Goal: Information Seeking & Learning: Learn about a topic

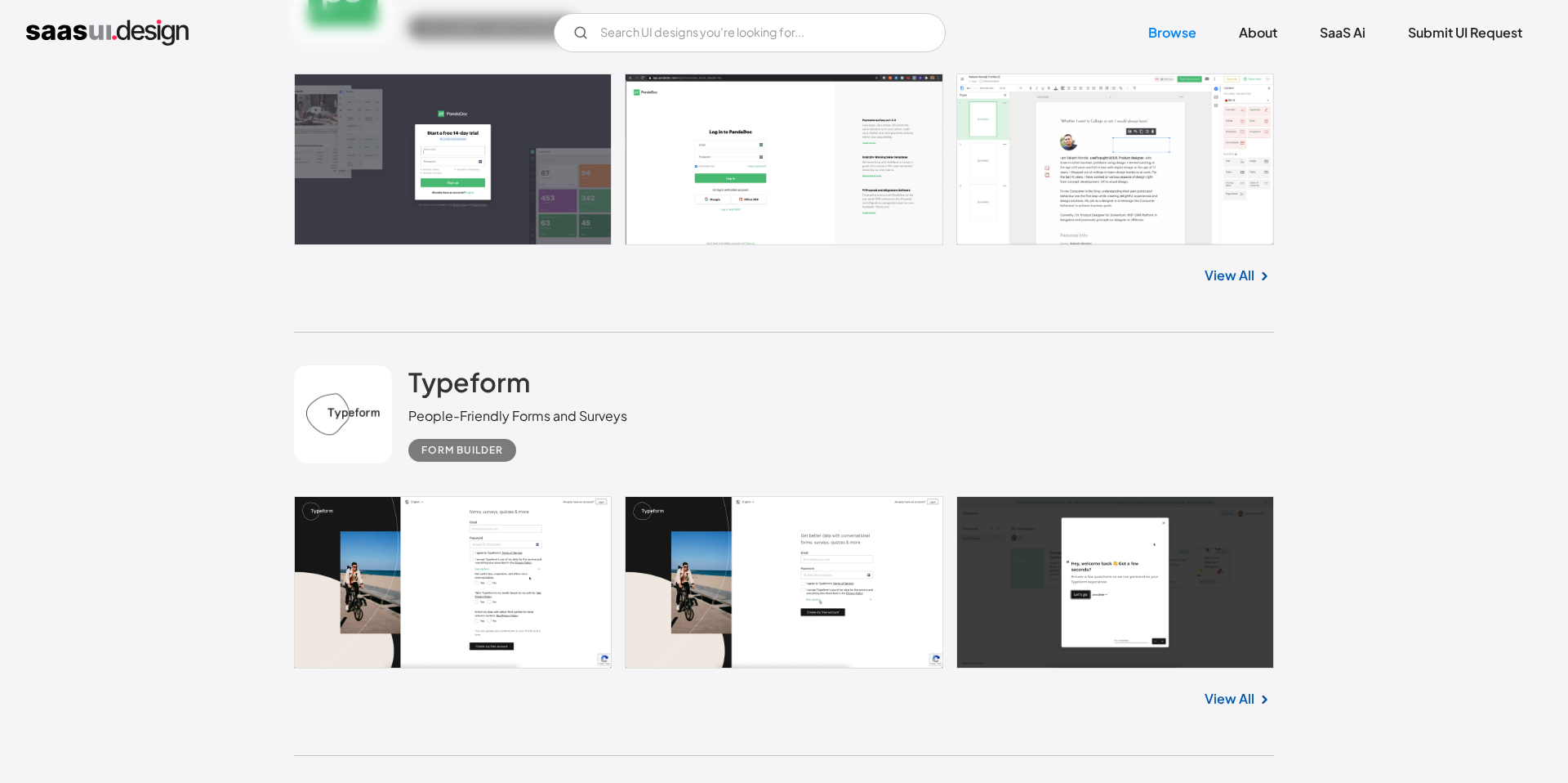
scroll to position [10126, 0]
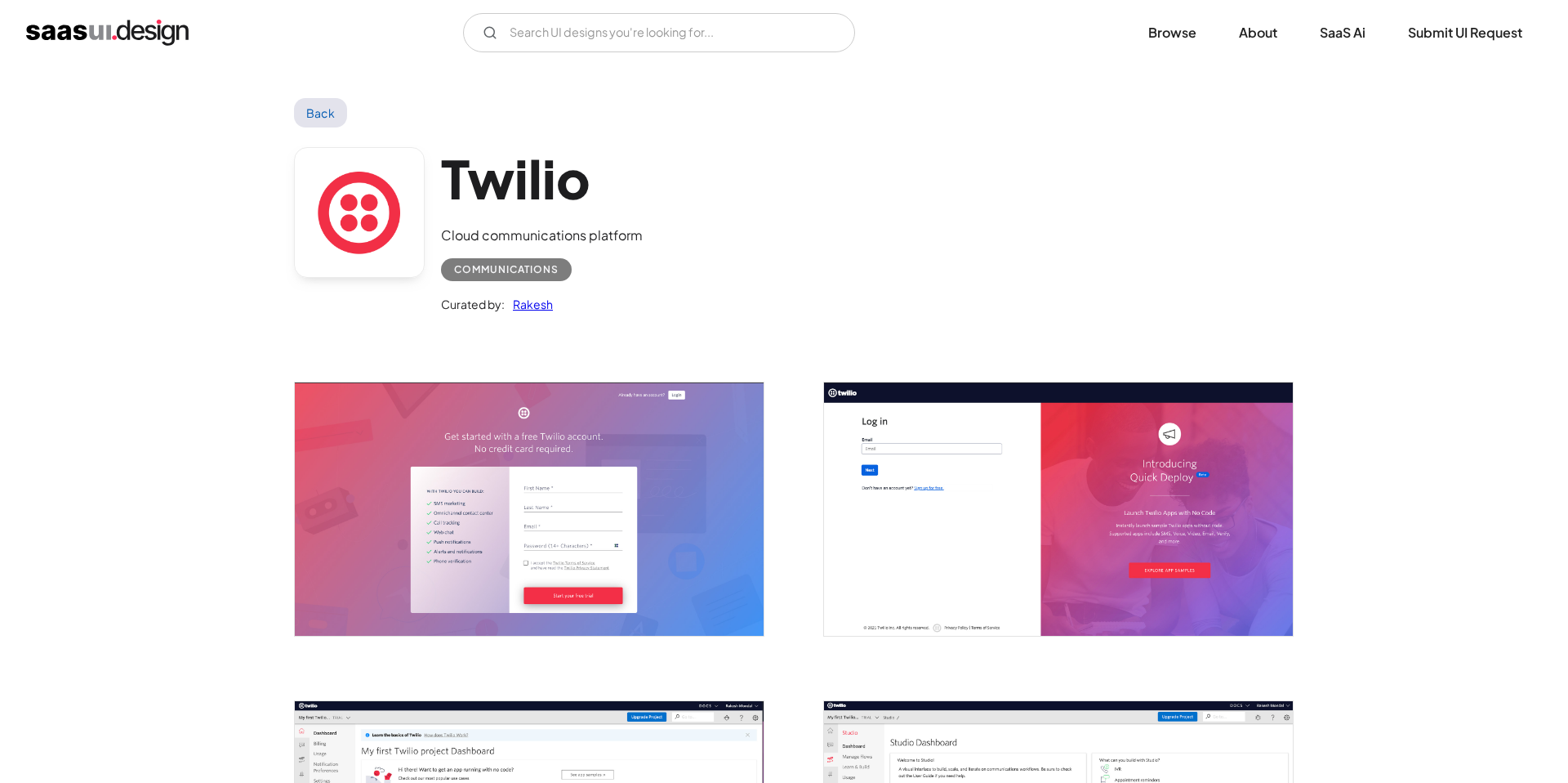
click at [554, 418] on img "open lightbox" at bounding box center [529, 509] width 468 height 253
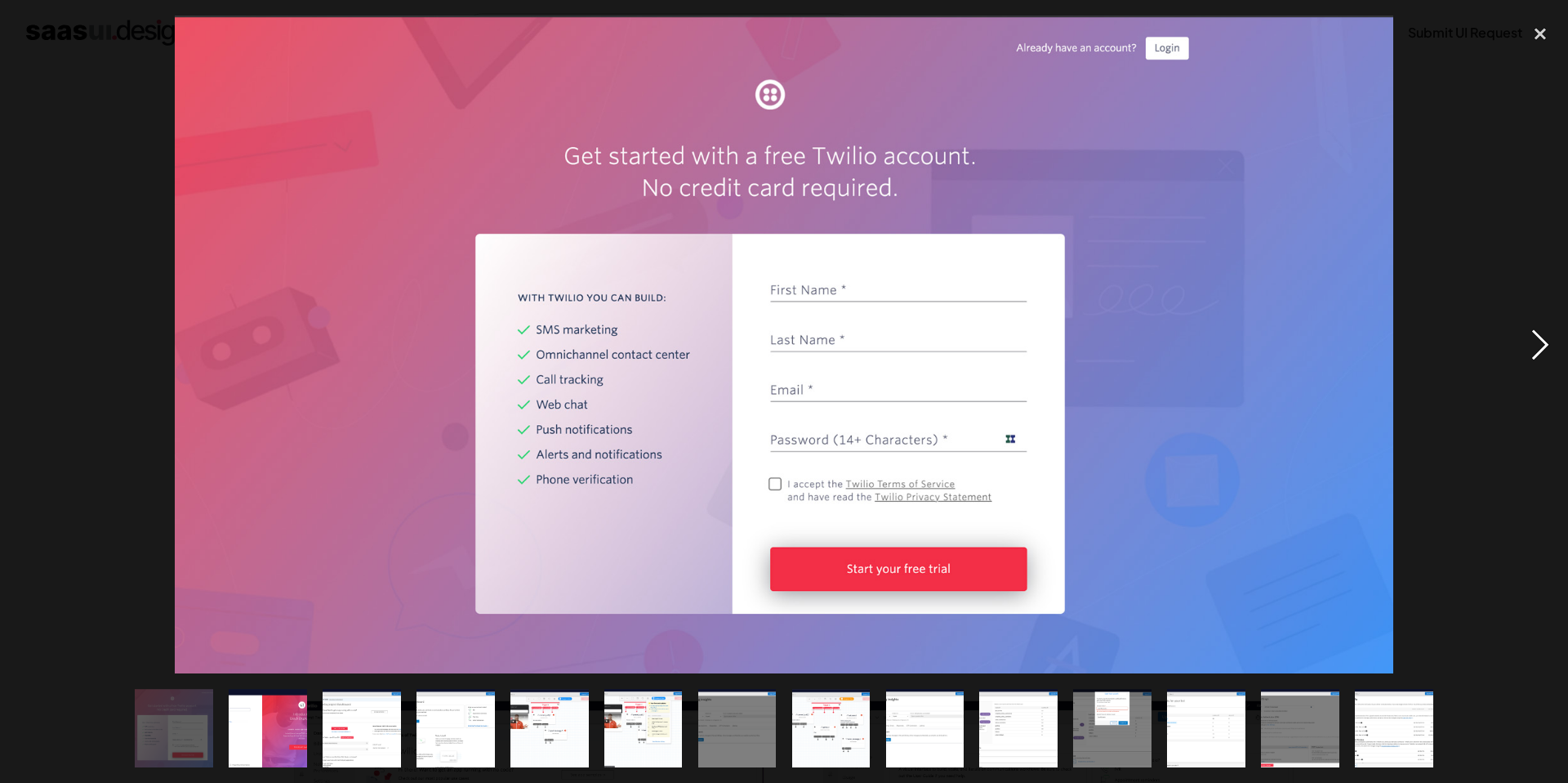
click at [1527, 342] on div "next image" at bounding box center [1540, 344] width 56 height 658
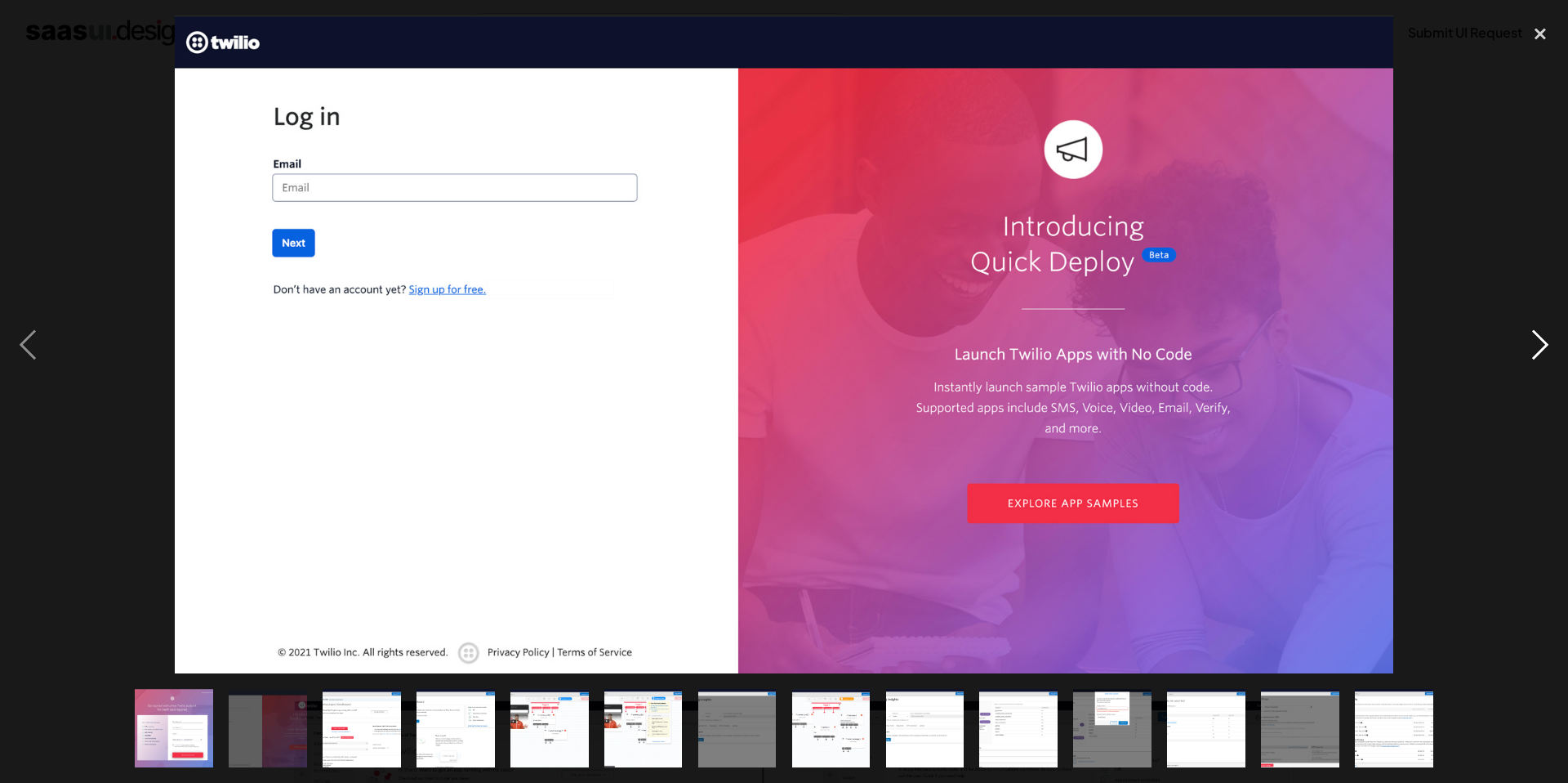
click at [1527, 342] on div "next image" at bounding box center [1540, 344] width 56 height 658
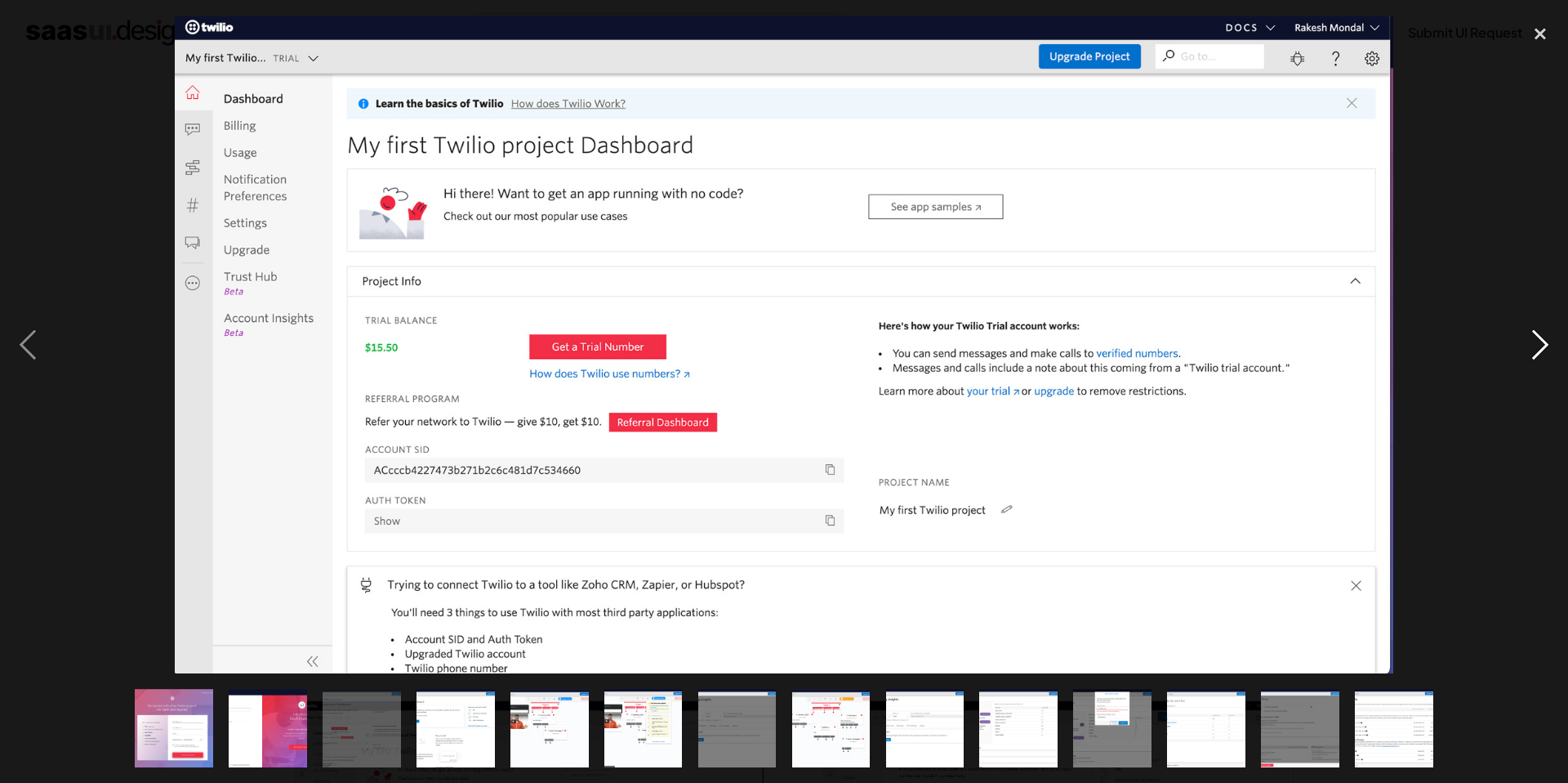
click at [1527, 342] on div "next image" at bounding box center [1540, 344] width 56 height 658
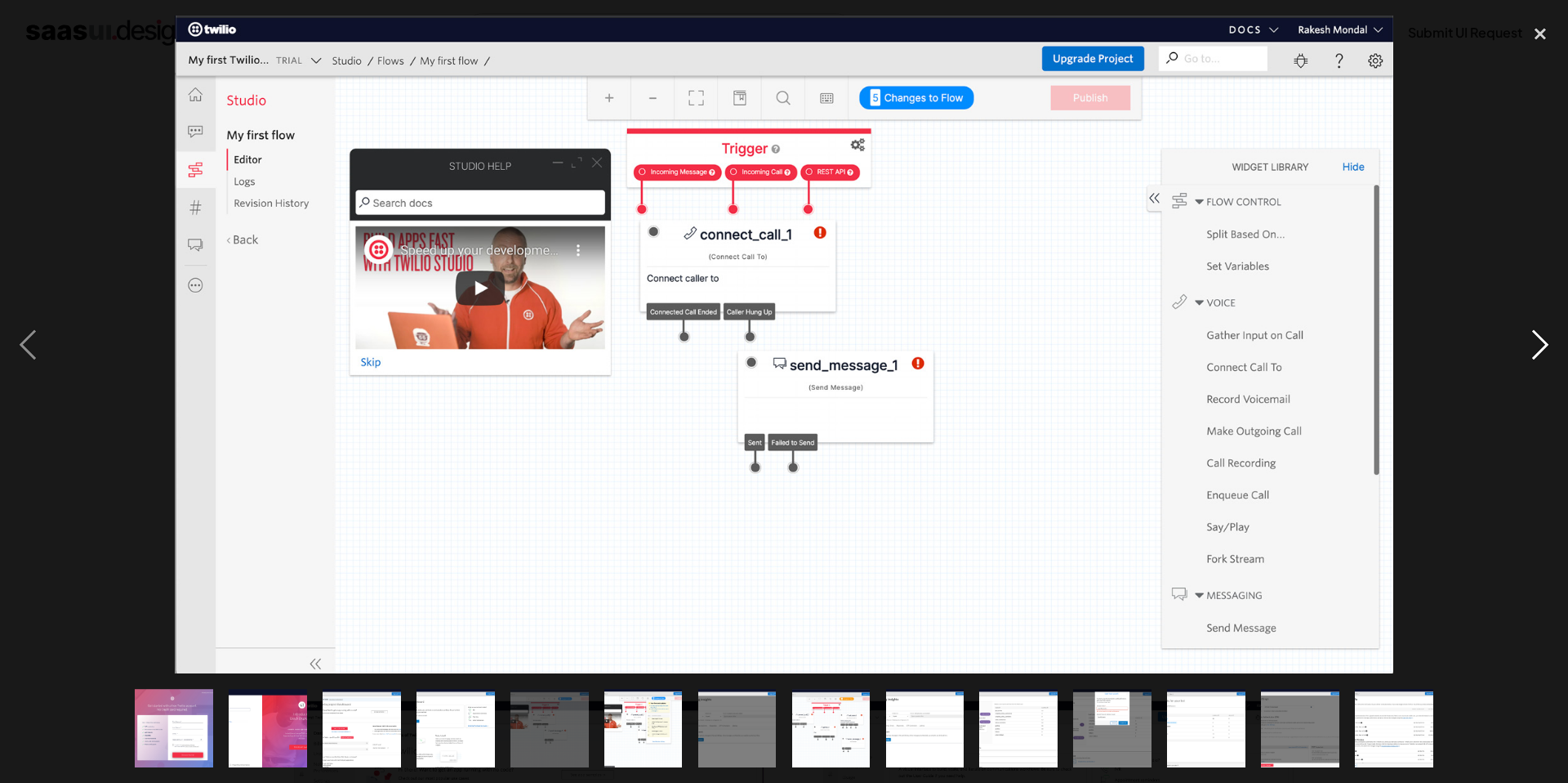
click at [1527, 342] on div "next image" at bounding box center [1540, 344] width 56 height 658
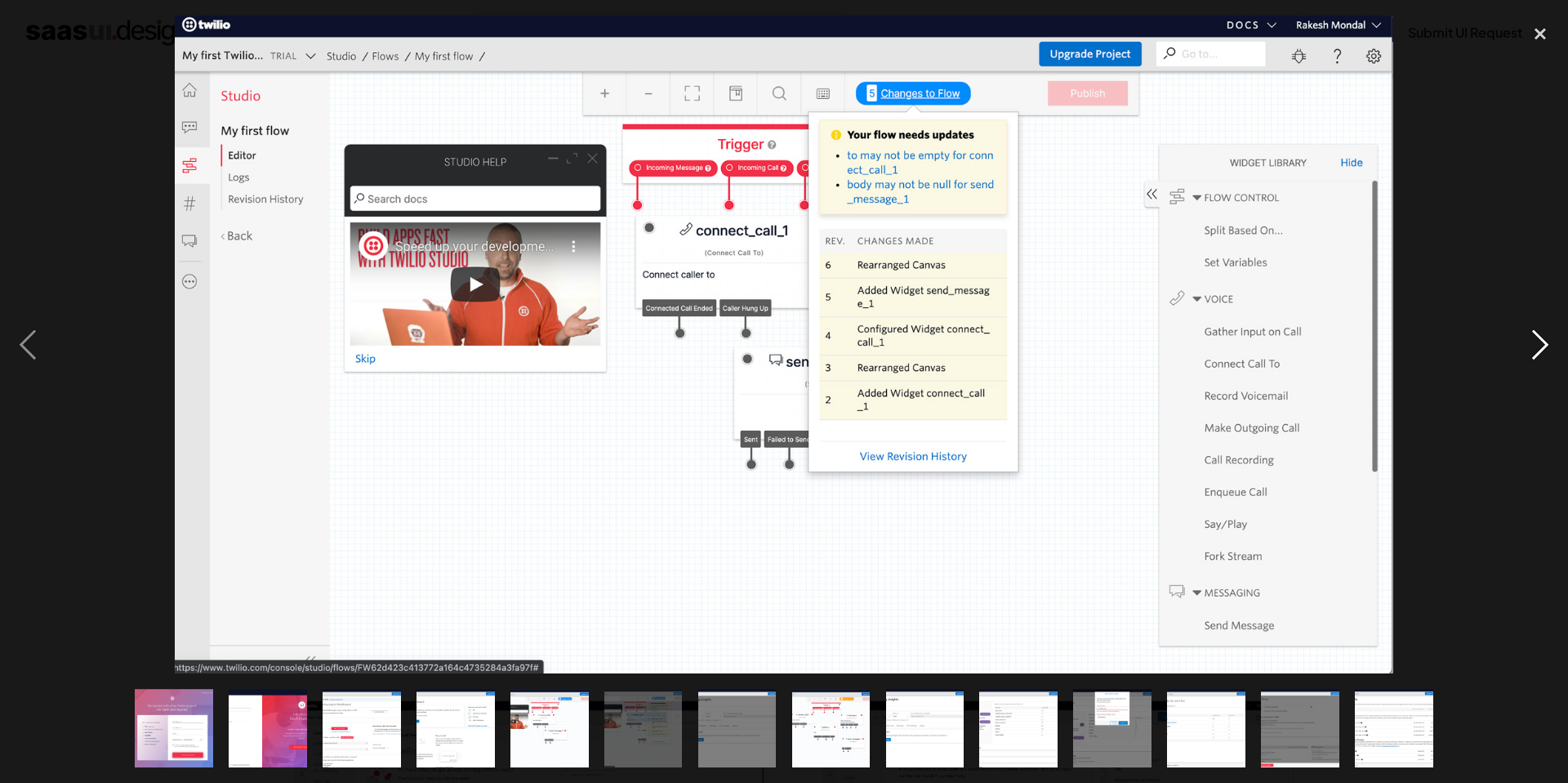
click at [1527, 342] on div "next image" at bounding box center [1540, 344] width 56 height 658
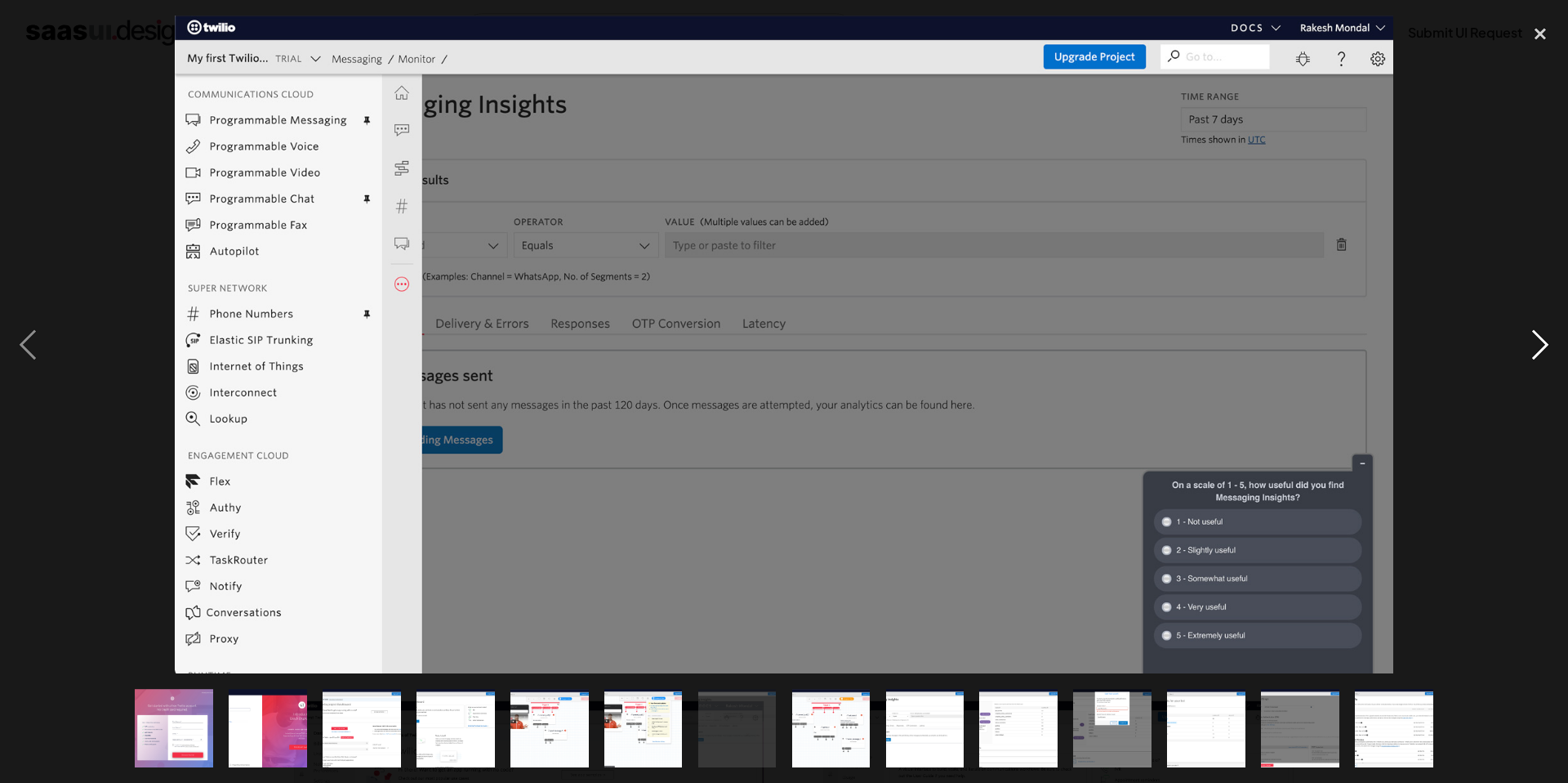
click at [1527, 342] on div "next image" at bounding box center [1540, 344] width 56 height 658
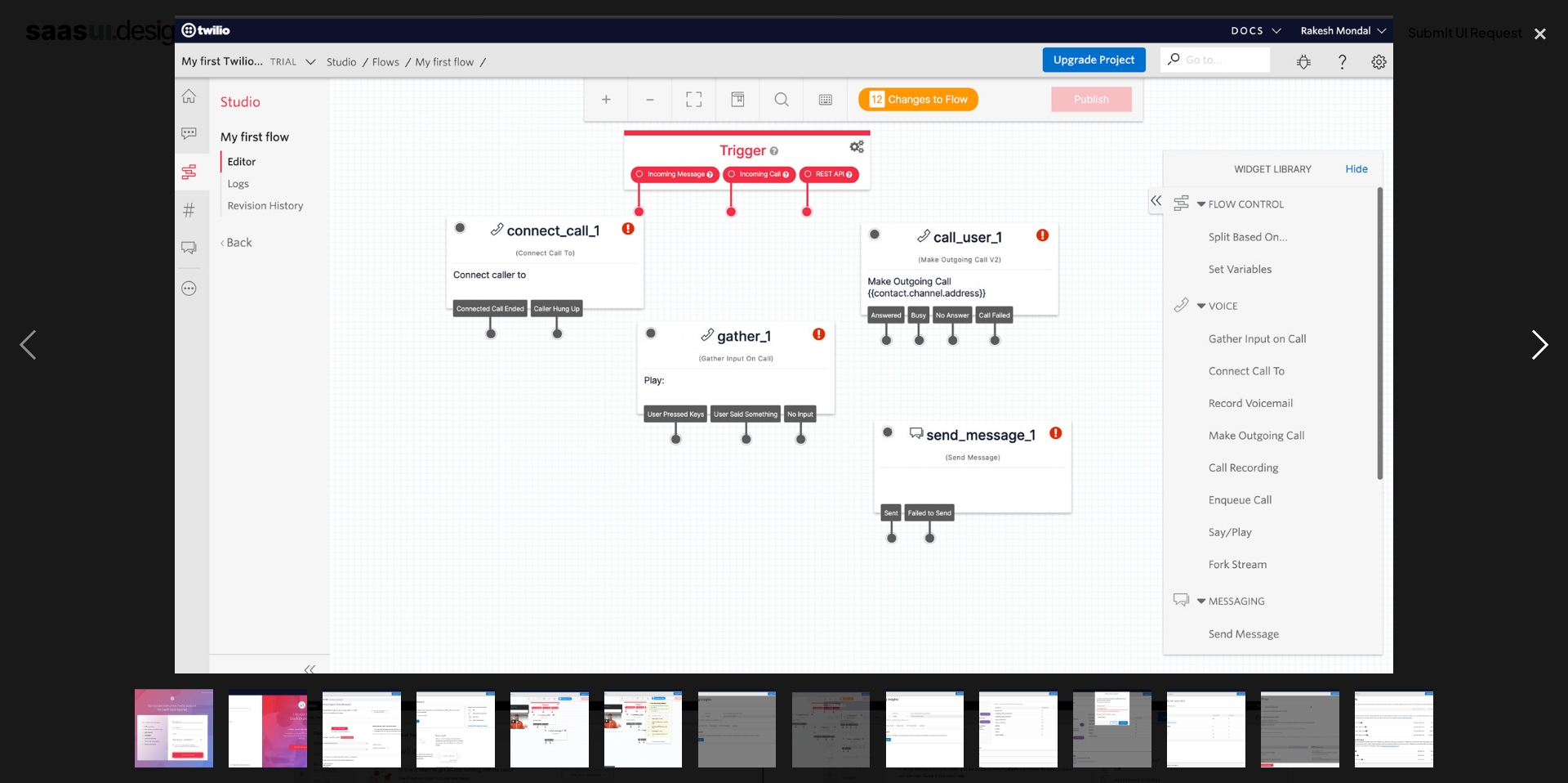
click at [1527, 342] on div "next image" at bounding box center [1540, 344] width 56 height 658
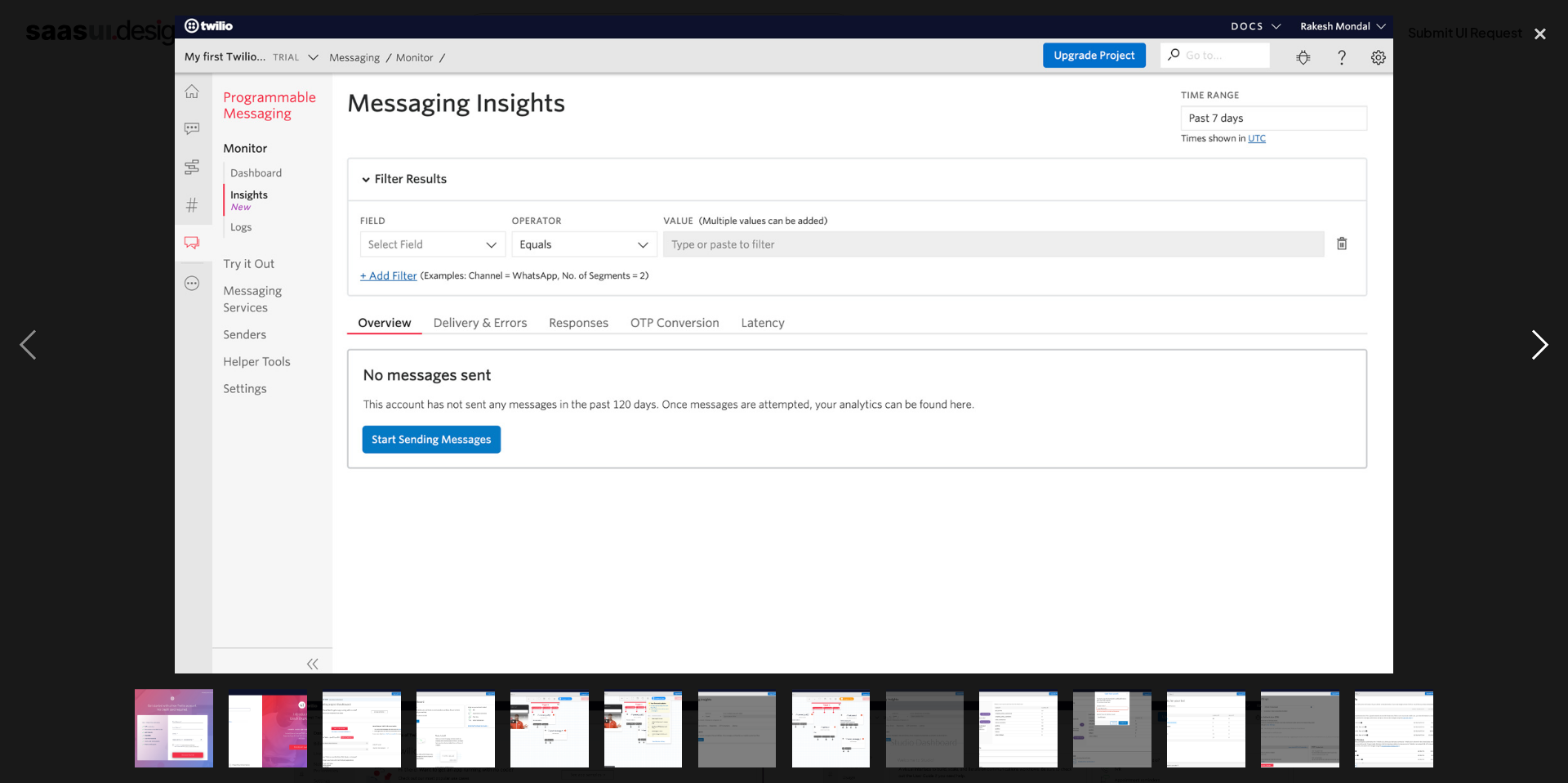
click at [1527, 342] on div "next image" at bounding box center [1540, 344] width 56 height 658
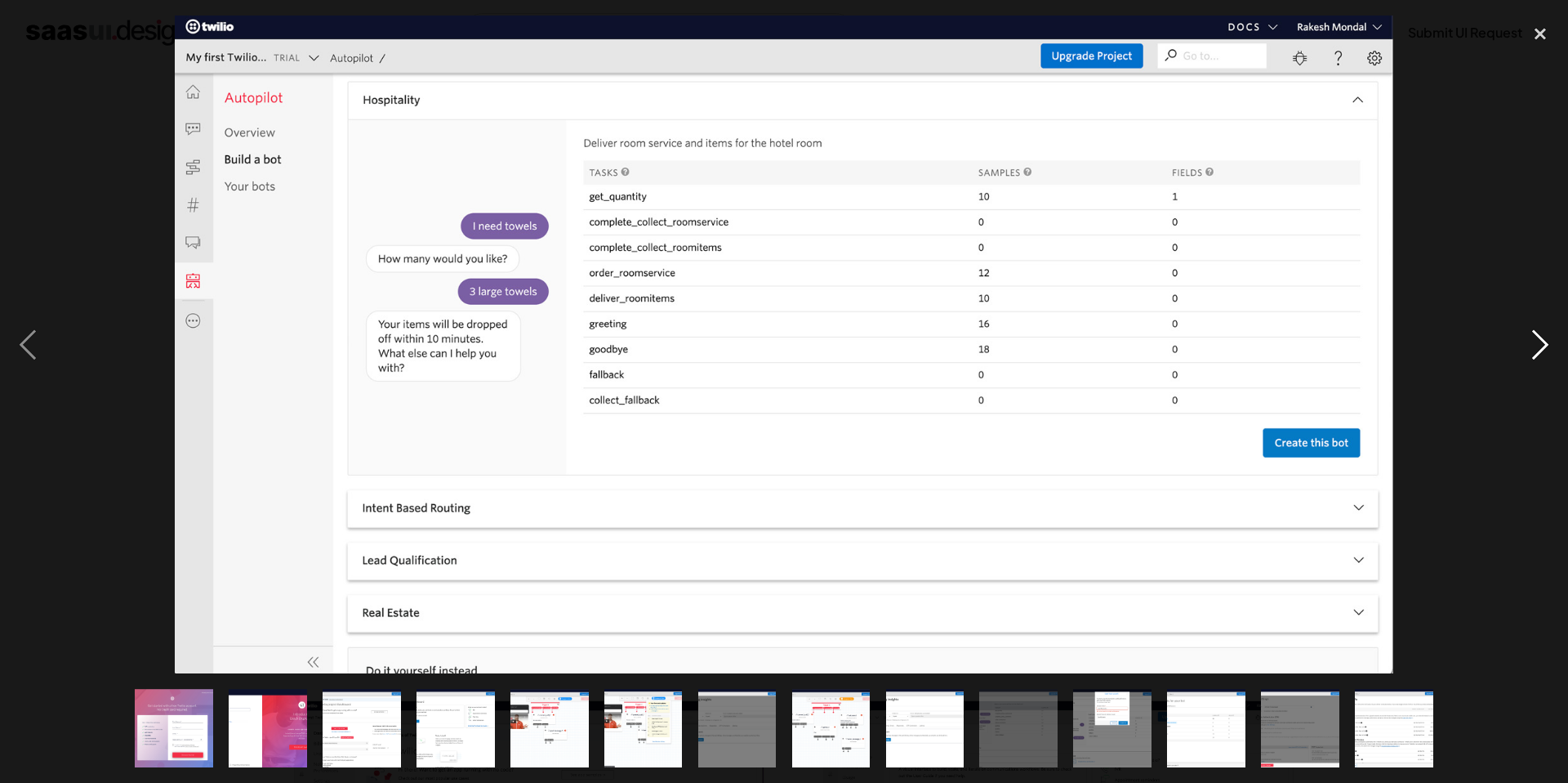
click at [1527, 342] on div "next image" at bounding box center [1540, 344] width 56 height 658
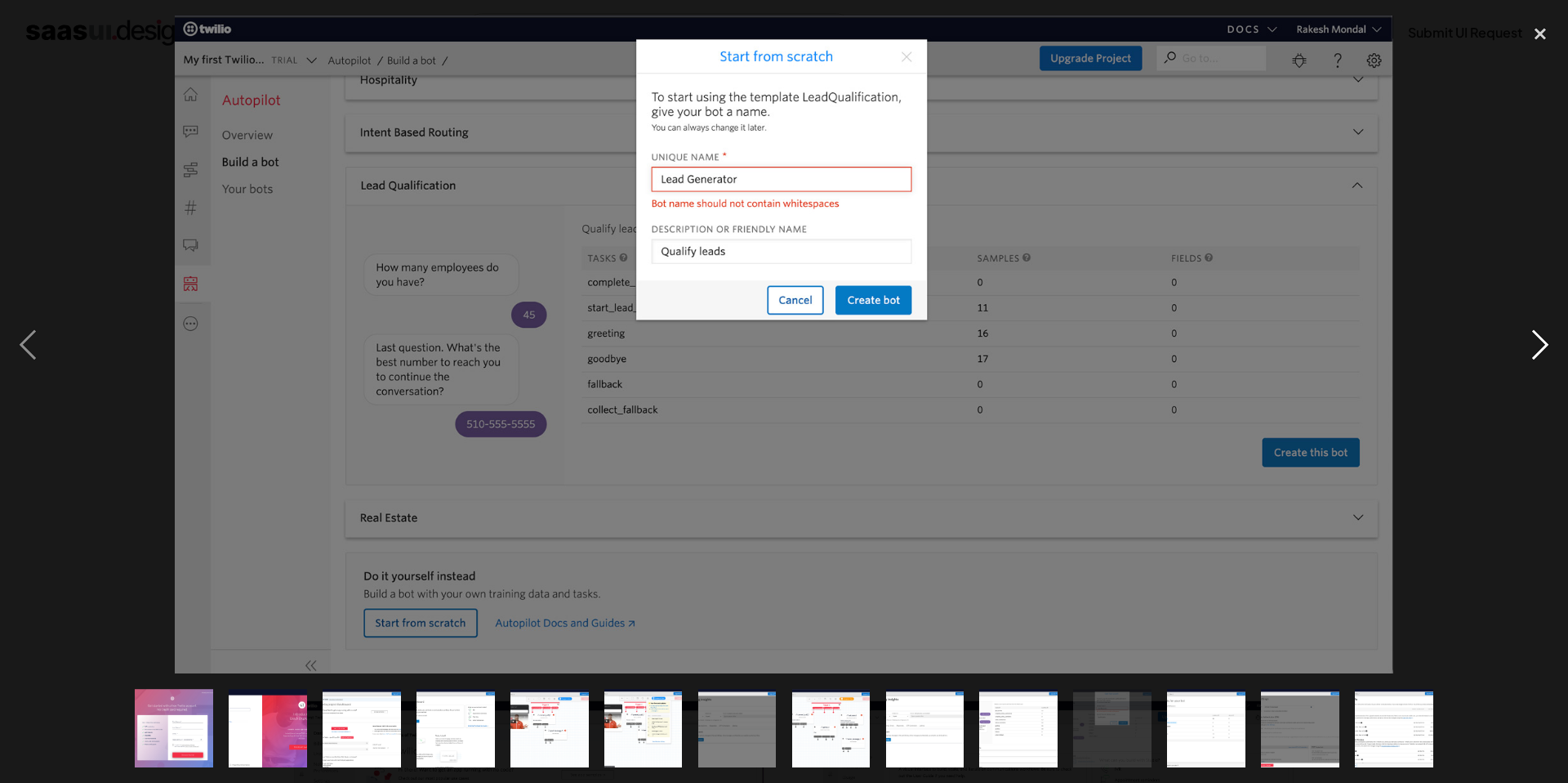
click at [1527, 342] on div "next image" at bounding box center [1540, 344] width 56 height 658
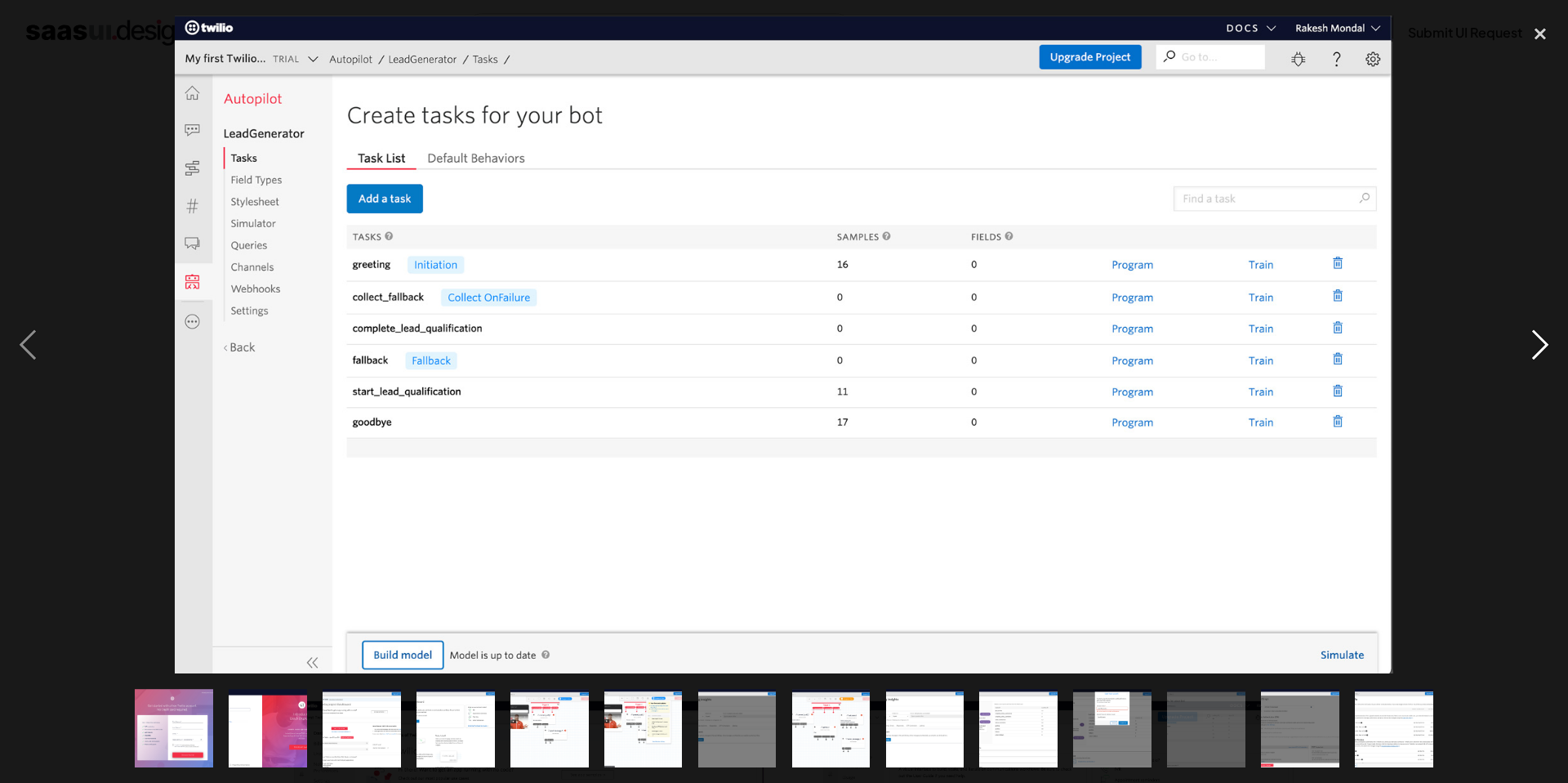
click at [1527, 342] on div "next image" at bounding box center [1540, 344] width 56 height 658
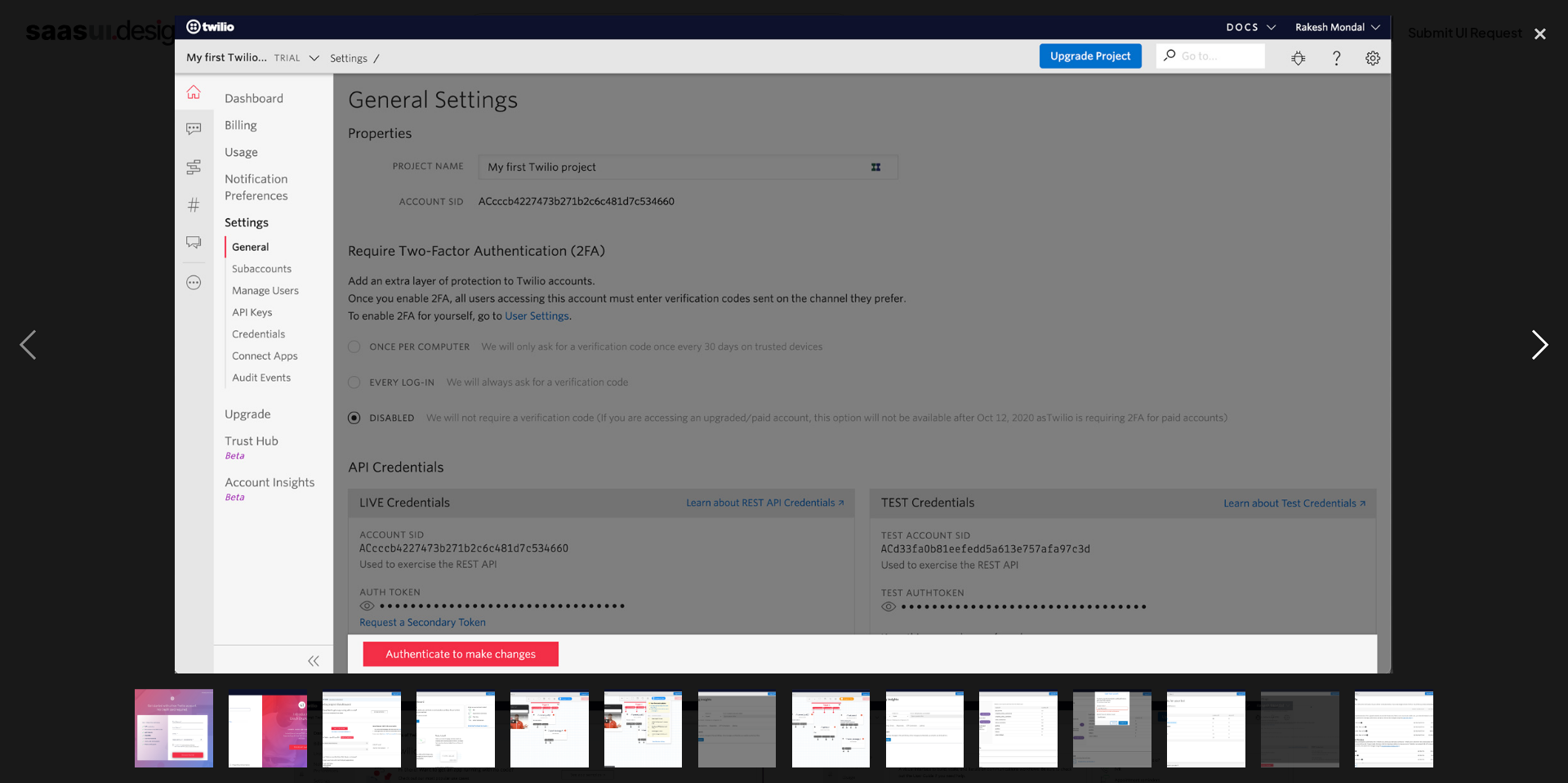
click at [1527, 342] on div "next image" at bounding box center [1540, 344] width 56 height 658
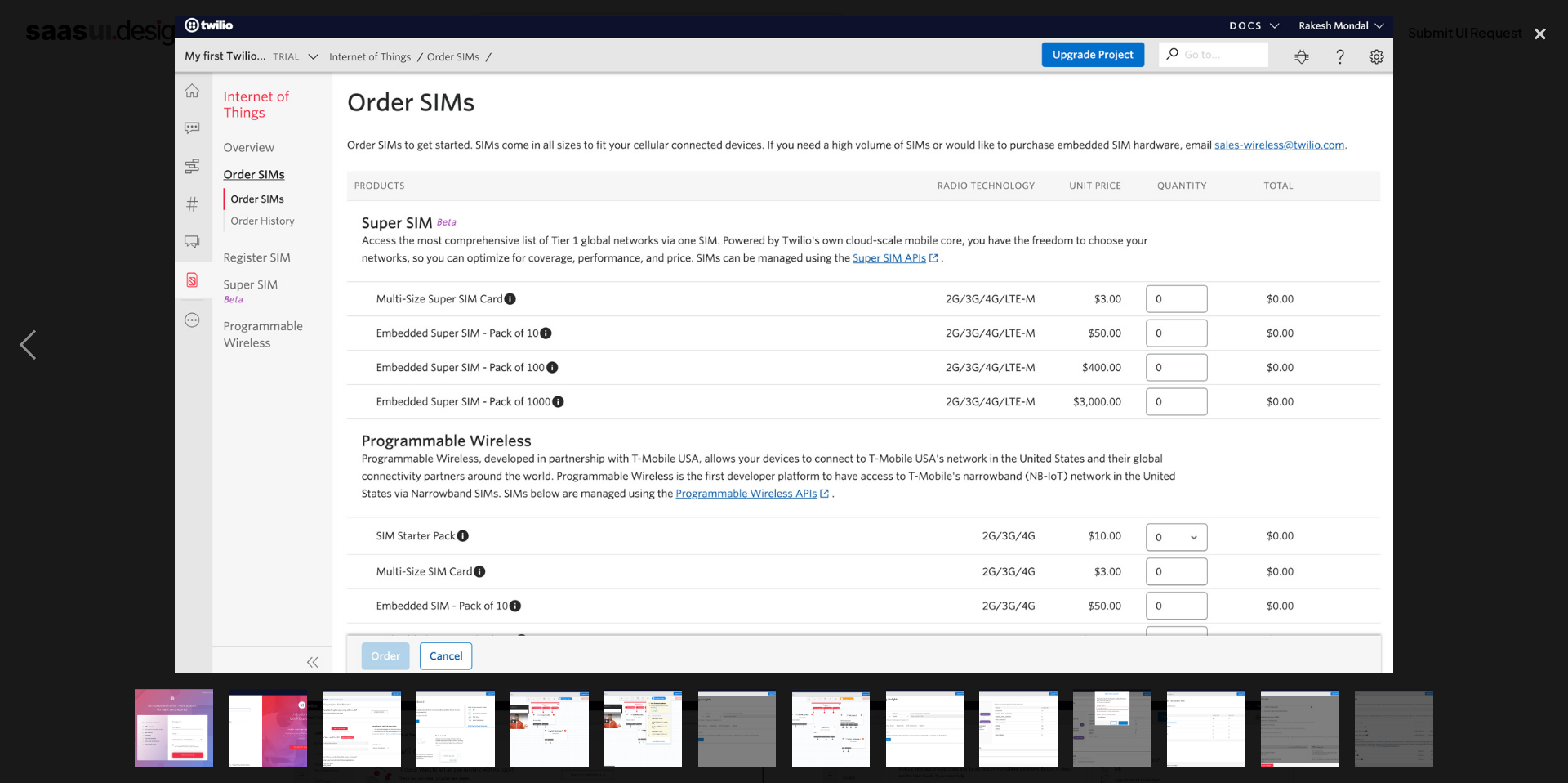
click at [1527, 342] on div "next image" at bounding box center [1540, 344] width 56 height 658
click at [1550, 20] on div "close lightbox" at bounding box center [1540, 33] width 56 height 36
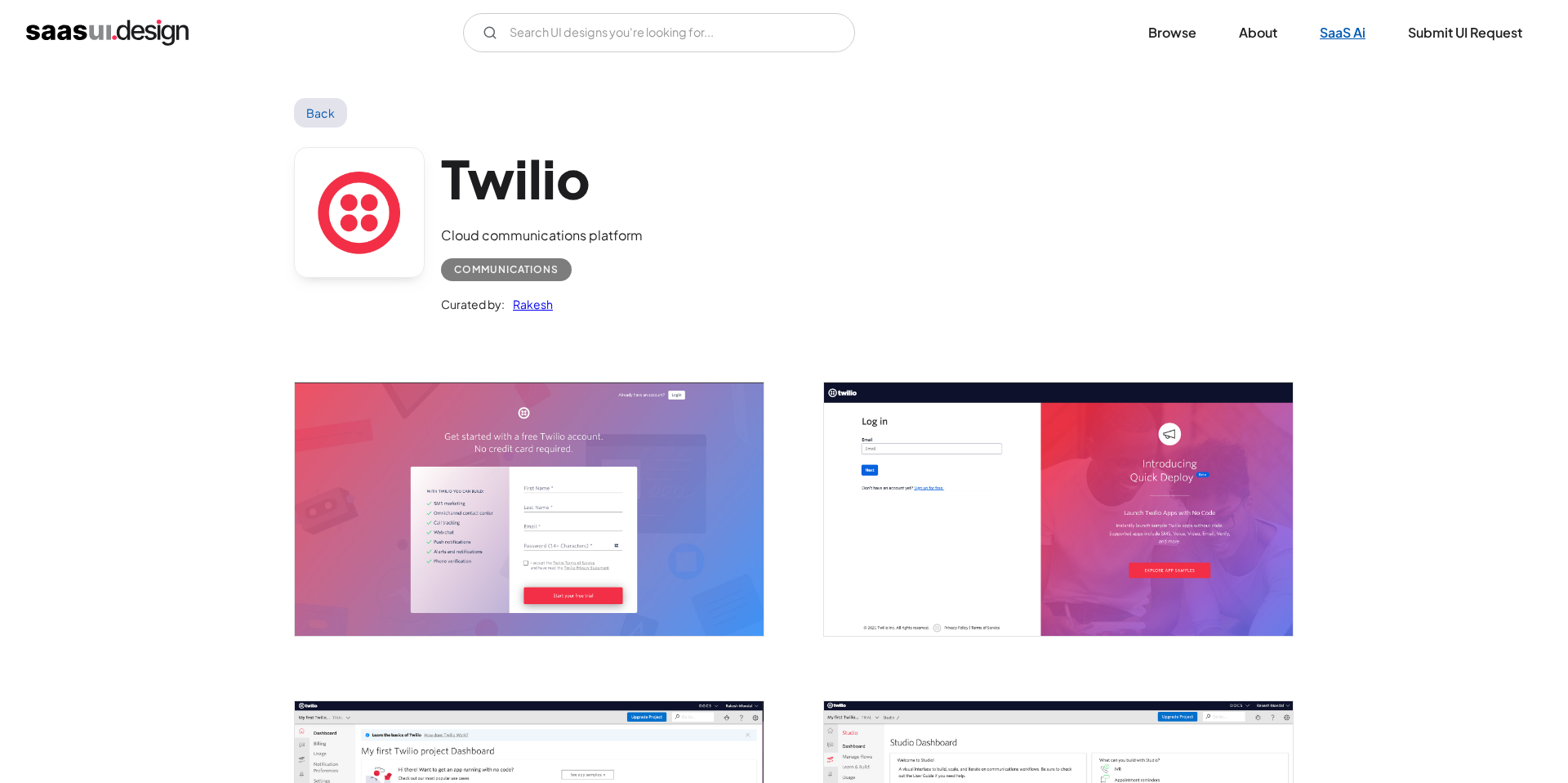
scroll to position [4, 0]
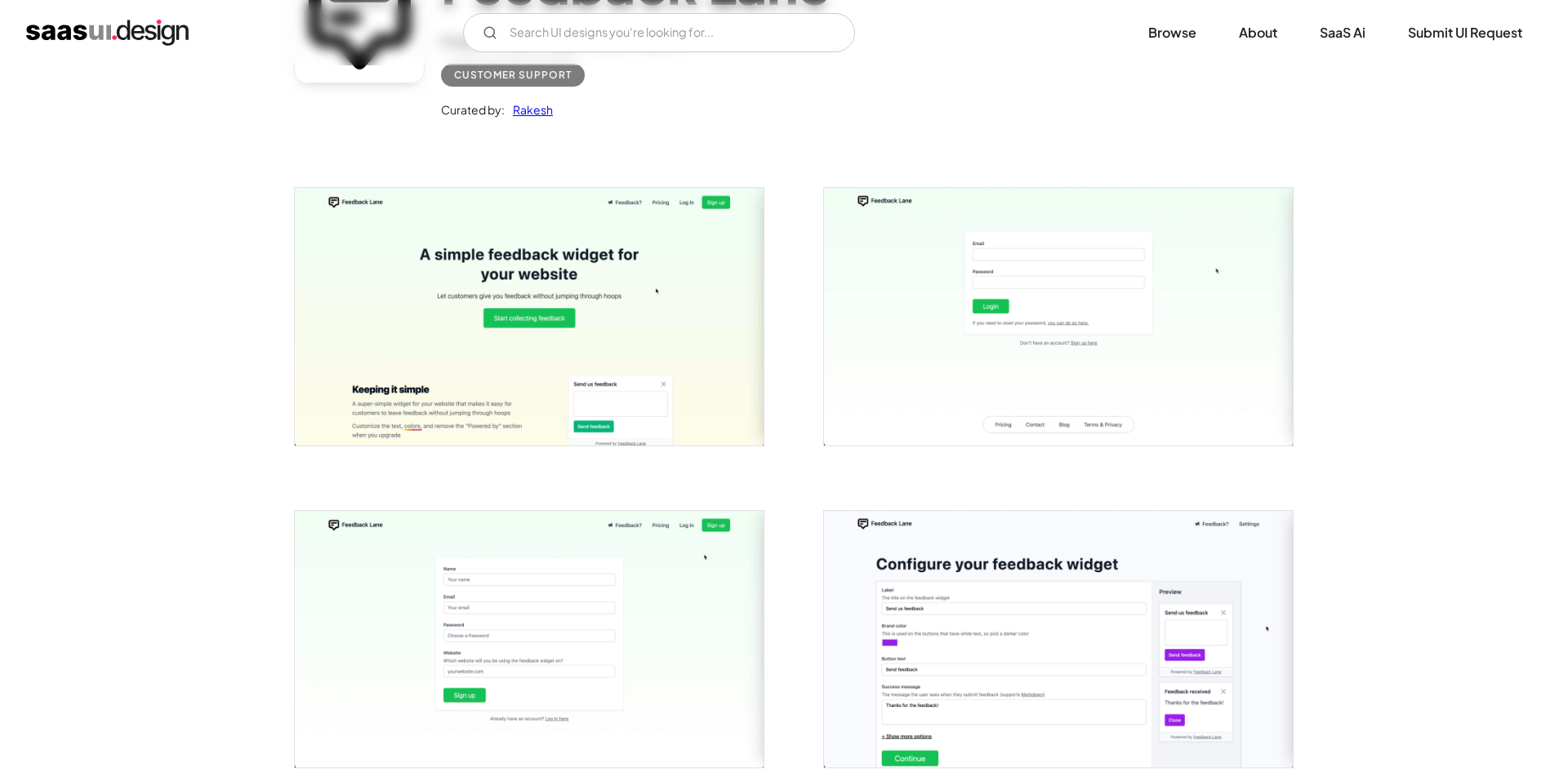
scroll to position [185, 0]
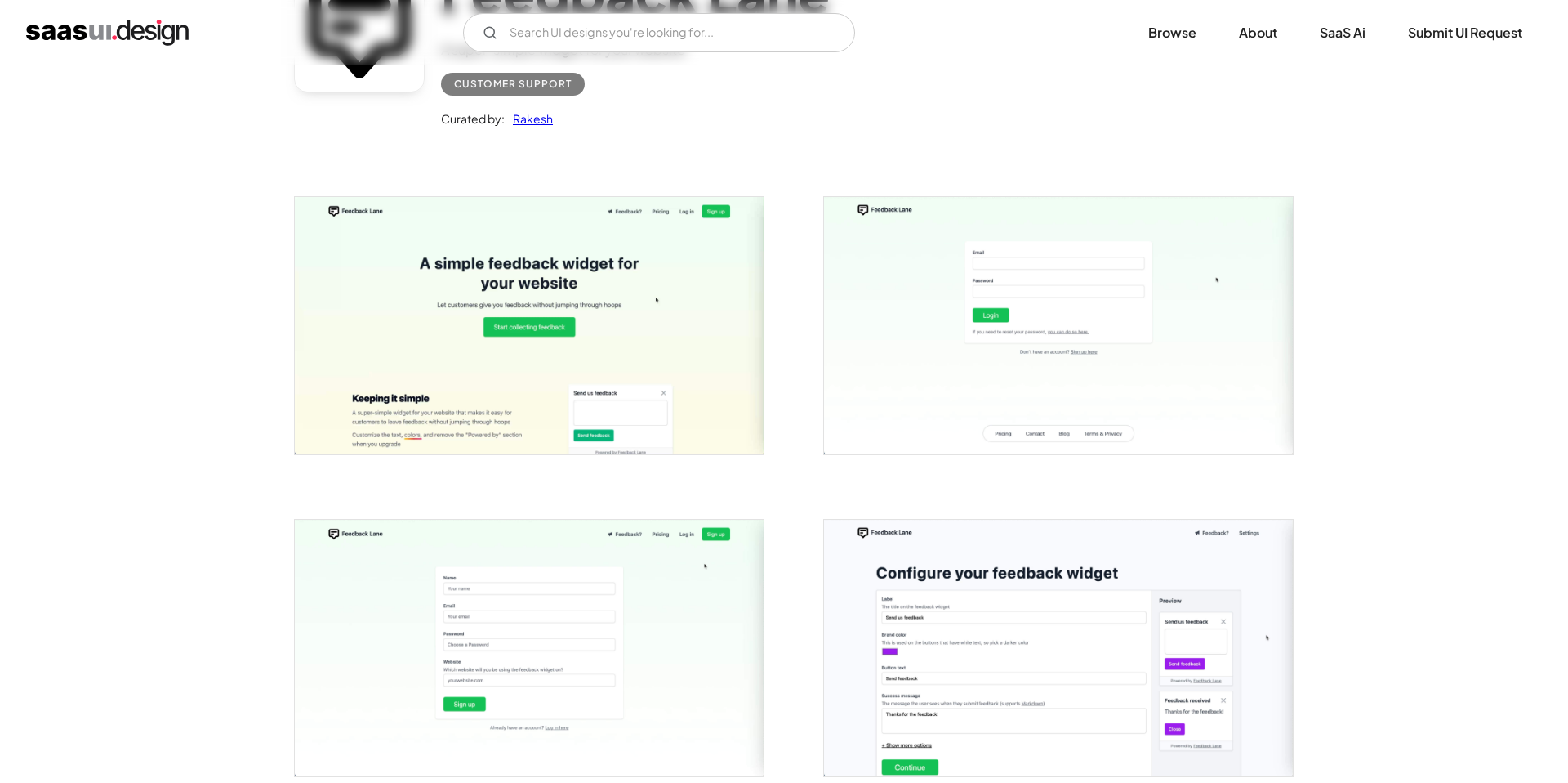
click at [552, 327] on img "open lightbox" at bounding box center [529, 325] width 468 height 258
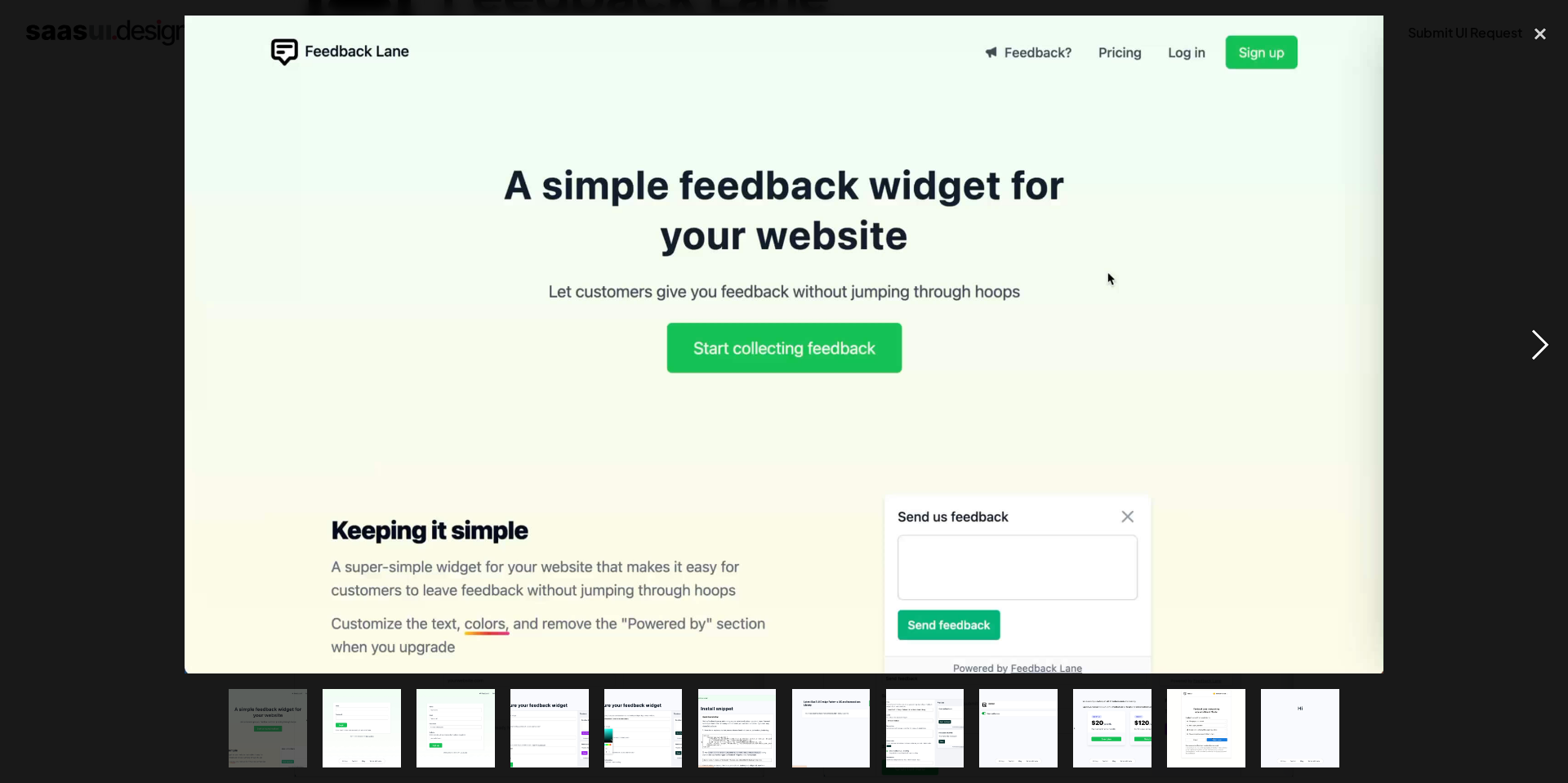
click at [1540, 343] on div "next image" at bounding box center [1540, 344] width 56 height 658
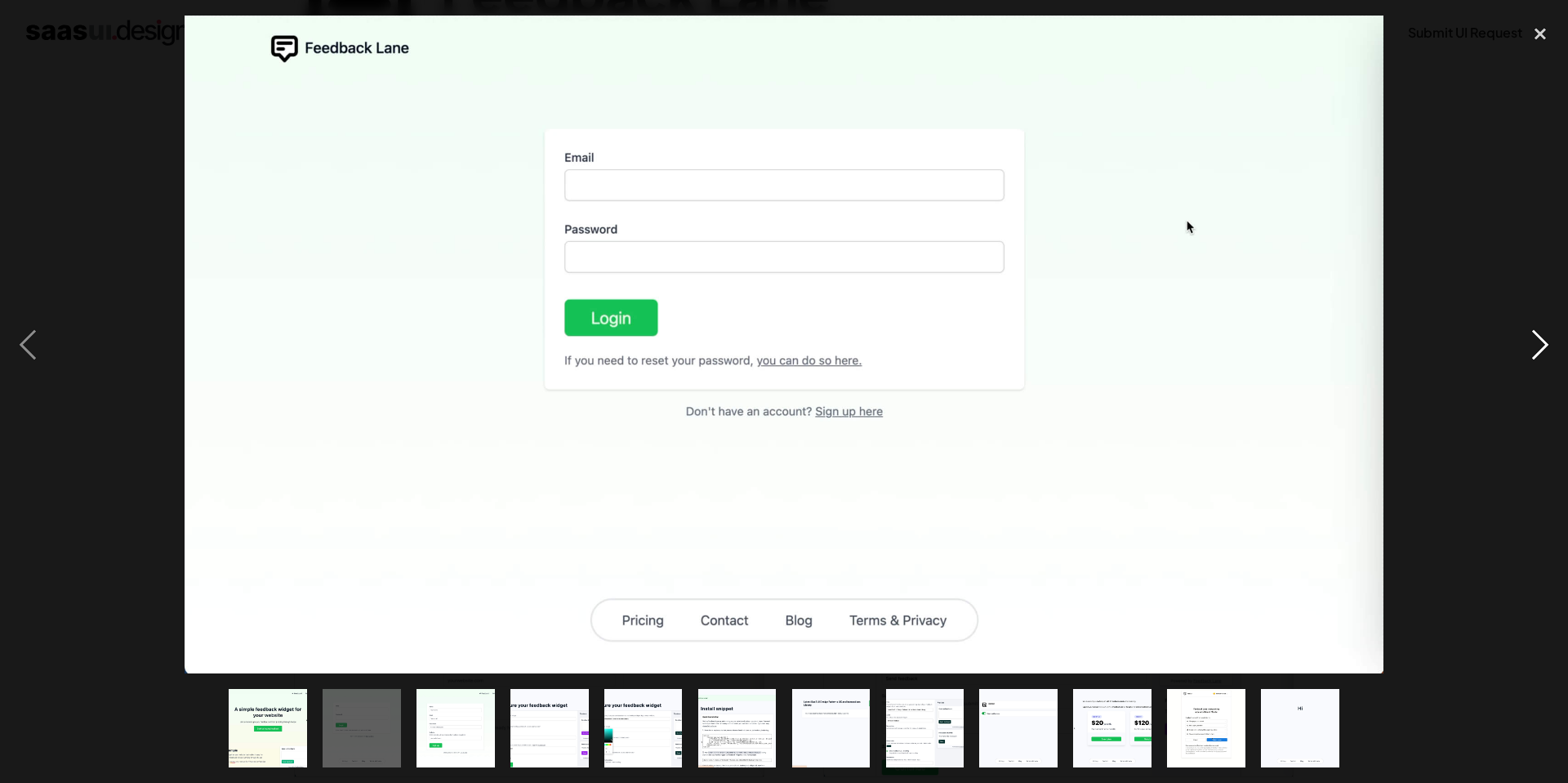
click at [1540, 343] on div "next image" at bounding box center [1540, 344] width 56 height 658
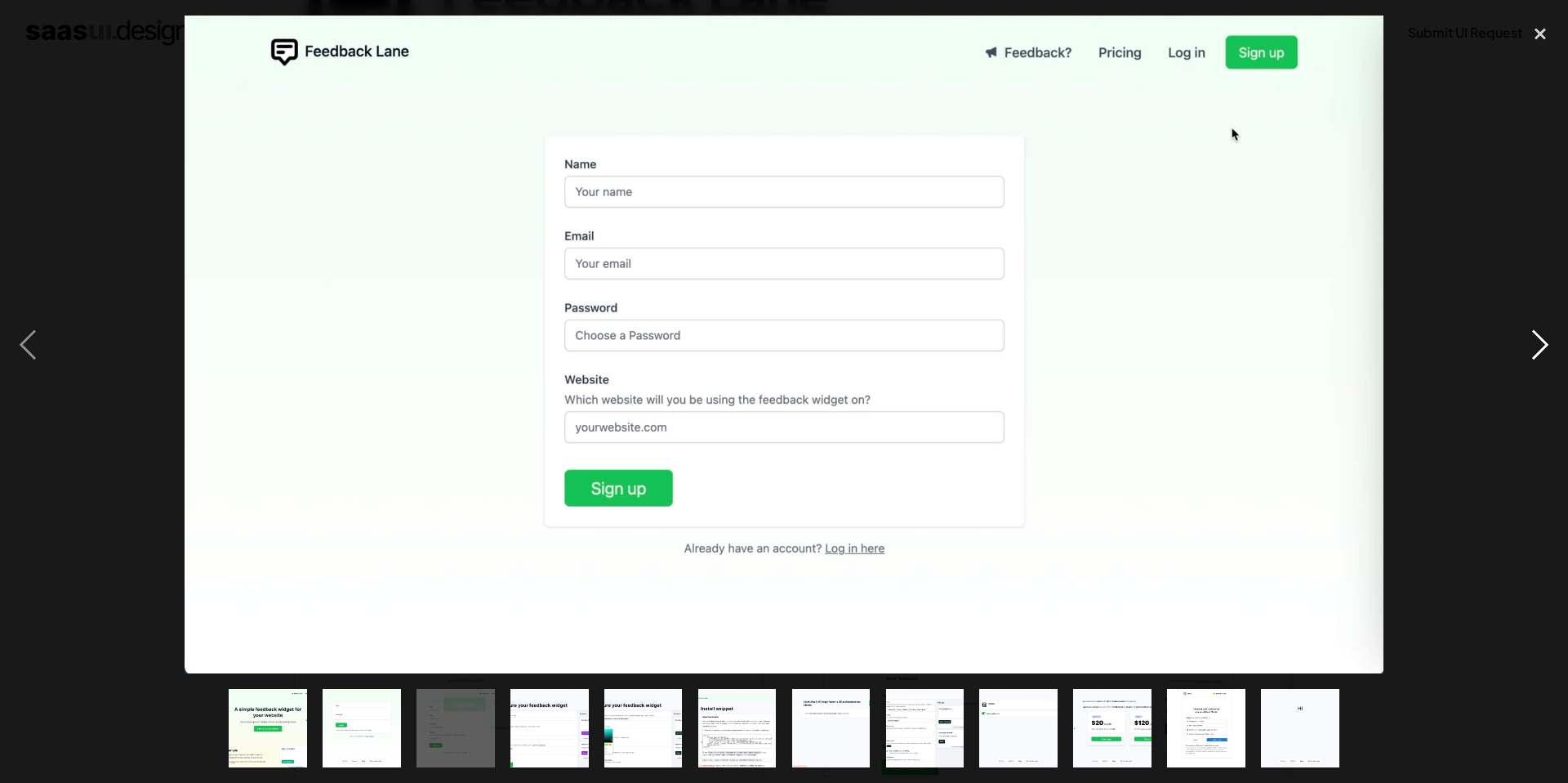
click at [1540, 343] on div "next image" at bounding box center [1540, 344] width 56 height 658
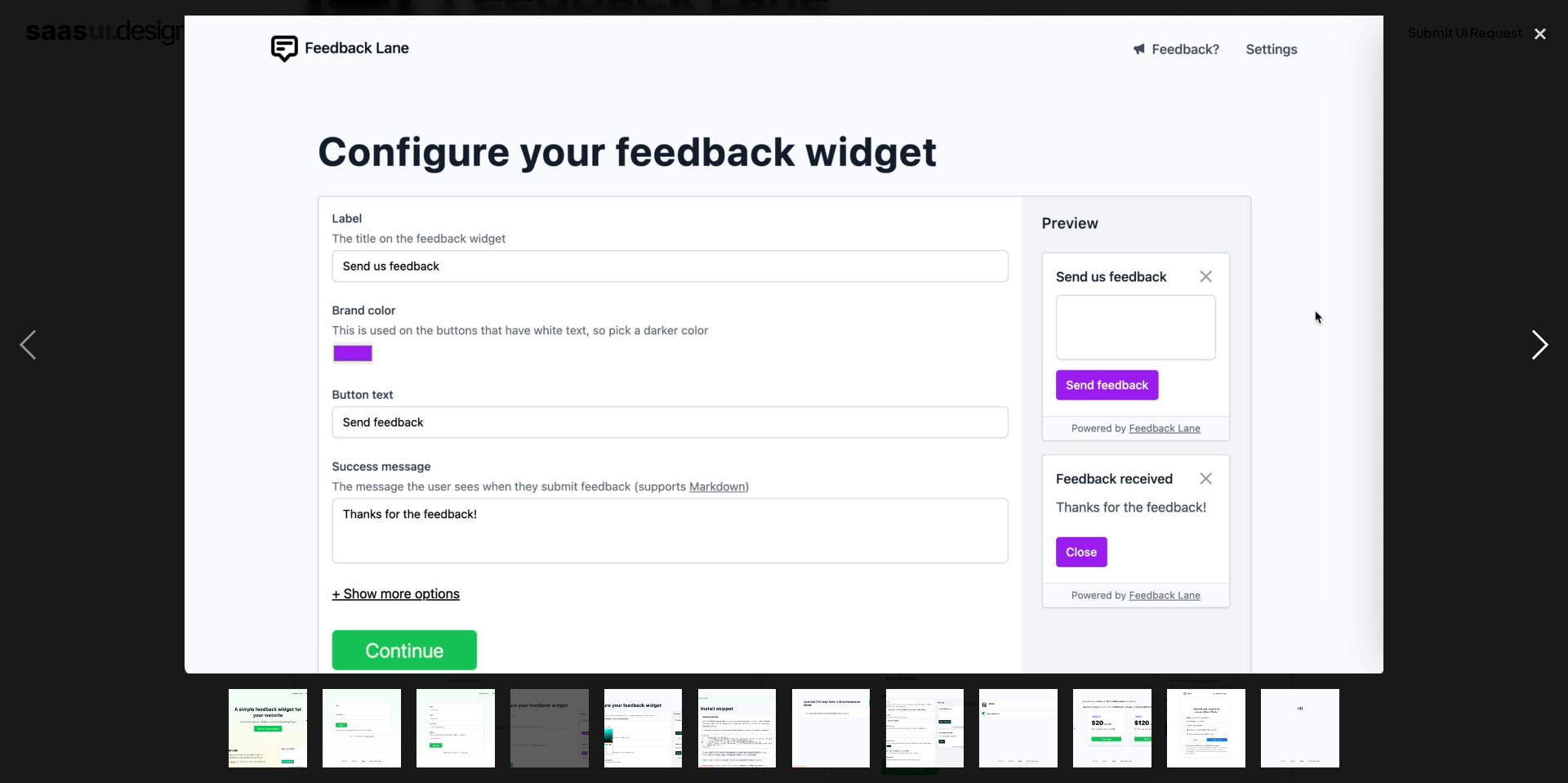
click at [1536, 344] on div "next image" at bounding box center [1540, 344] width 56 height 658
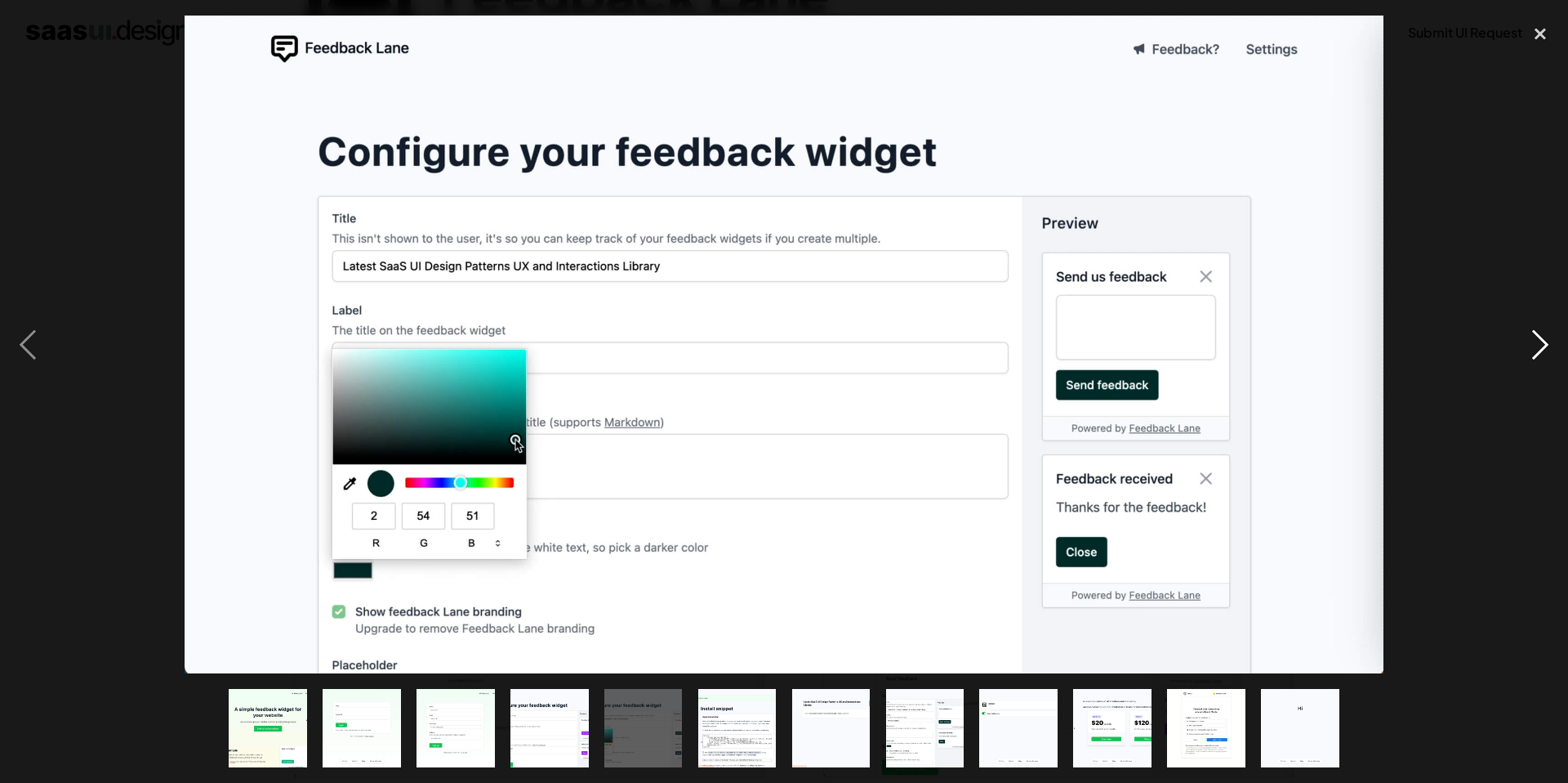
click at [1536, 344] on div "next image" at bounding box center [1540, 344] width 56 height 658
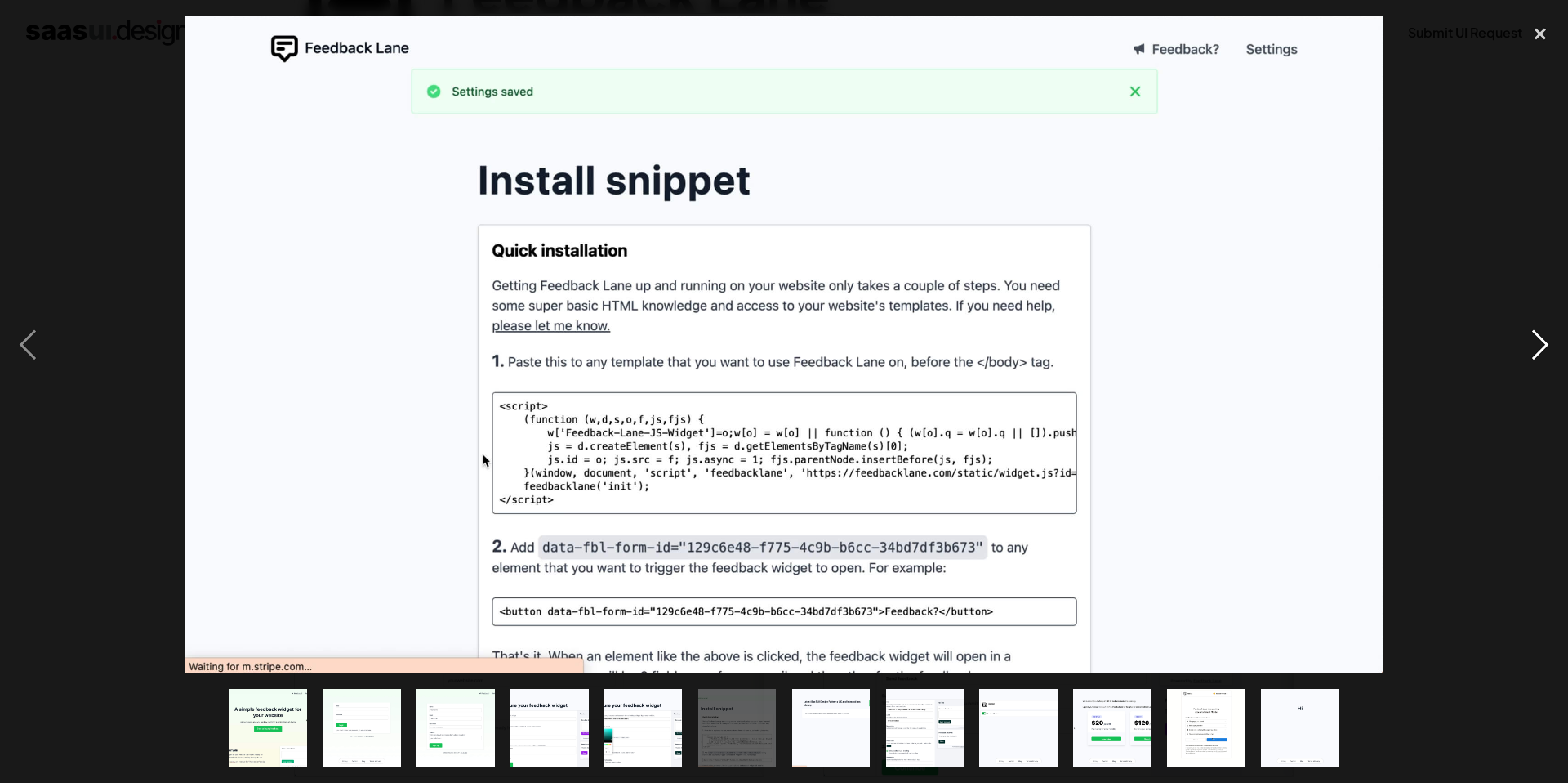
click at [1536, 344] on div "next image" at bounding box center [1540, 344] width 56 height 658
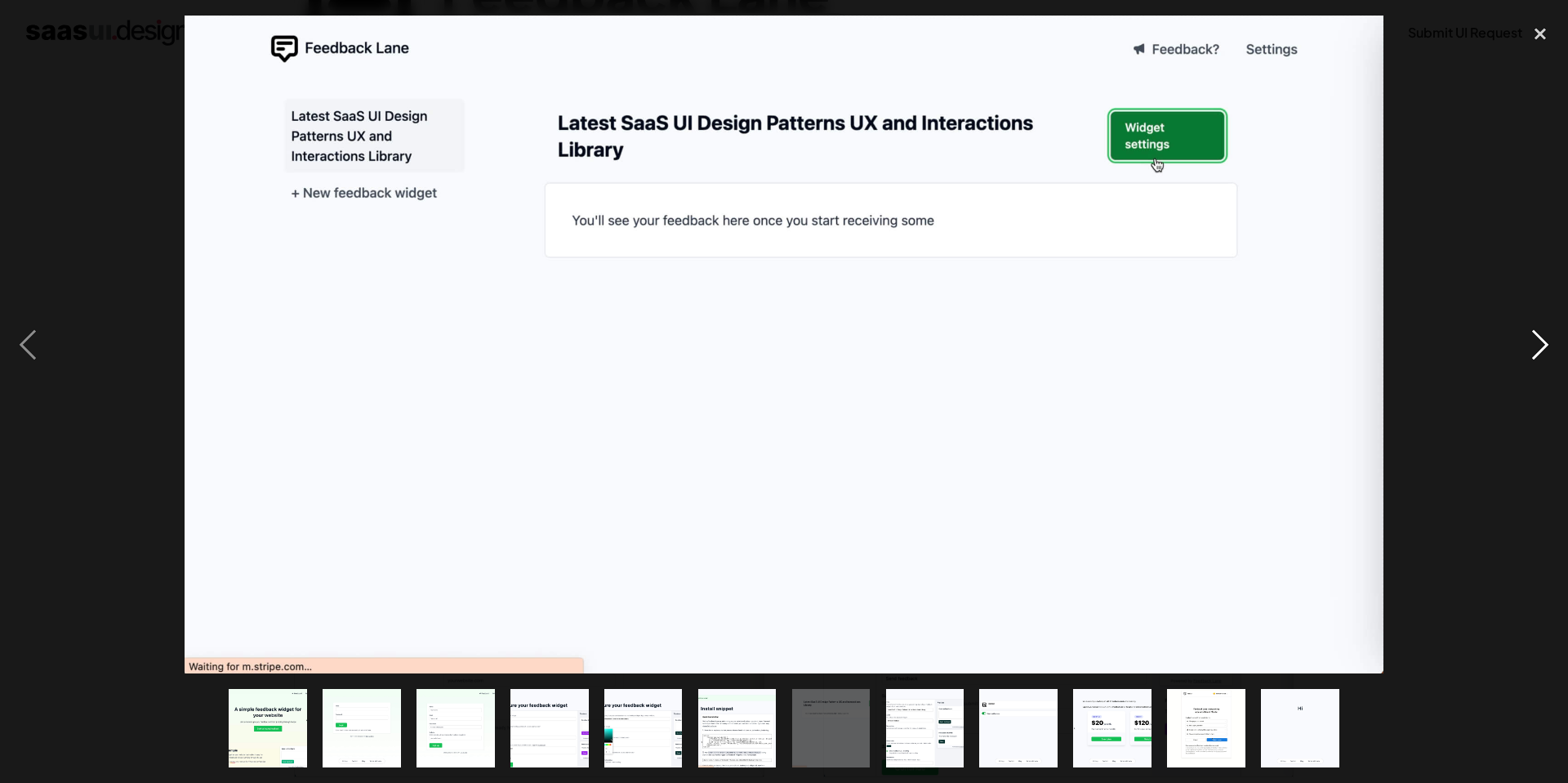
click at [1536, 344] on div "next image" at bounding box center [1540, 344] width 56 height 658
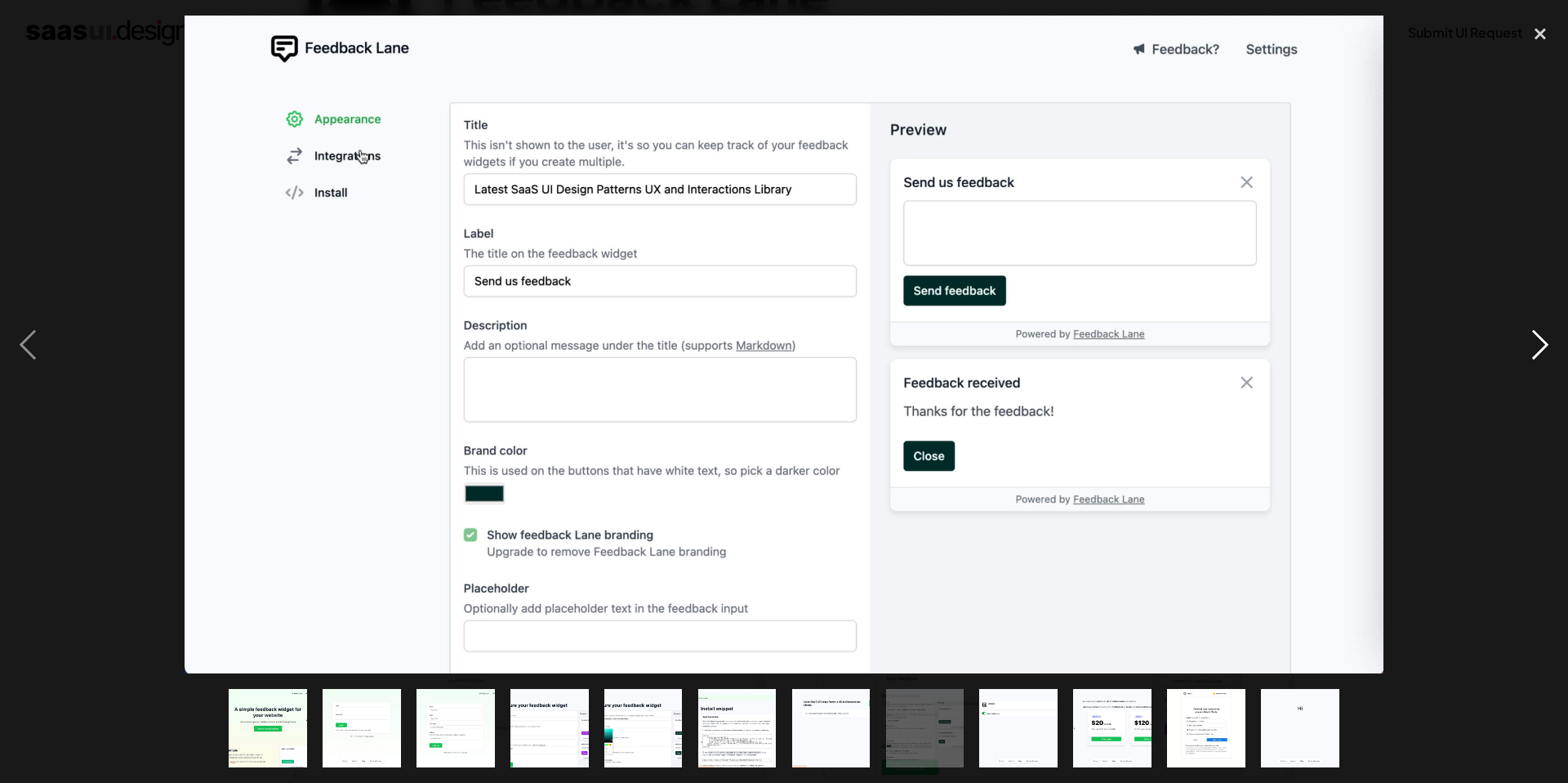
click at [1536, 344] on div "next image" at bounding box center [1540, 344] width 56 height 658
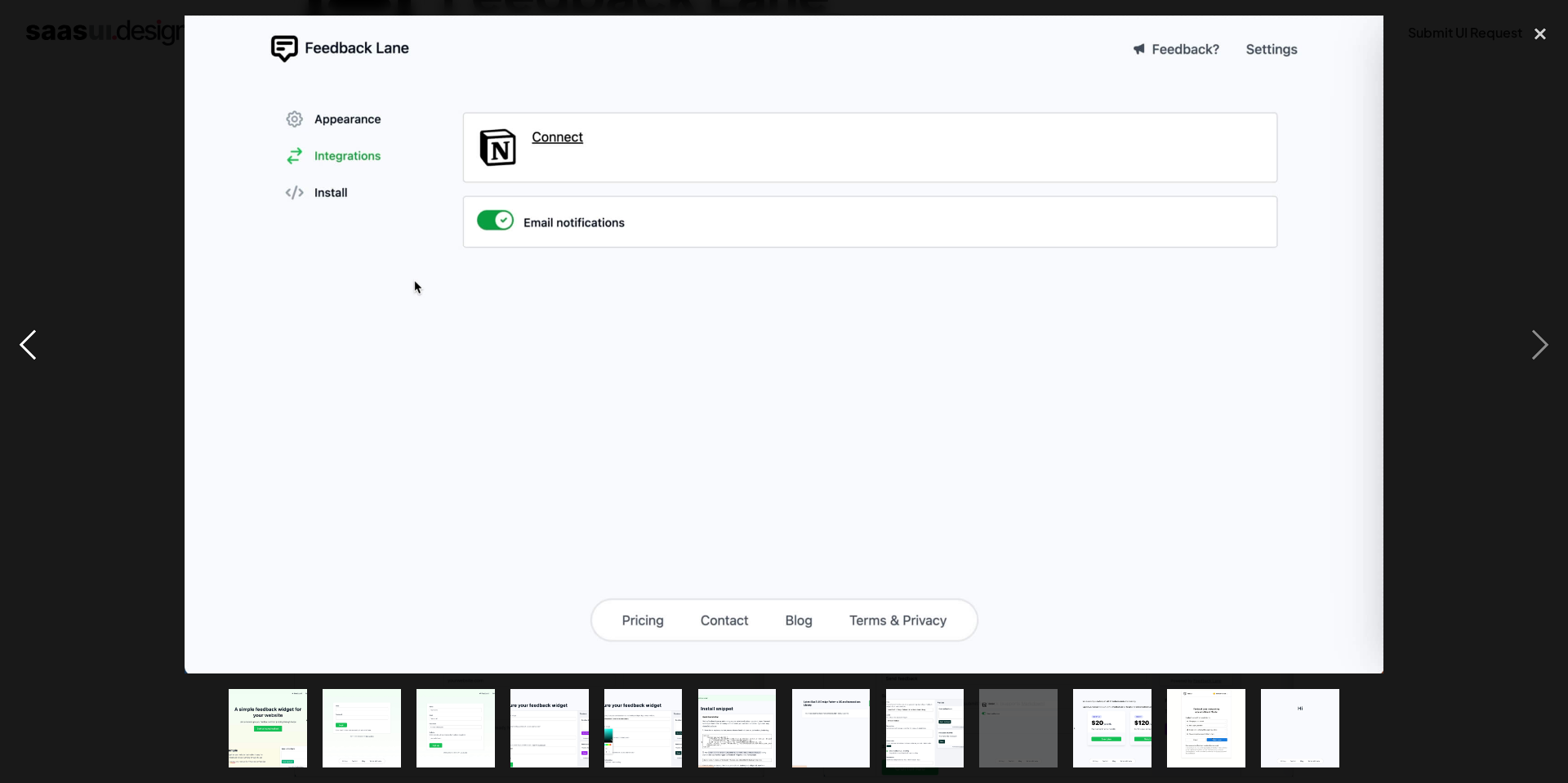
click at [38, 330] on div "previous image" at bounding box center [28, 344] width 56 height 658
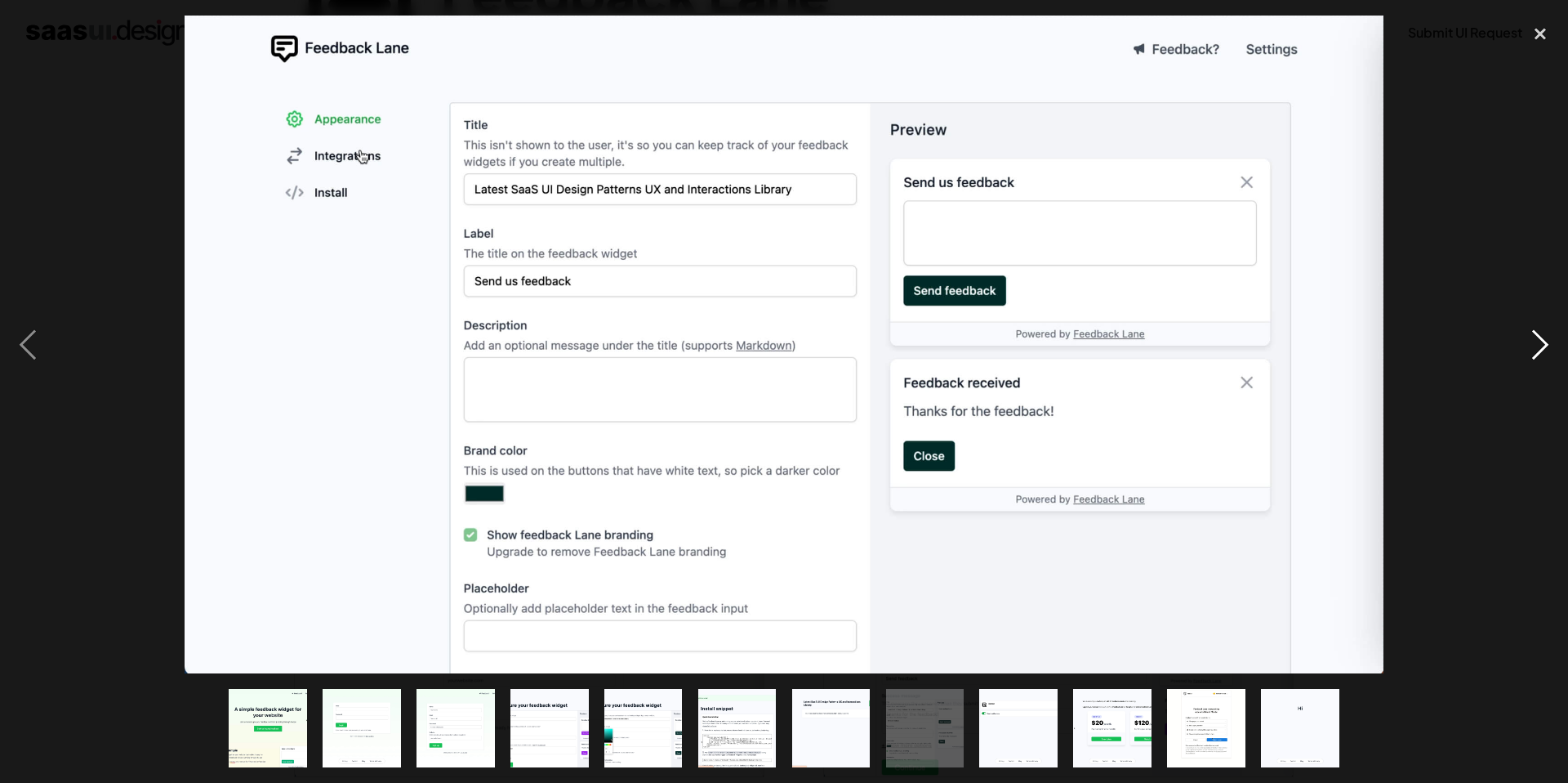
click at [1539, 352] on div "next image" at bounding box center [1540, 344] width 56 height 658
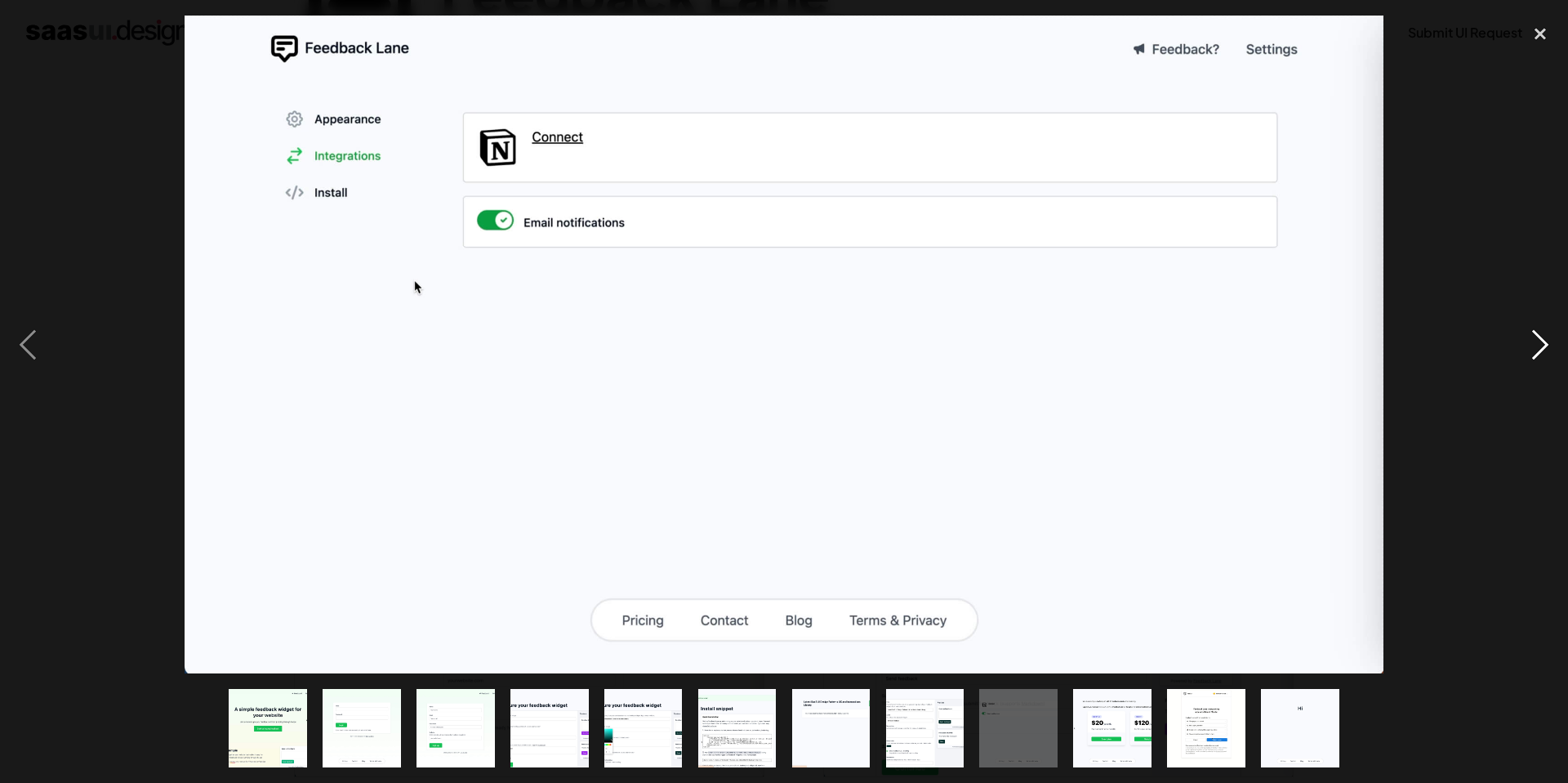
click at [1539, 352] on div "next image" at bounding box center [1540, 344] width 56 height 658
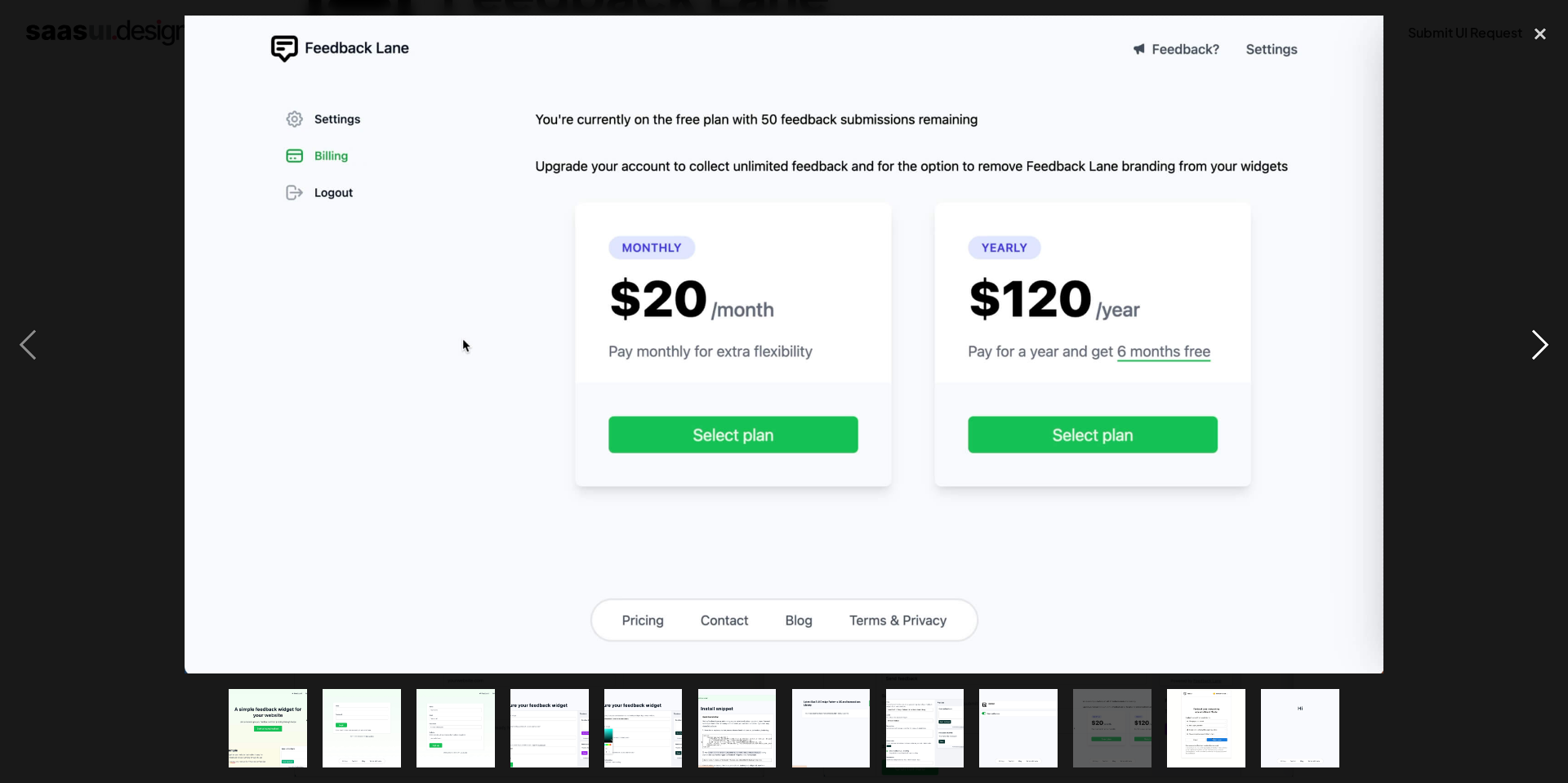
click at [1539, 352] on div "next image" at bounding box center [1540, 344] width 56 height 658
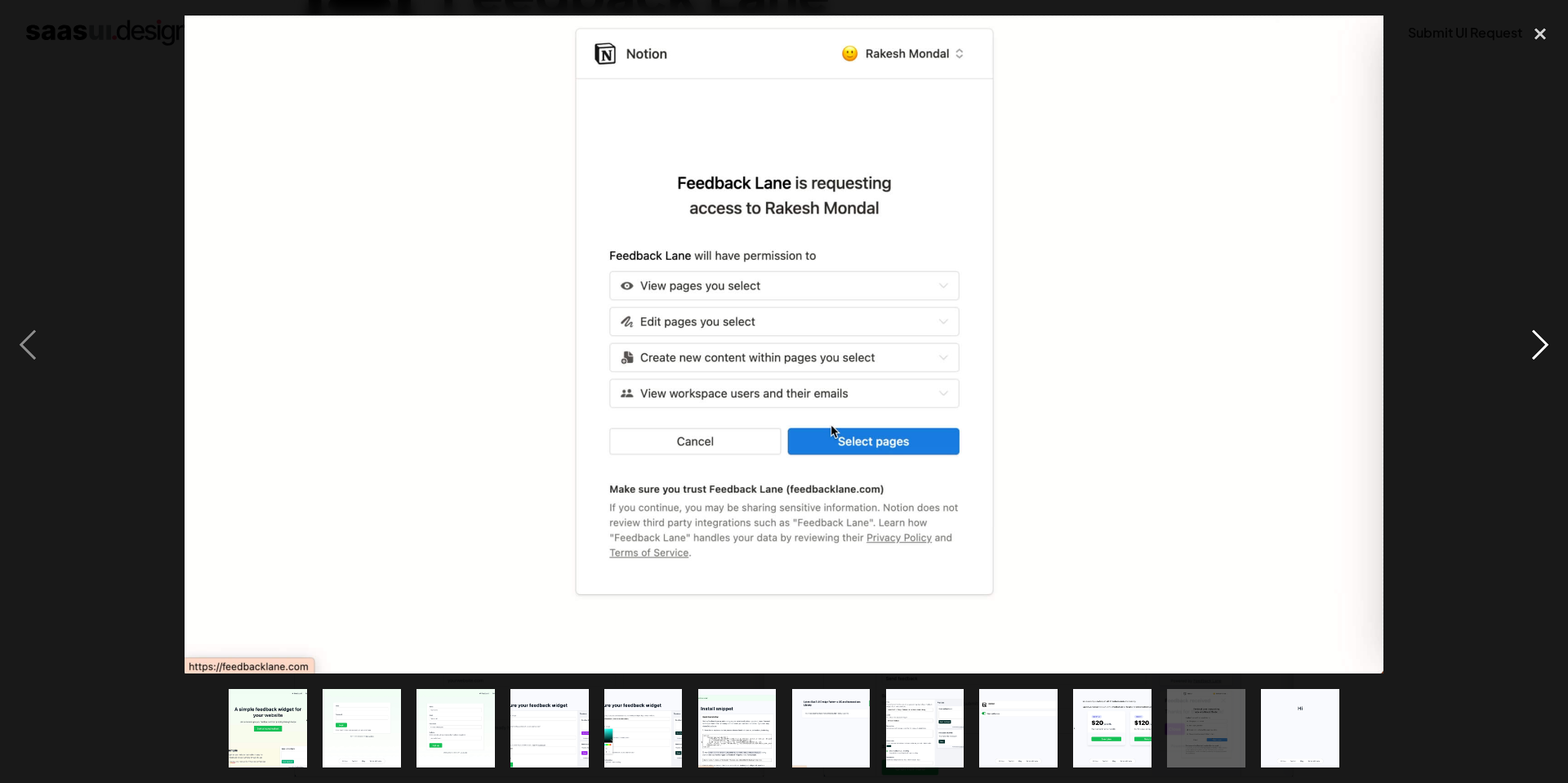
click at [1539, 352] on div "next image" at bounding box center [1540, 344] width 56 height 658
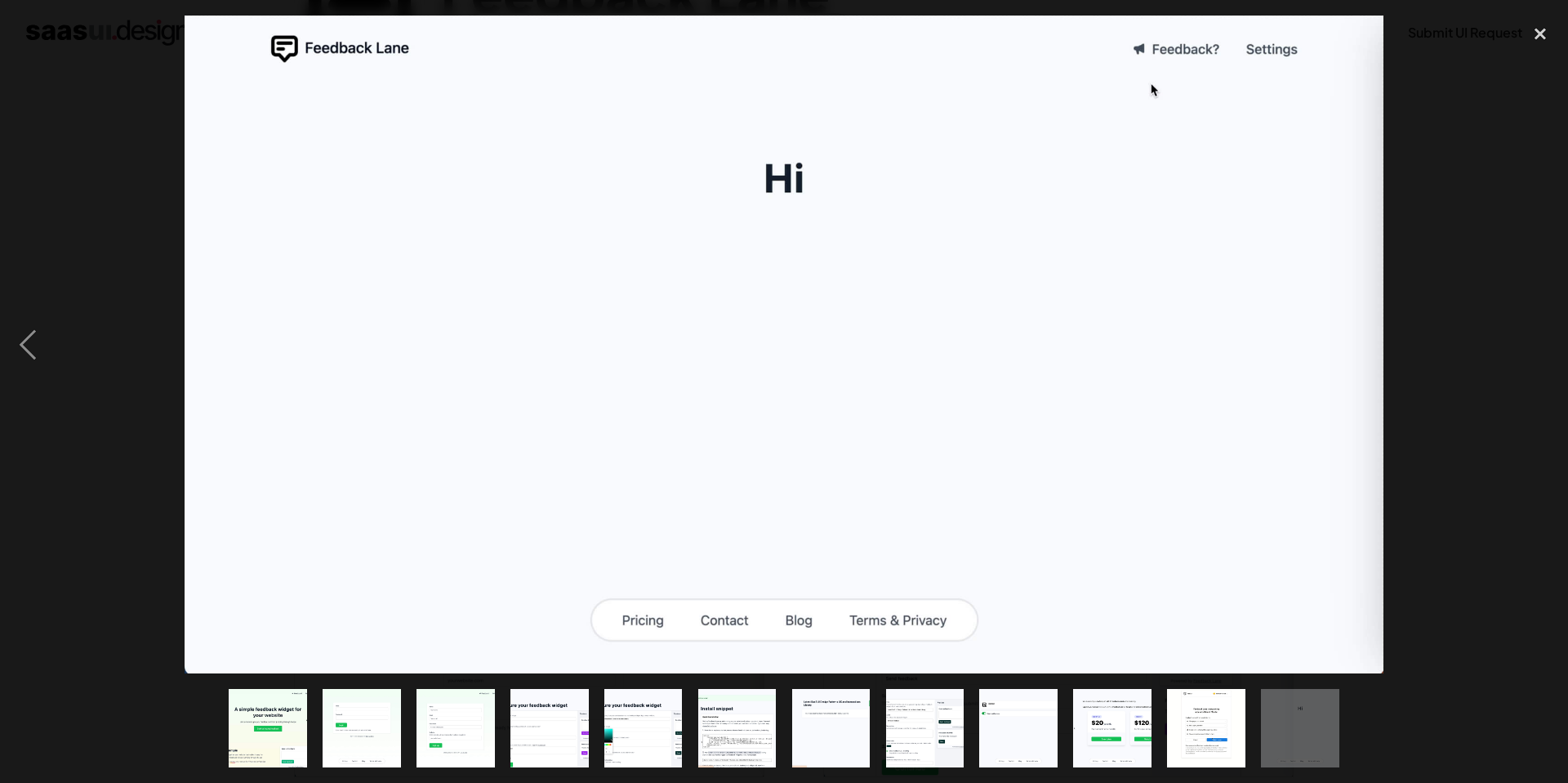
click at [1539, 352] on div "next image" at bounding box center [1540, 344] width 56 height 658
click at [1540, 32] on div "close lightbox" at bounding box center [1540, 33] width 56 height 36
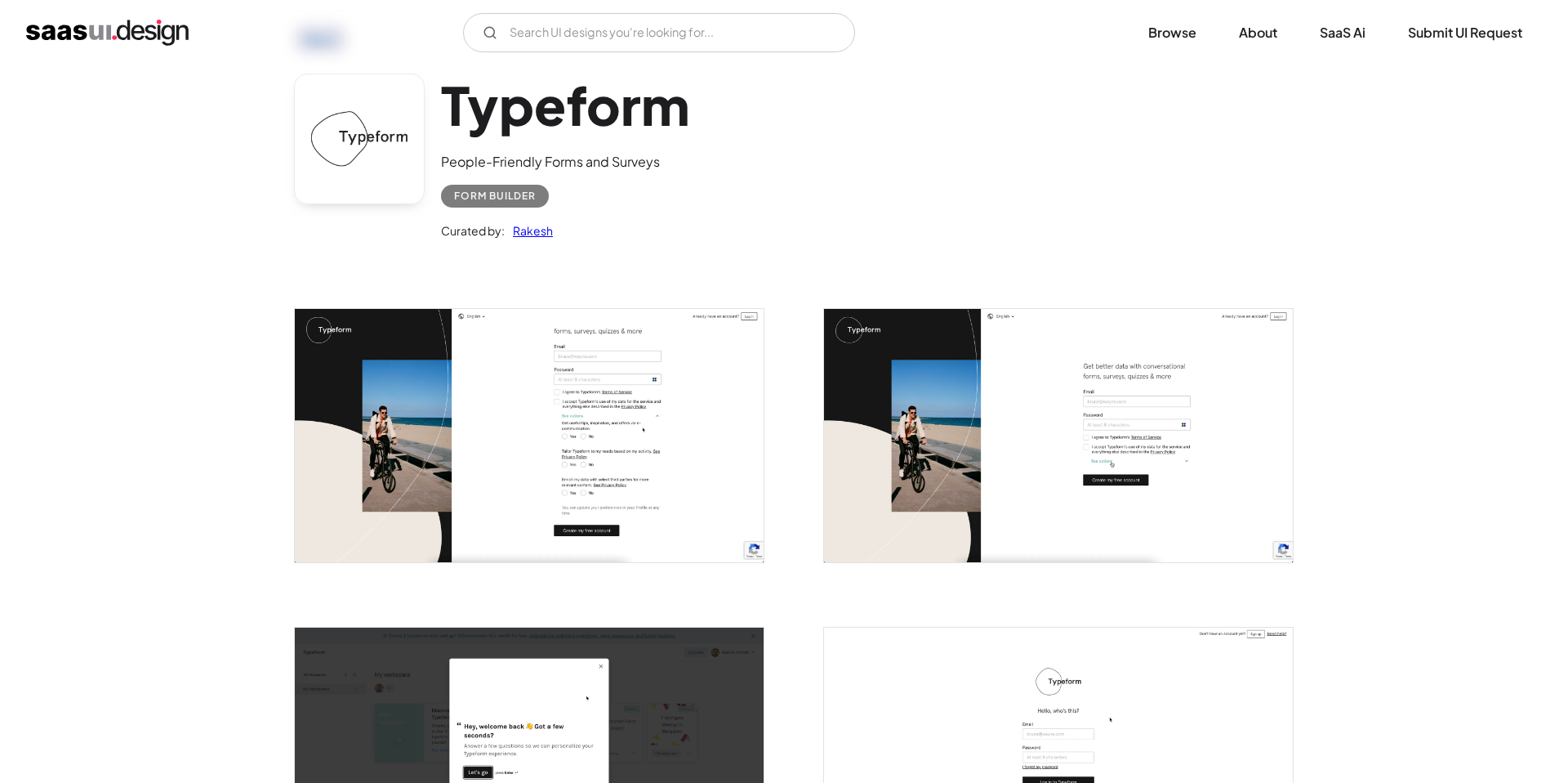
scroll to position [78, 0]
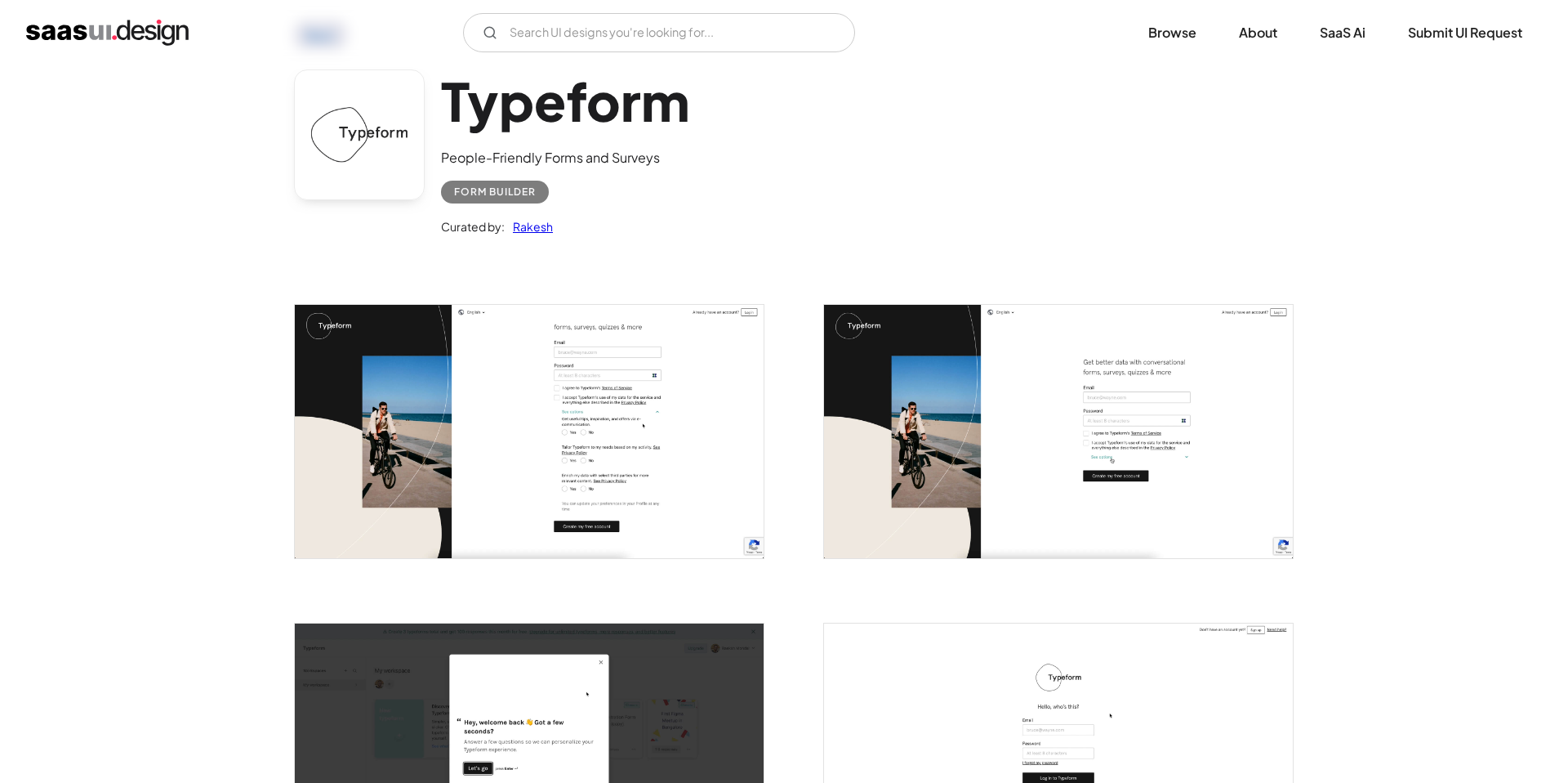
click at [440, 410] on img "open lightbox" at bounding box center [529, 432] width 468 height 253
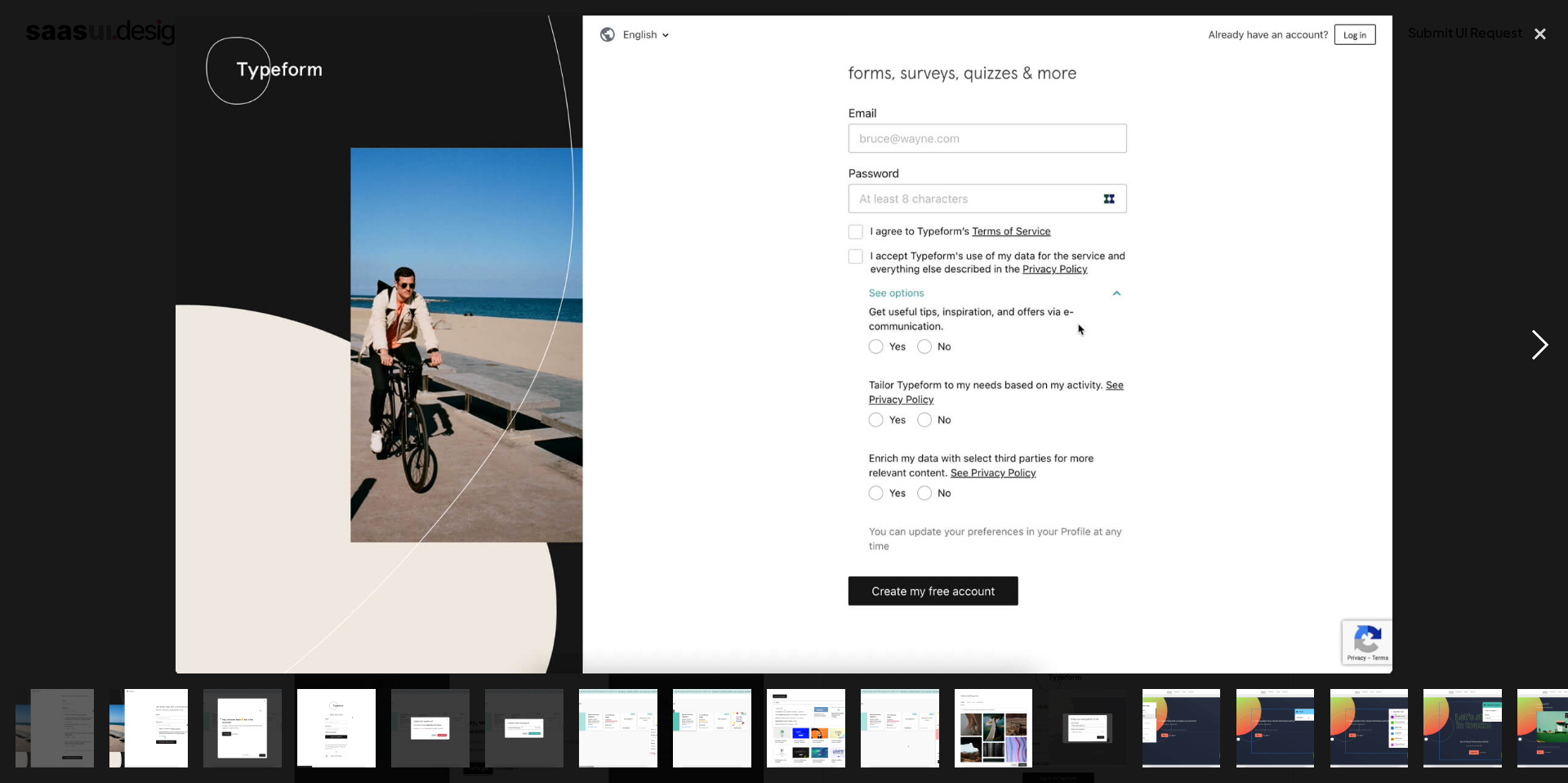
click at [1549, 346] on div "next image" at bounding box center [1540, 344] width 56 height 658
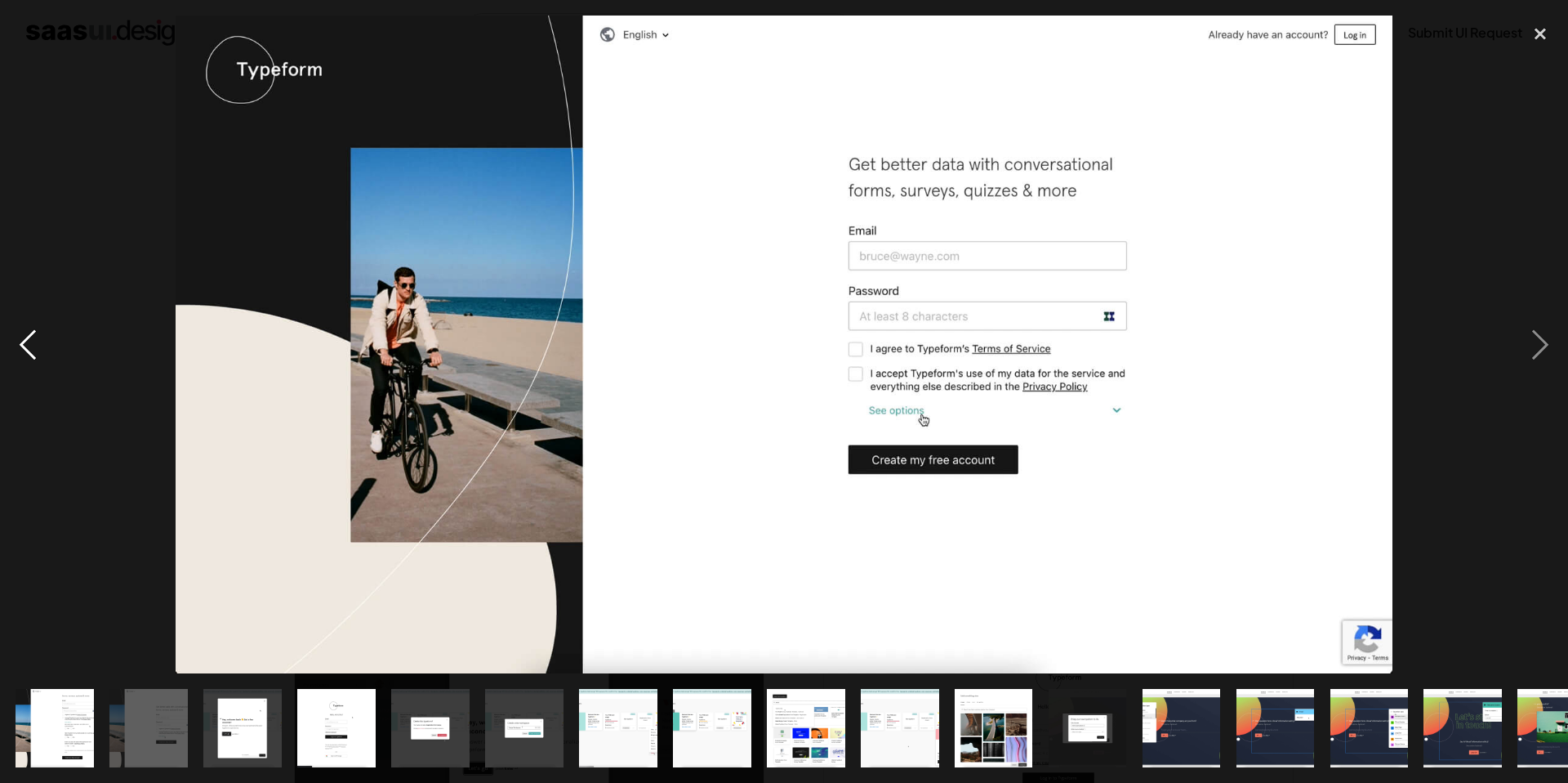
click at [27, 334] on div "previous image" at bounding box center [28, 344] width 56 height 658
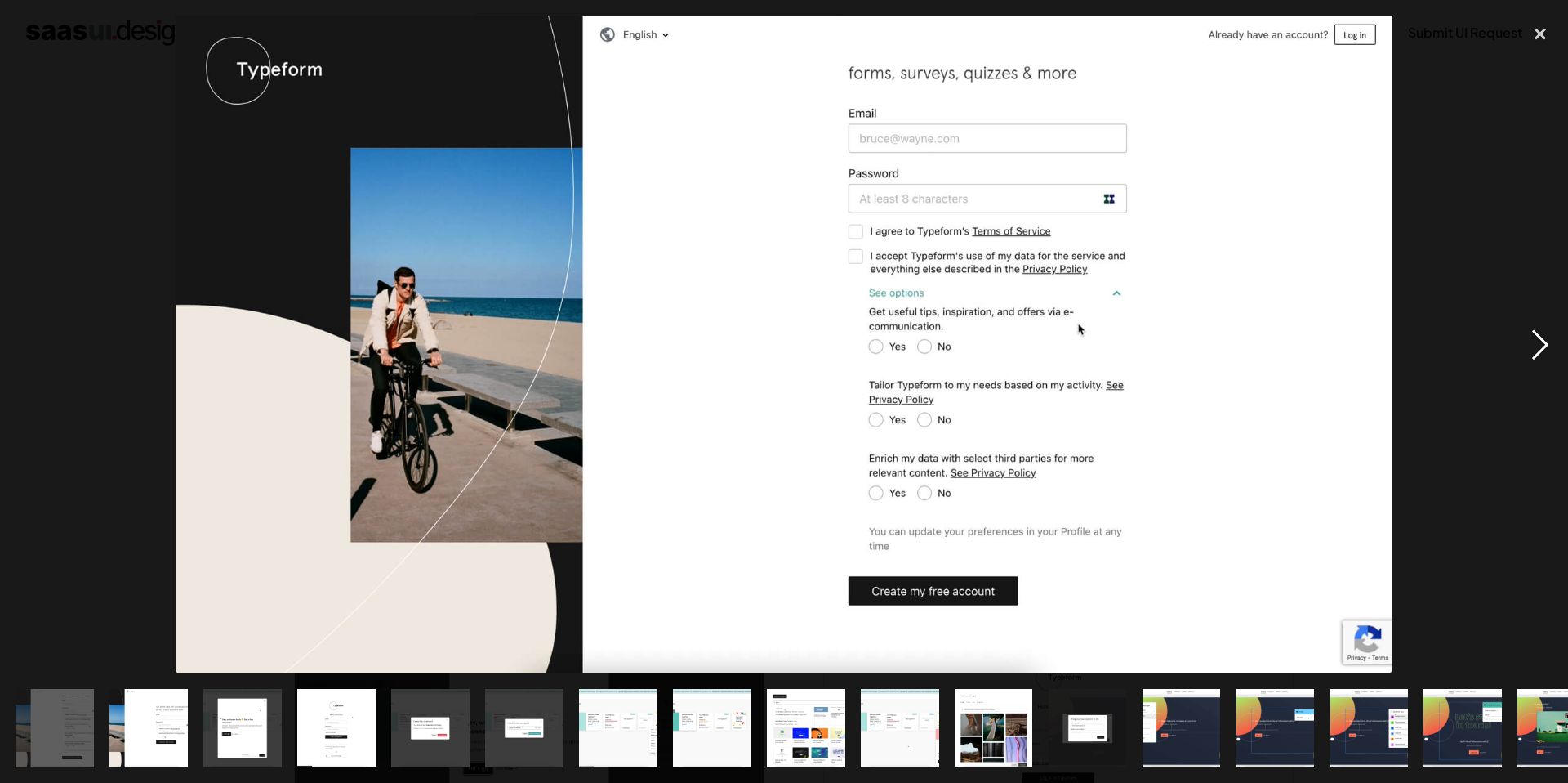
click at [1536, 353] on div "next image" at bounding box center [1540, 344] width 56 height 658
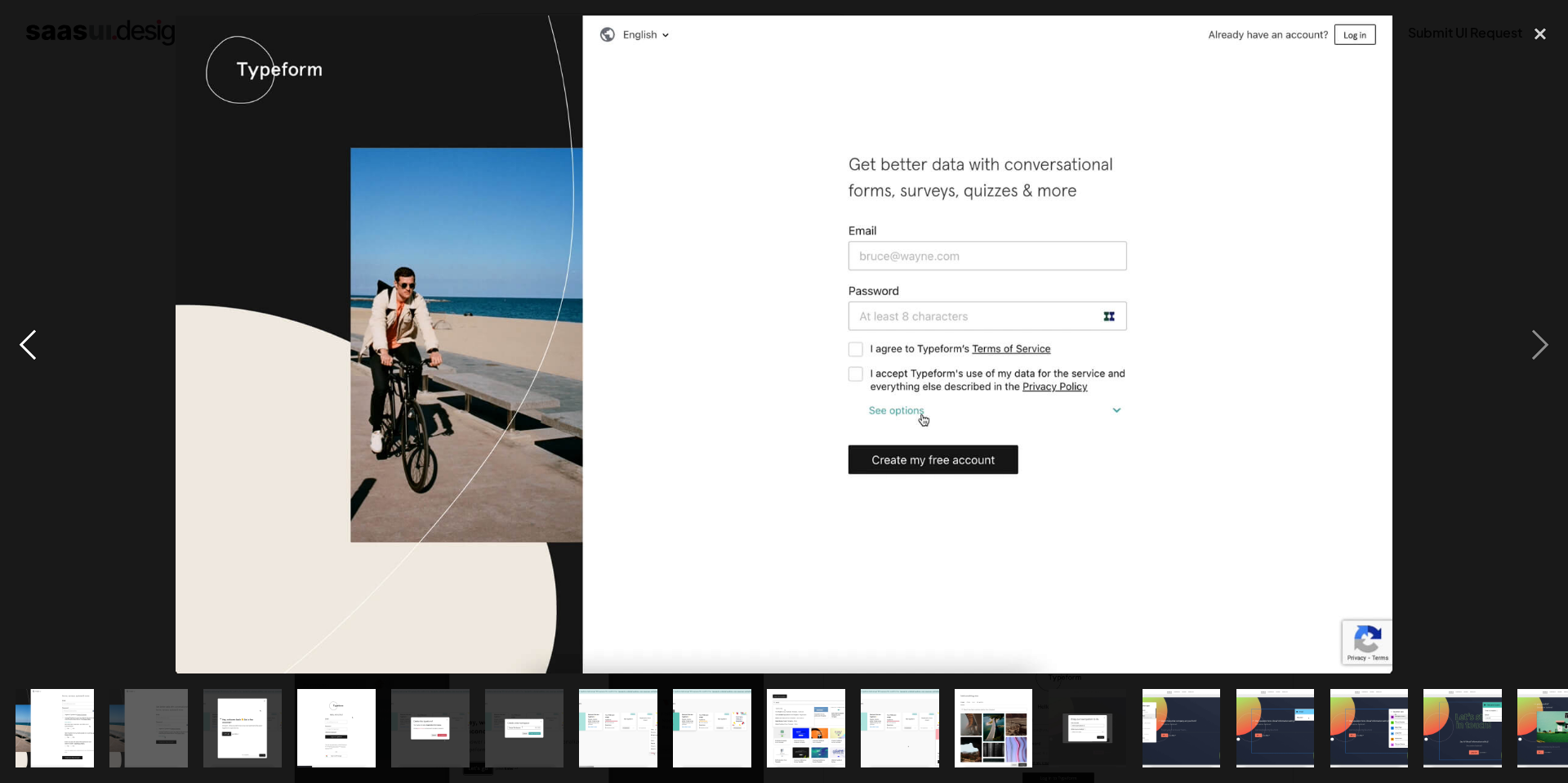
click at [34, 344] on div "previous image" at bounding box center [28, 344] width 56 height 658
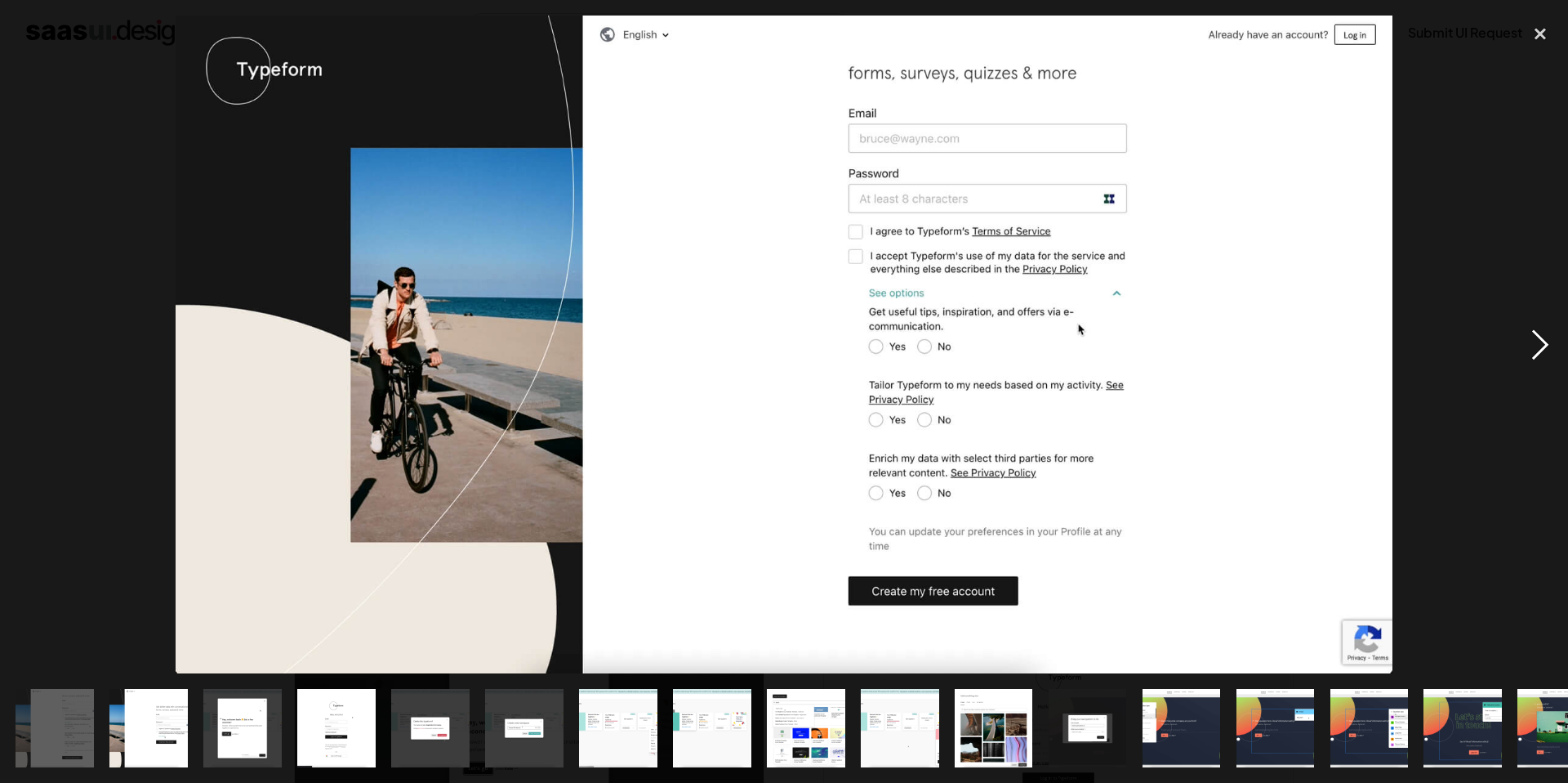
click at [1546, 344] on div "next image" at bounding box center [1540, 344] width 56 height 658
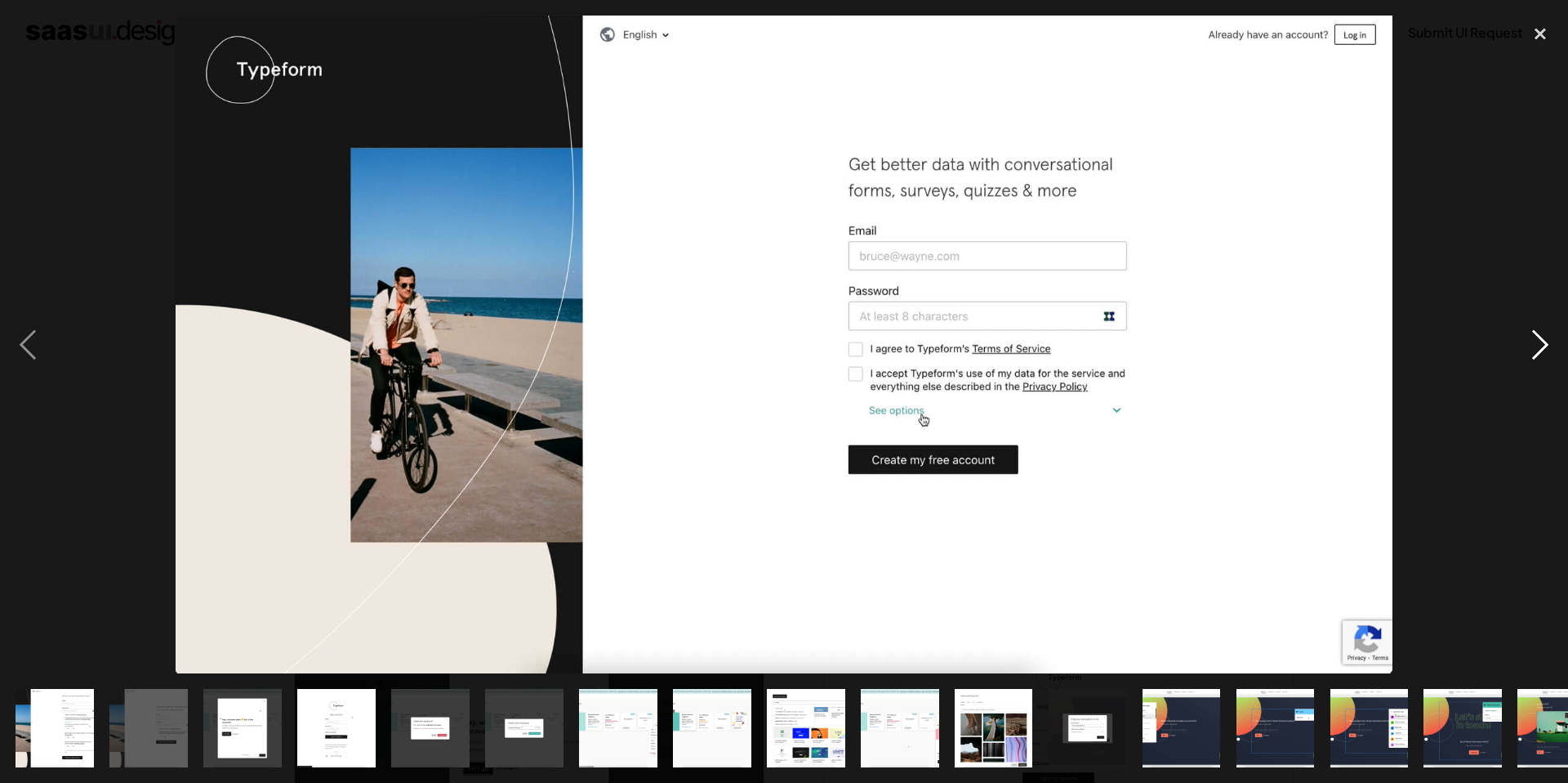
click at [1546, 344] on div "next image" at bounding box center [1540, 344] width 56 height 658
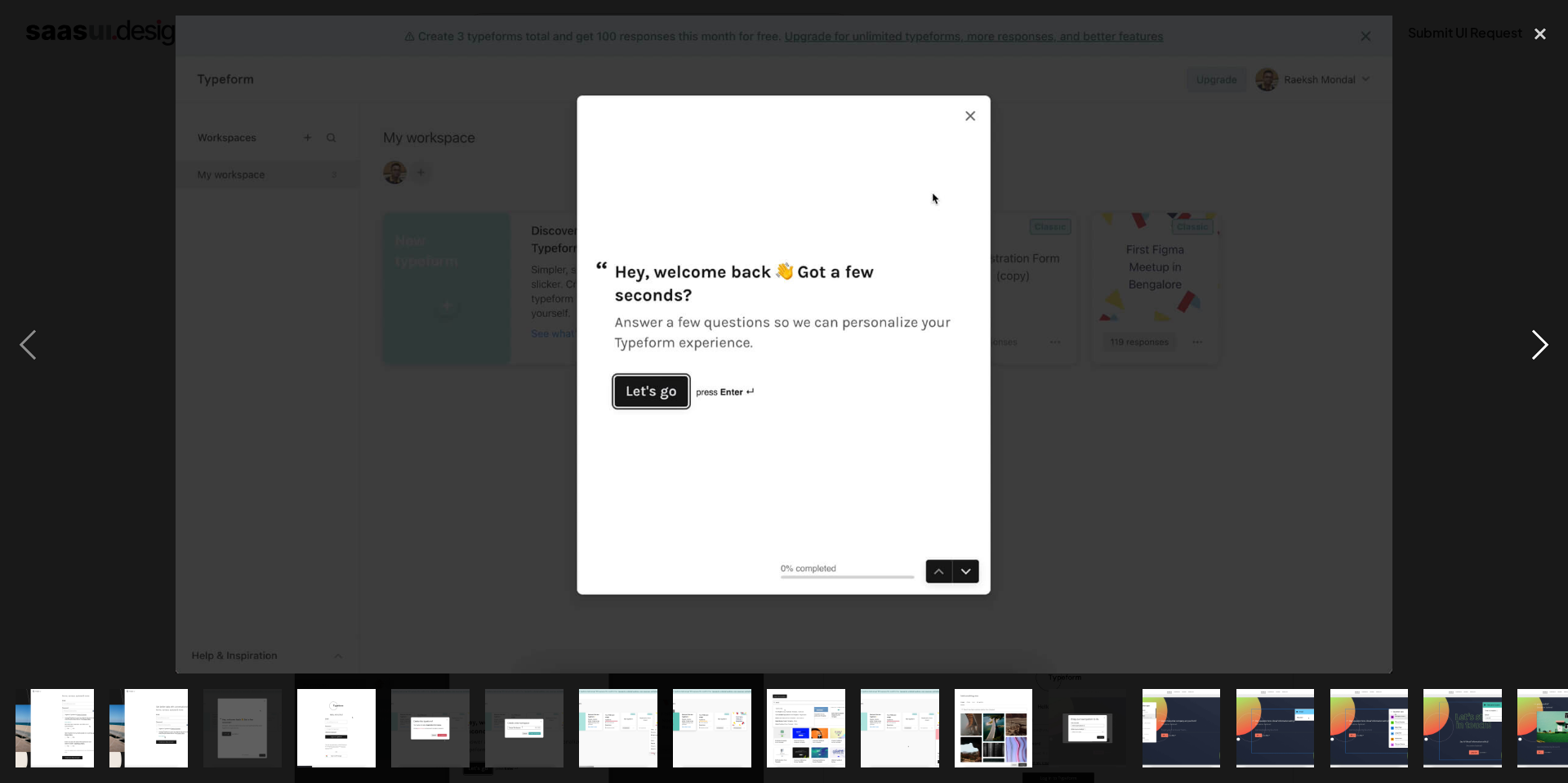
click at [1546, 344] on div "next image" at bounding box center [1540, 344] width 56 height 658
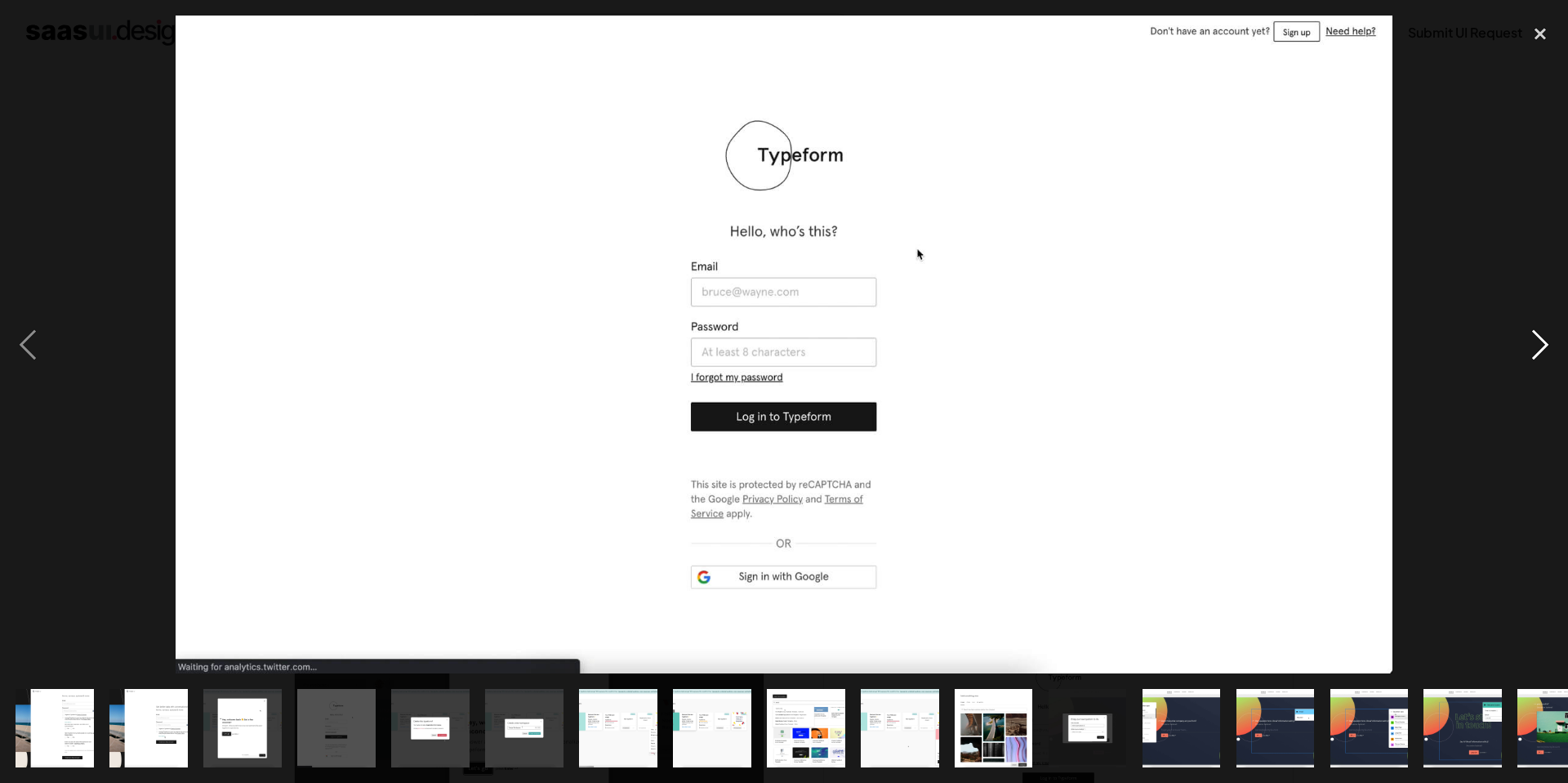
click at [1546, 344] on div "next image" at bounding box center [1540, 344] width 56 height 658
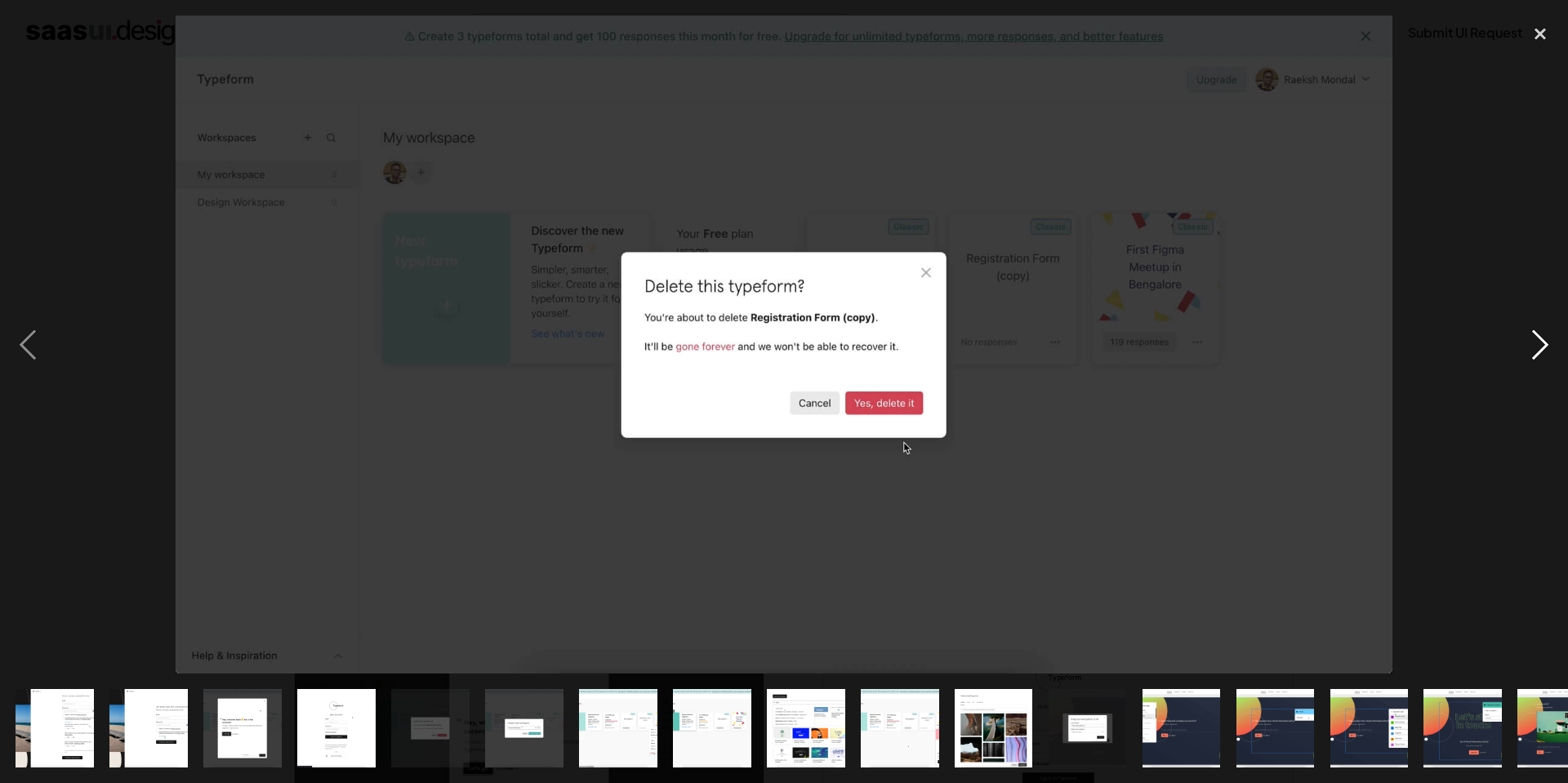
click at [1546, 344] on div "next image" at bounding box center [1540, 344] width 56 height 658
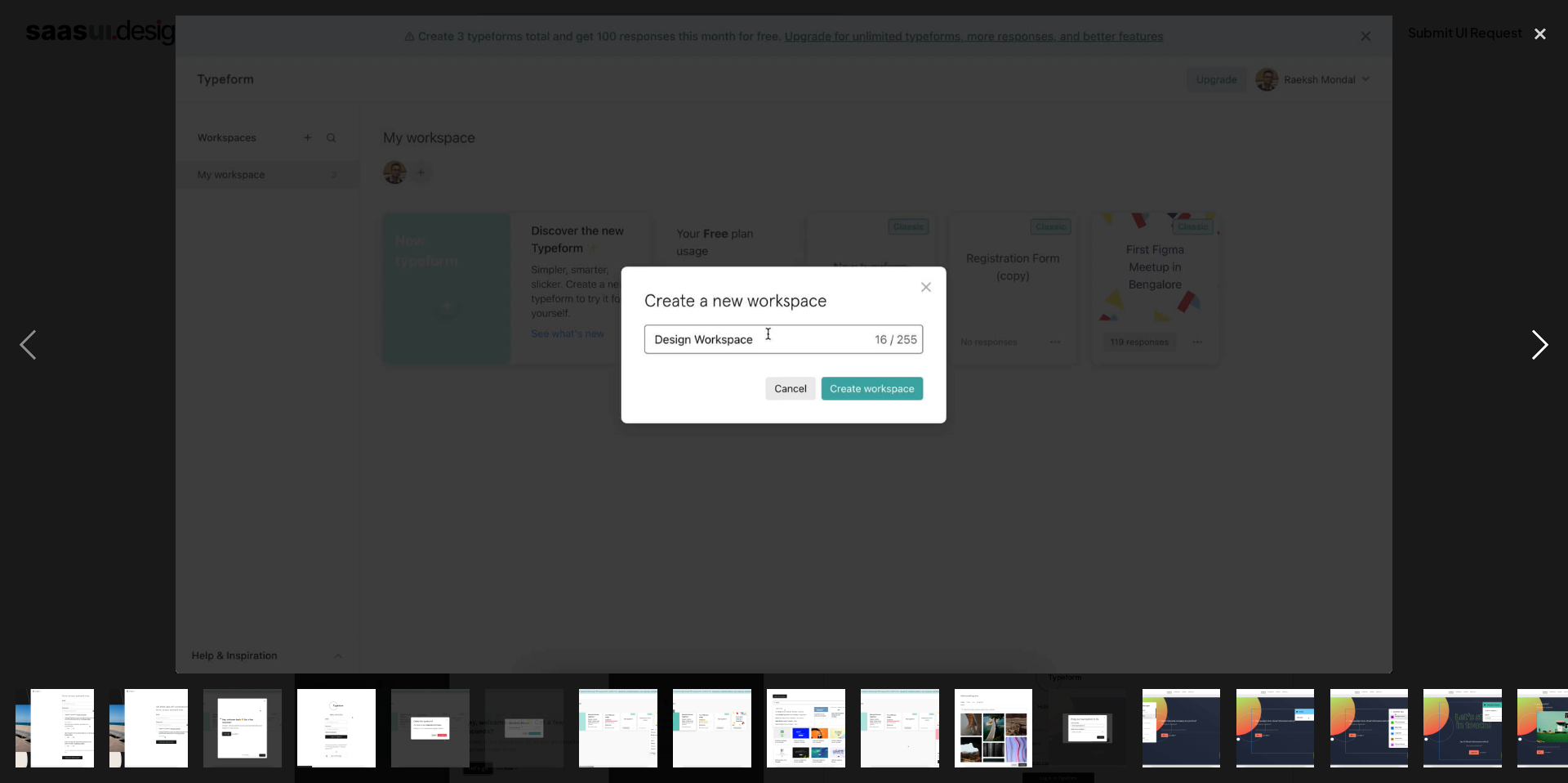
click at [1546, 344] on div "next image" at bounding box center [1540, 344] width 56 height 658
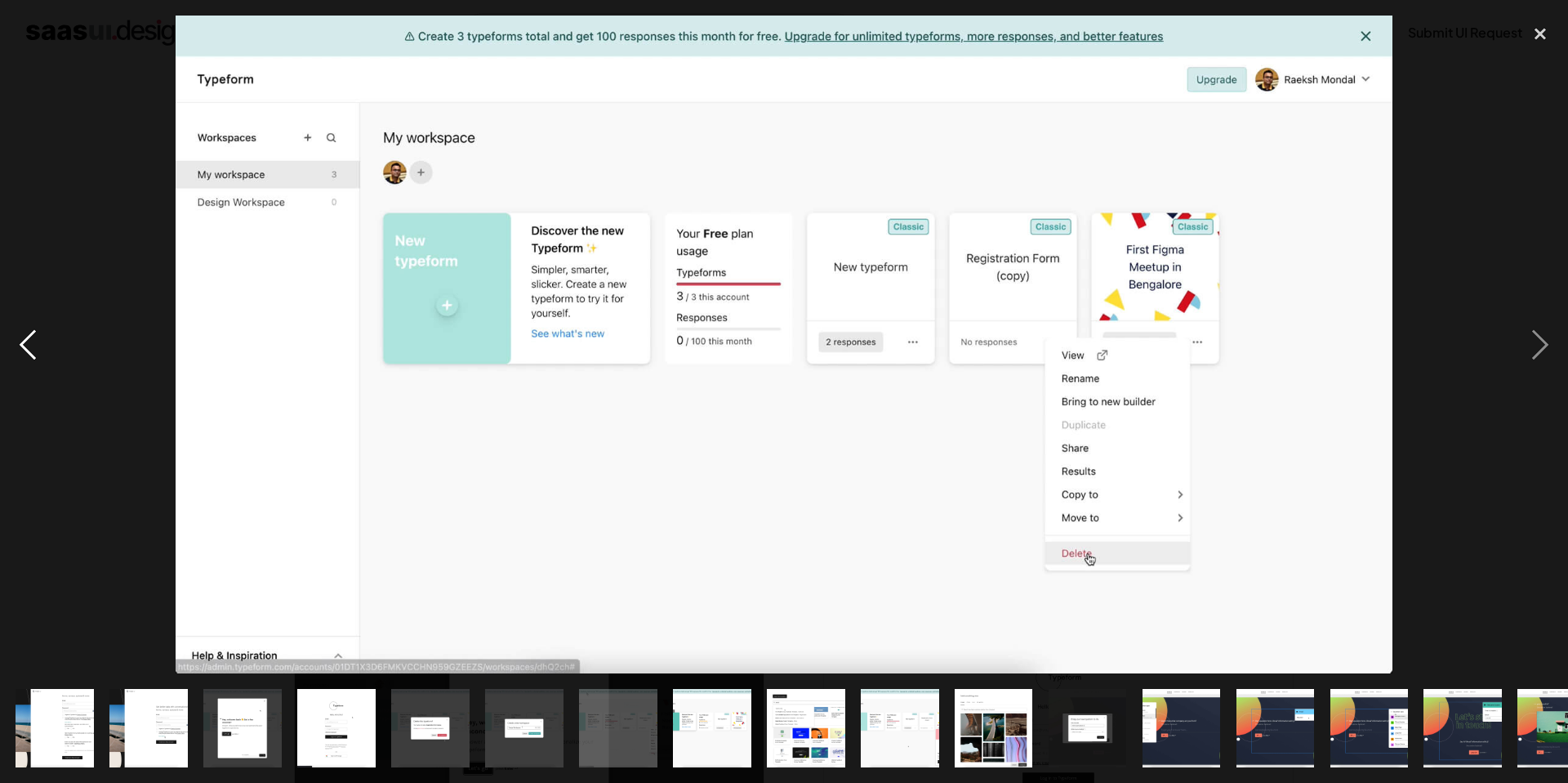
click at [28, 333] on div "previous image" at bounding box center [28, 344] width 56 height 658
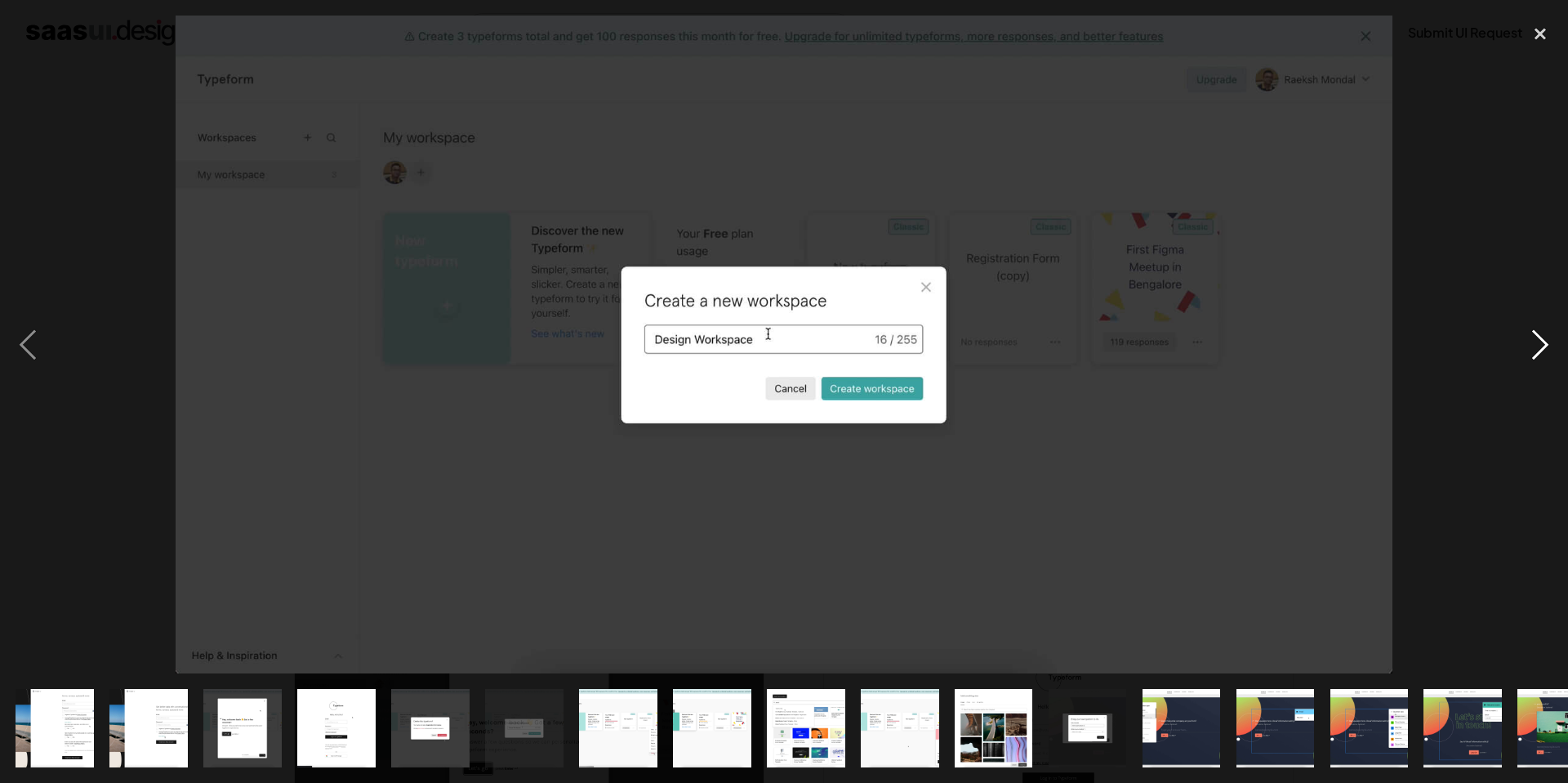
click at [1530, 334] on div "next image" at bounding box center [1540, 344] width 56 height 658
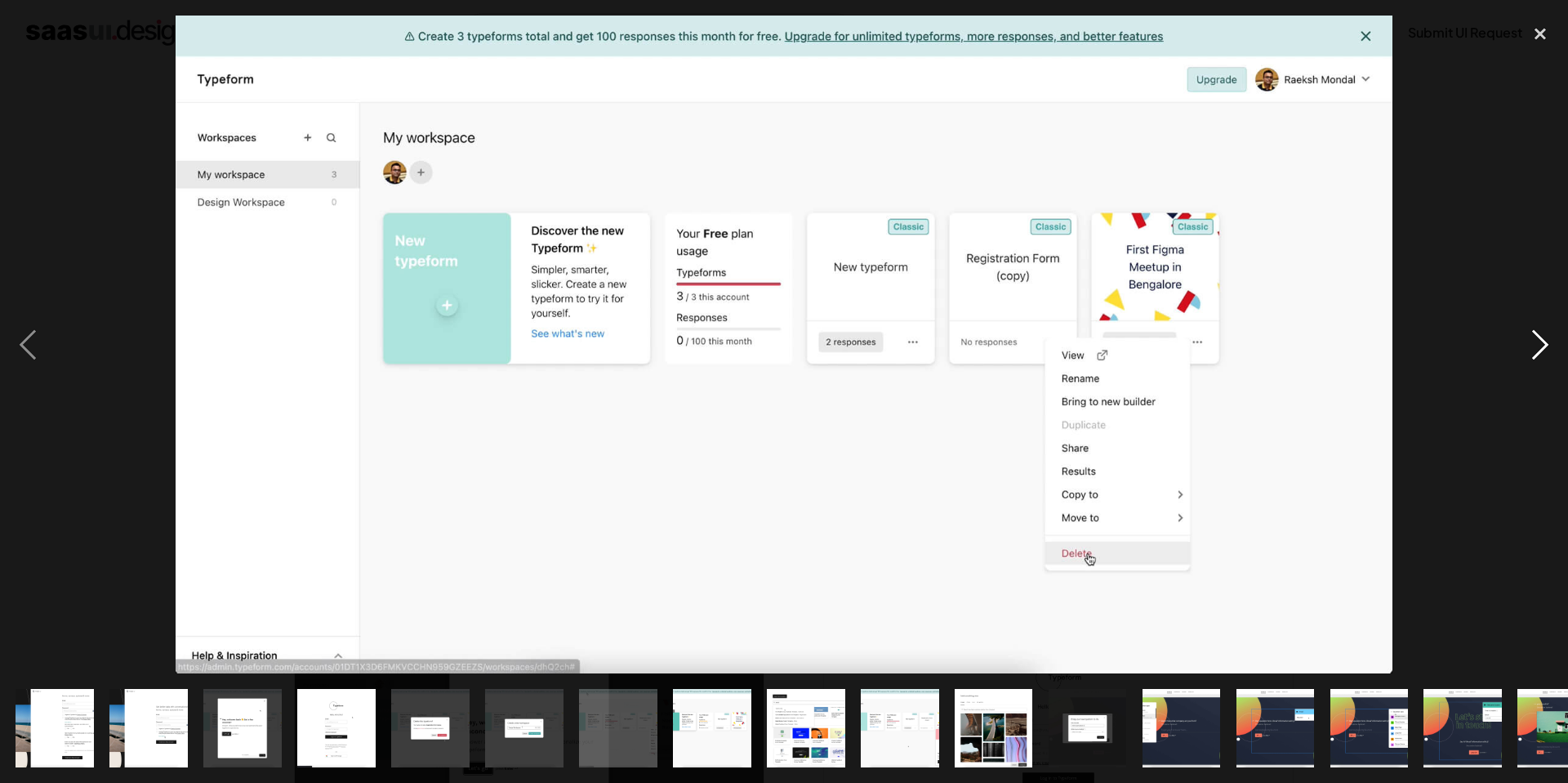
click at [1538, 343] on div "next image" at bounding box center [1540, 344] width 56 height 658
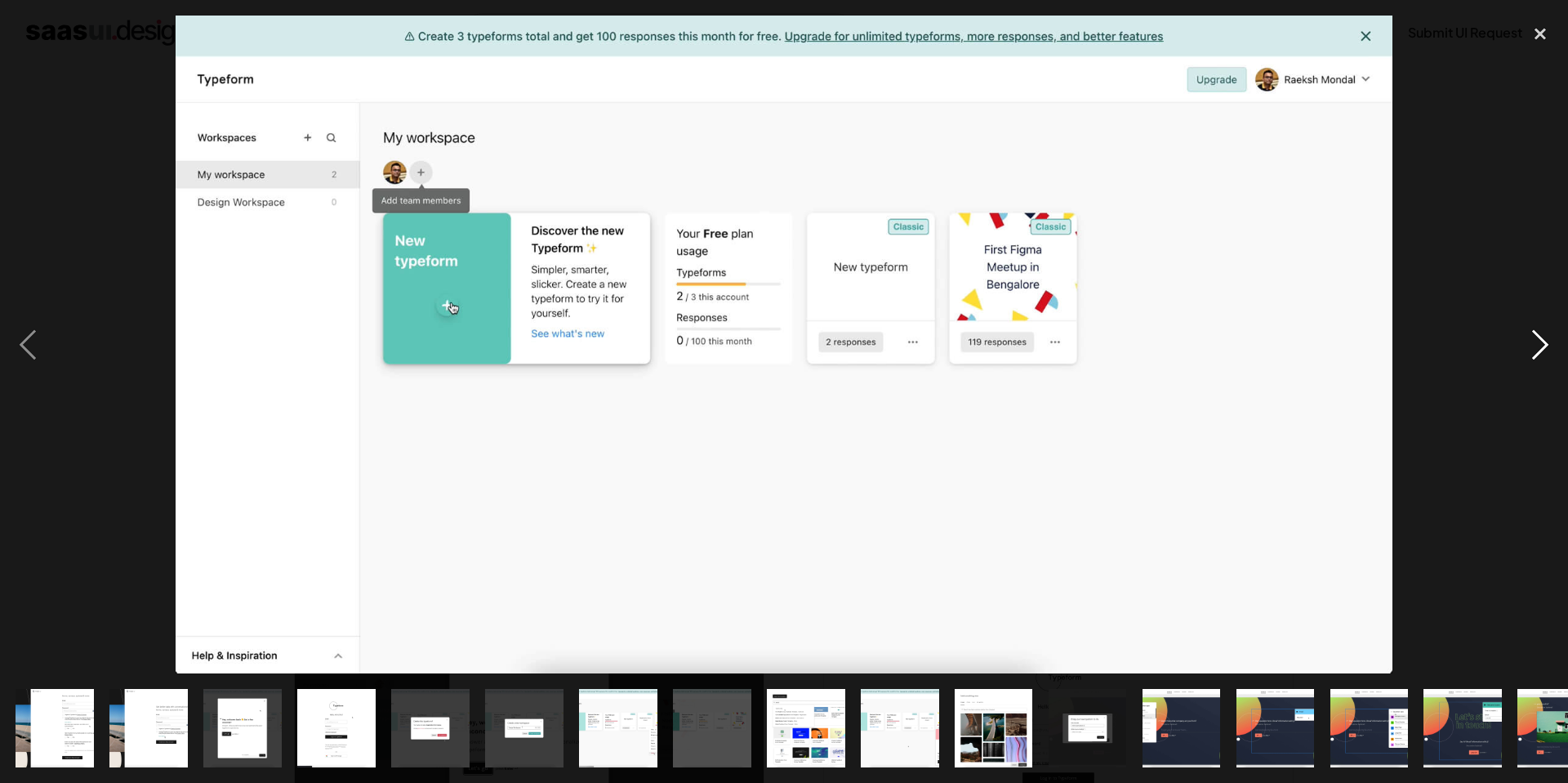
click at [1537, 349] on div "next image" at bounding box center [1540, 344] width 56 height 658
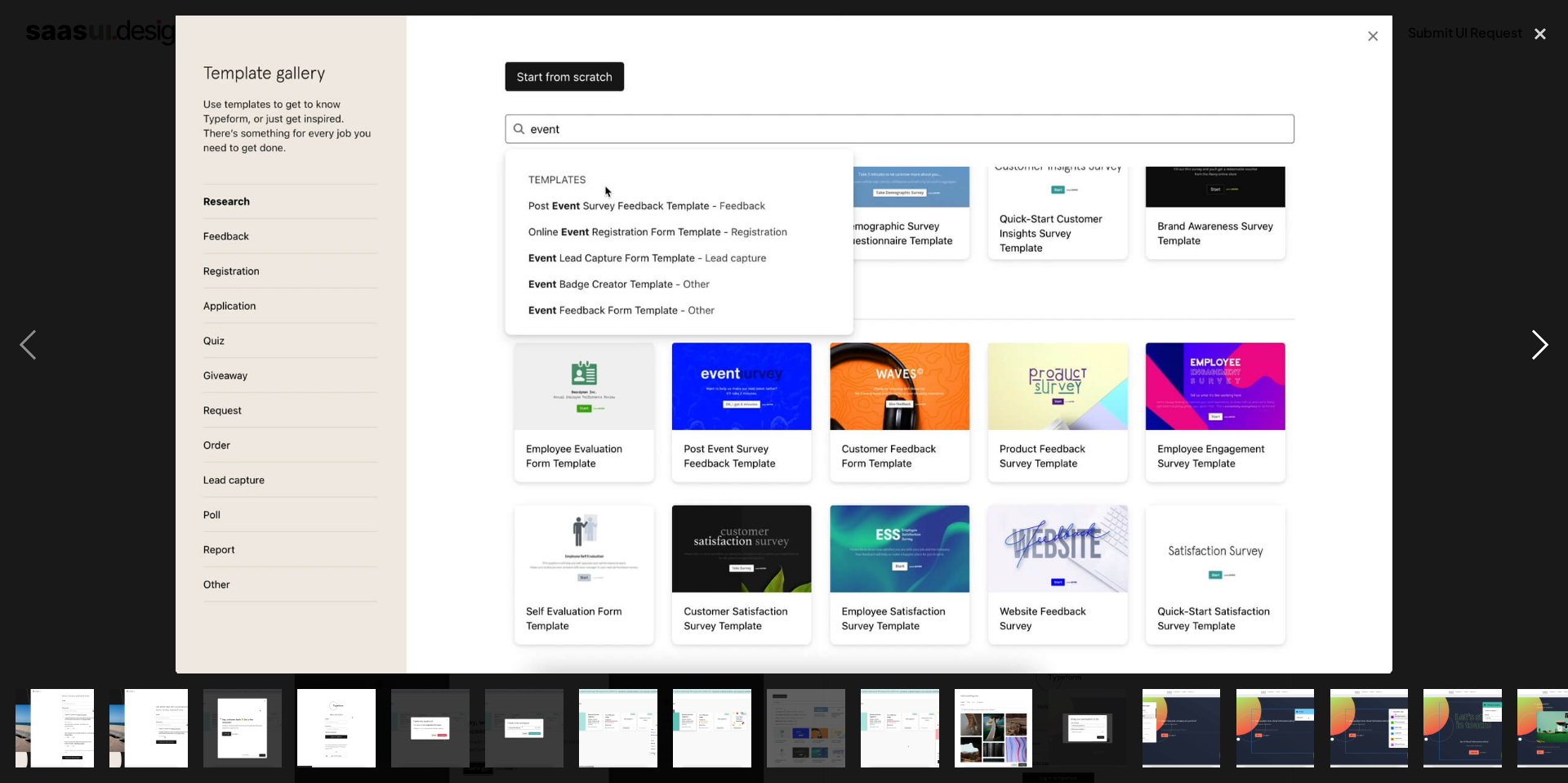
click at [1537, 349] on div "next image" at bounding box center [1540, 344] width 56 height 658
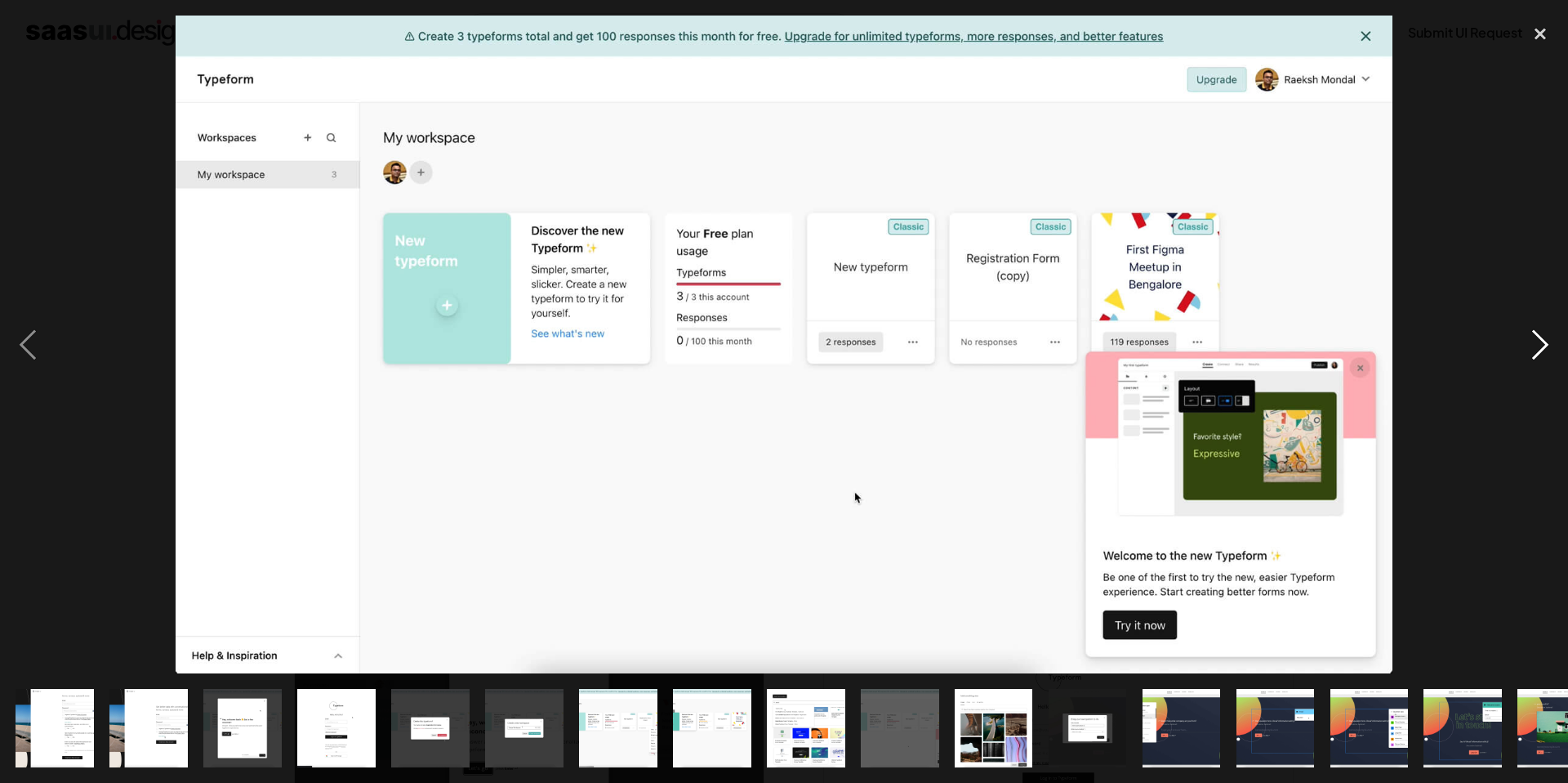
click at [1537, 349] on div "next image" at bounding box center [1540, 344] width 56 height 658
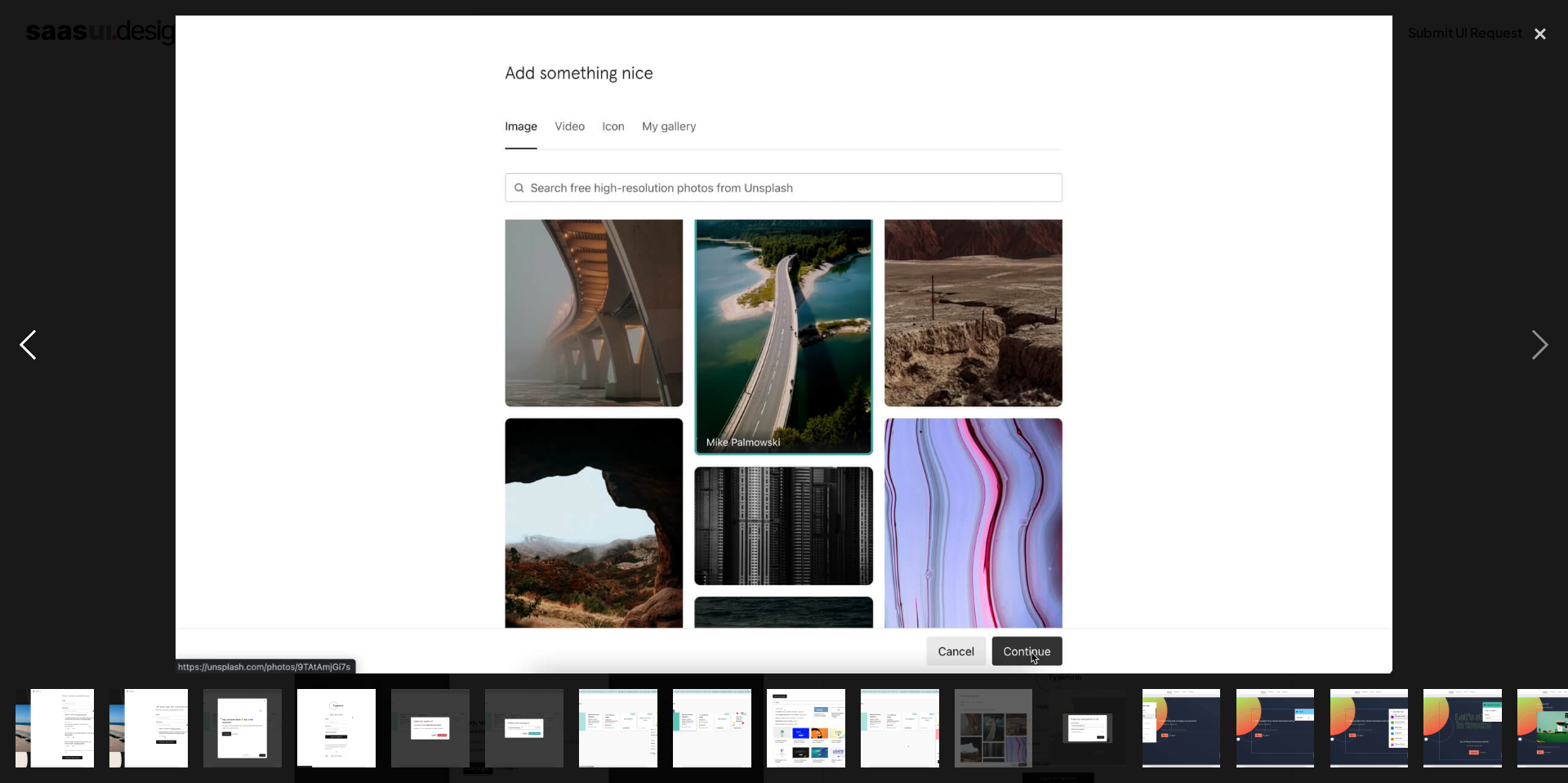
click at [39, 346] on div "previous image" at bounding box center [28, 344] width 56 height 658
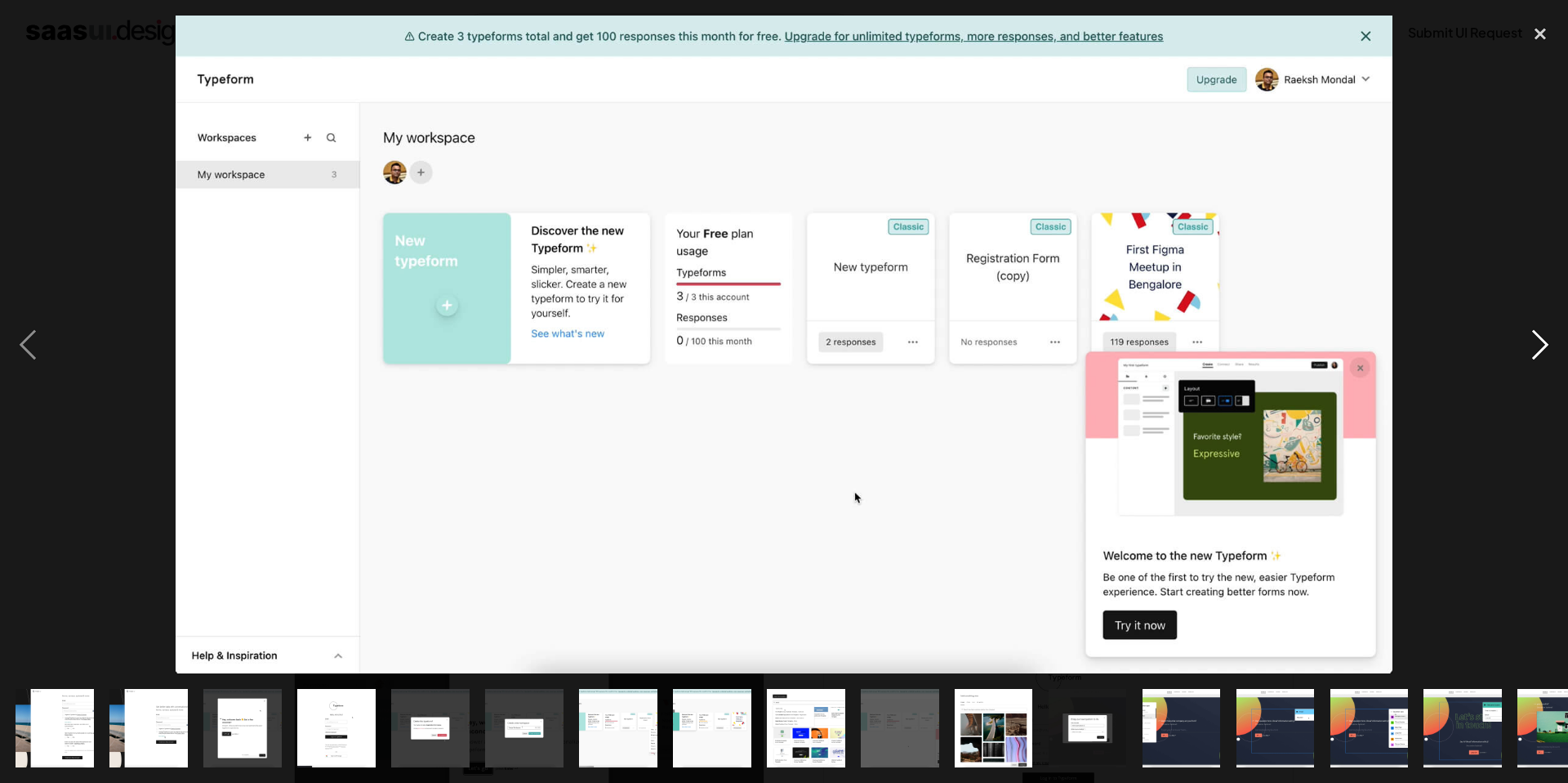
click at [1530, 352] on div "next image" at bounding box center [1540, 344] width 56 height 658
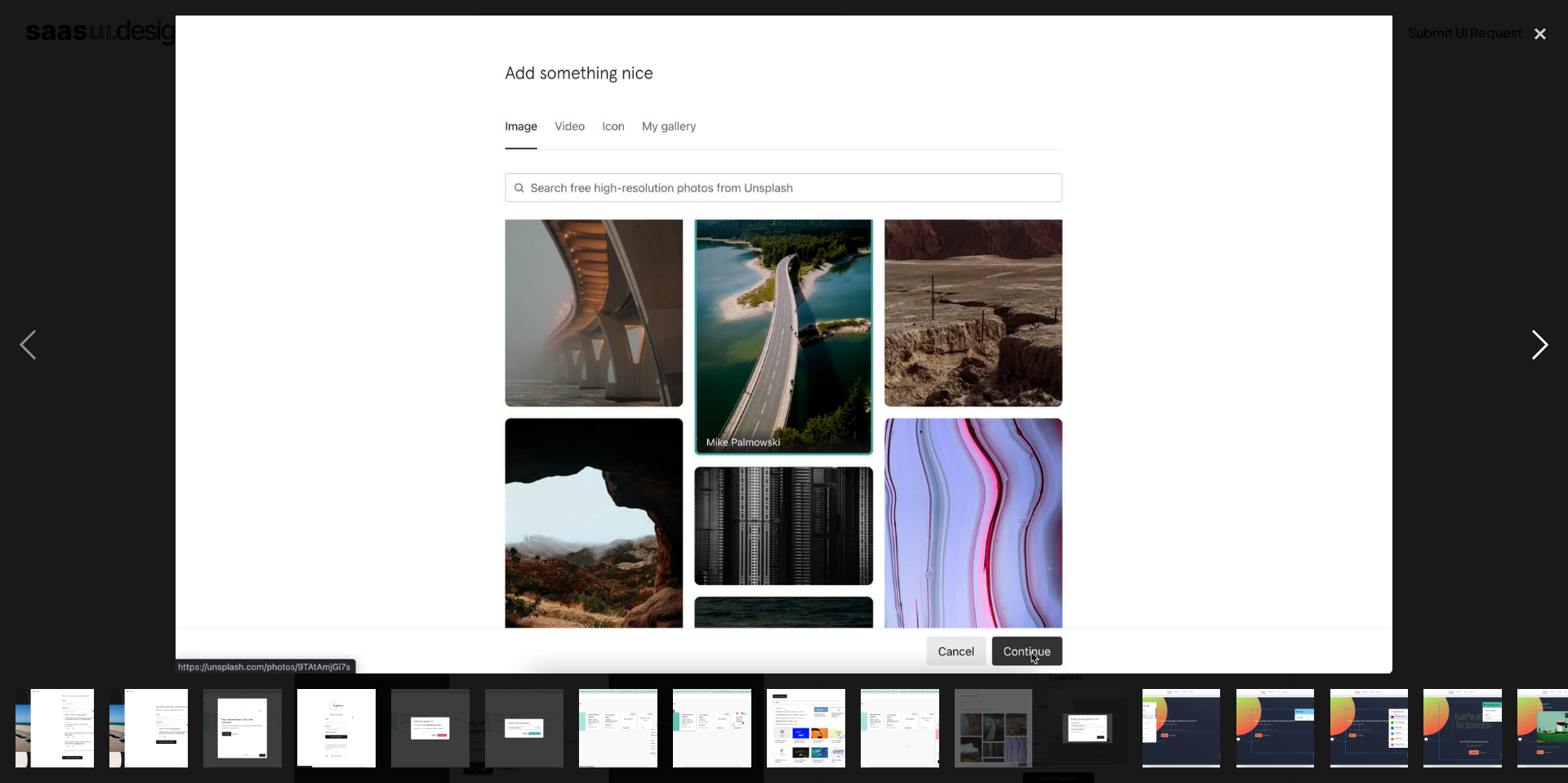
click at [1530, 352] on div "next image" at bounding box center [1540, 344] width 56 height 658
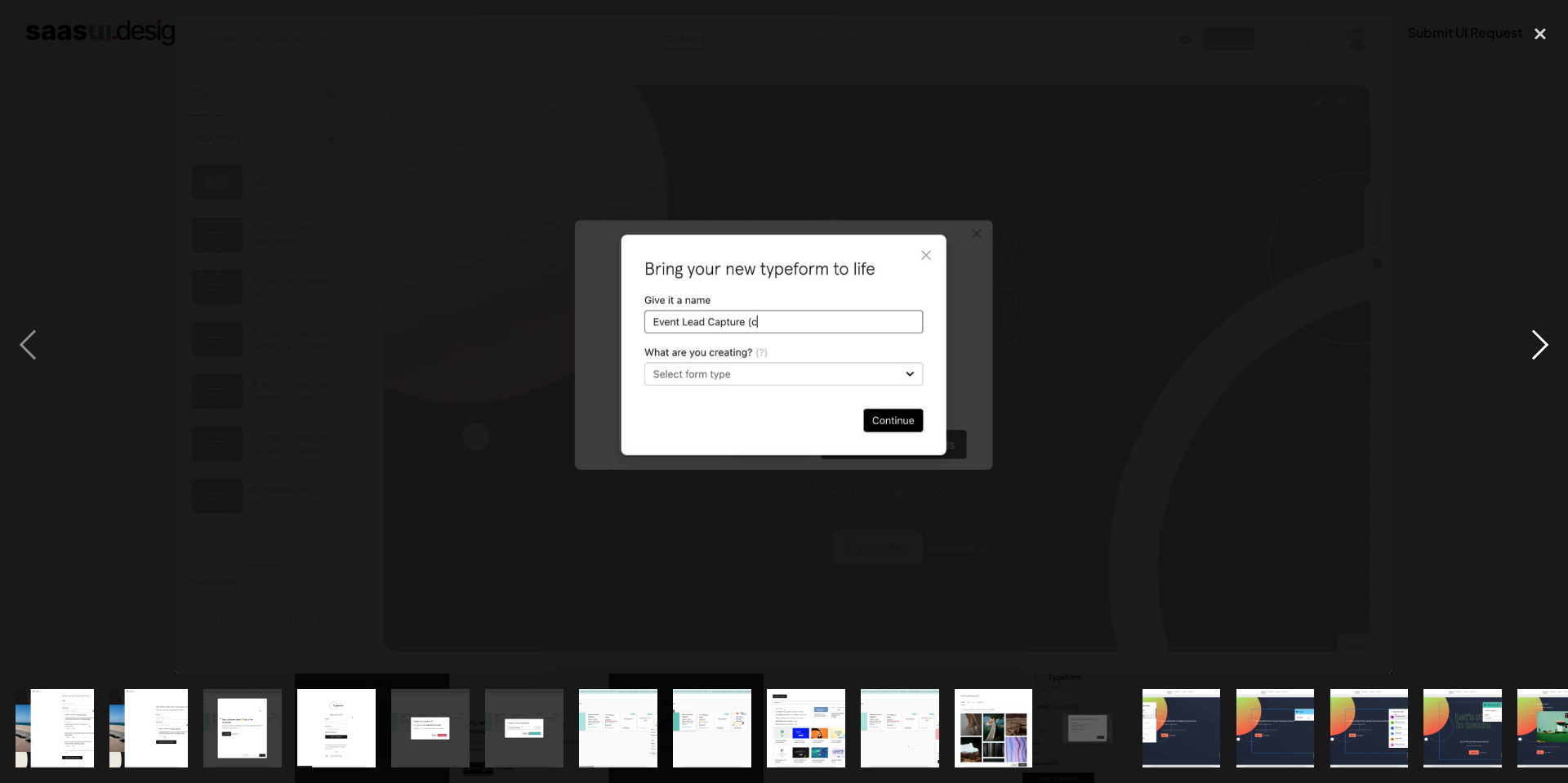
click at [1530, 352] on div "next image" at bounding box center [1540, 344] width 56 height 658
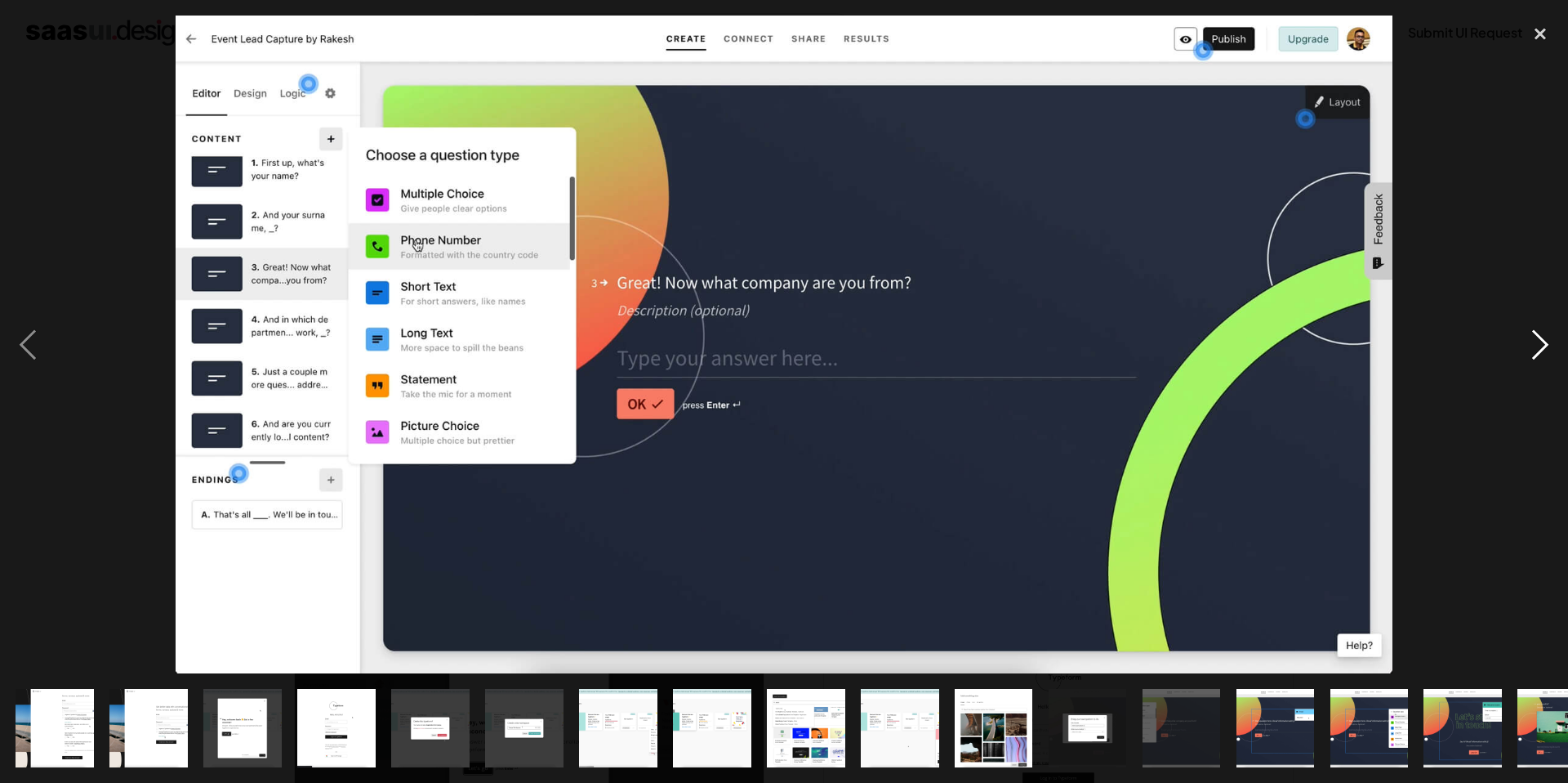
click at [1530, 352] on div "next image" at bounding box center [1540, 344] width 56 height 658
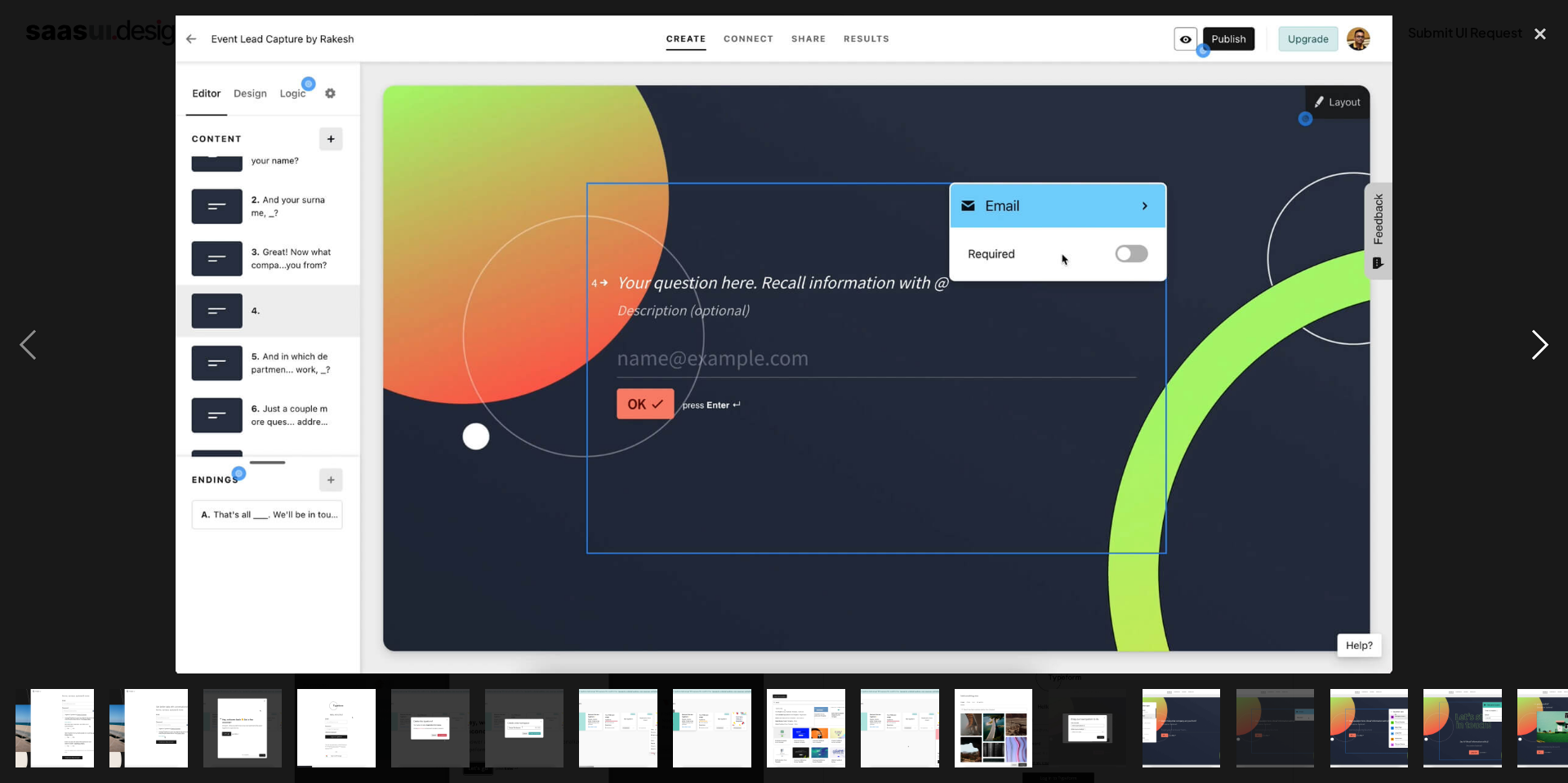
click at [1530, 352] on div "next image" at bounding box center [1540, 344] width 56 height 658
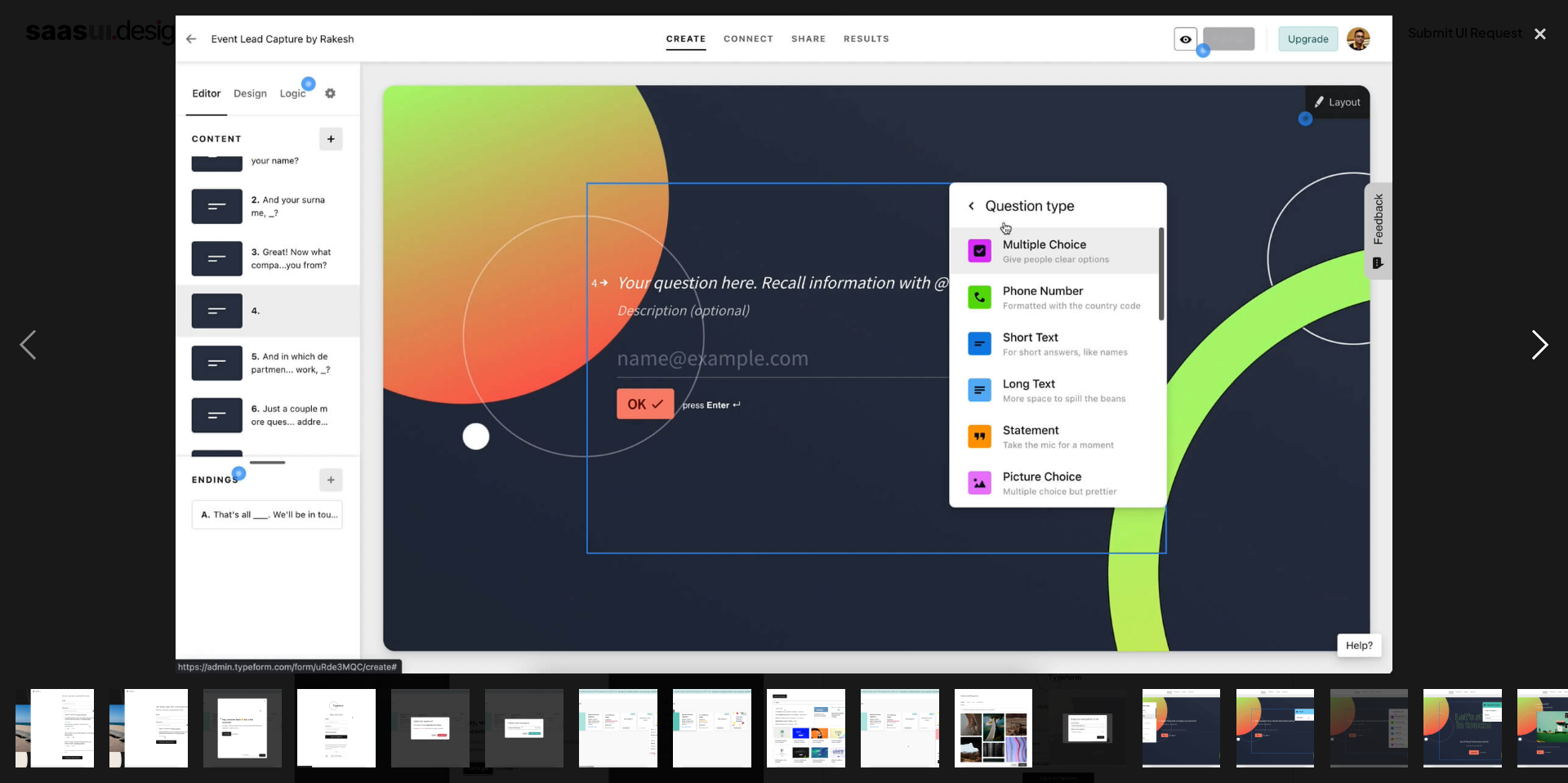
click at [1534, 346] on div "next image" at bounding box center [1540, 344] width 56 height 658
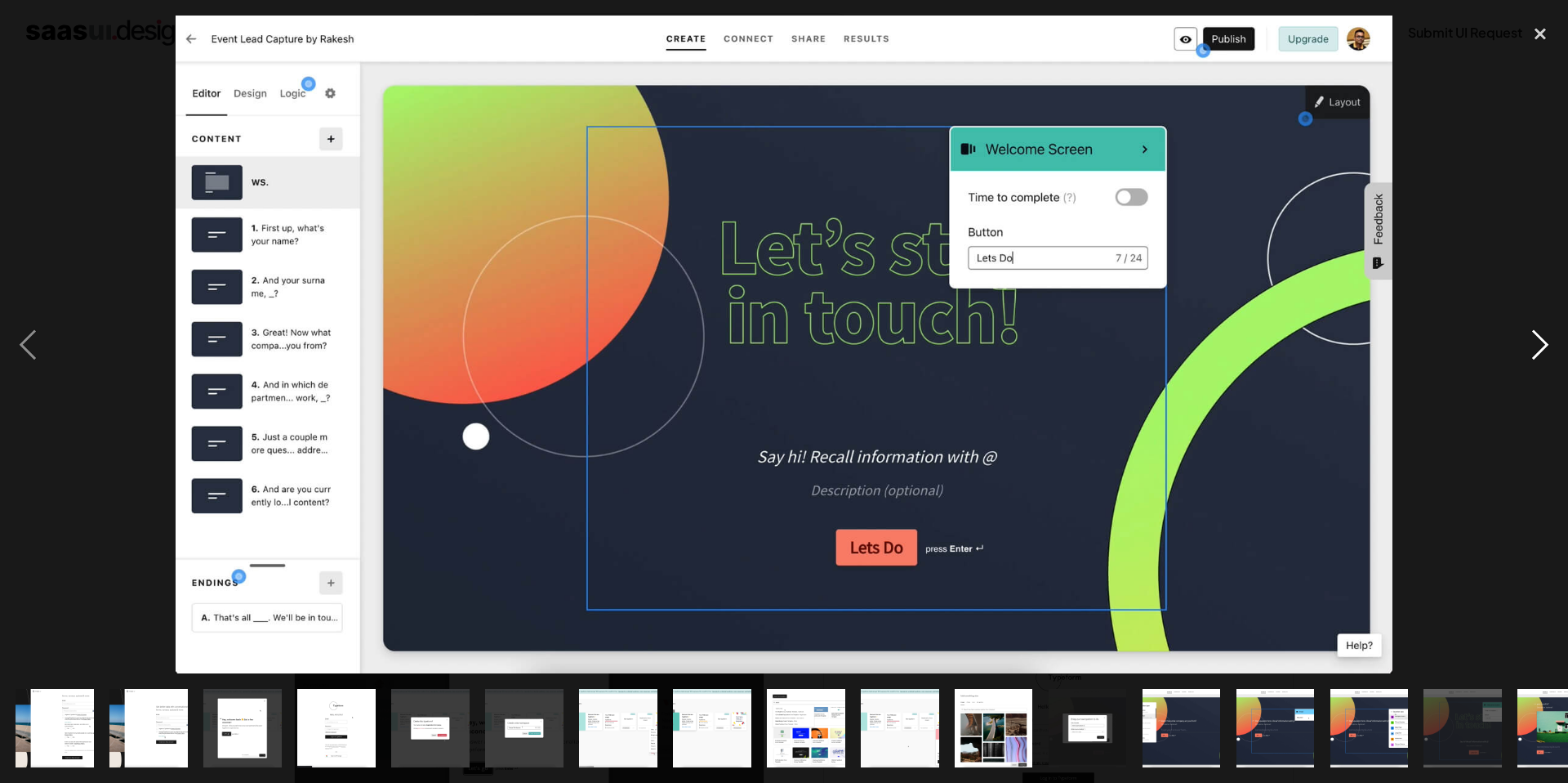
click at [1533, 345] on div "next image" at bounding box center [1540, 344] width 56 height 658
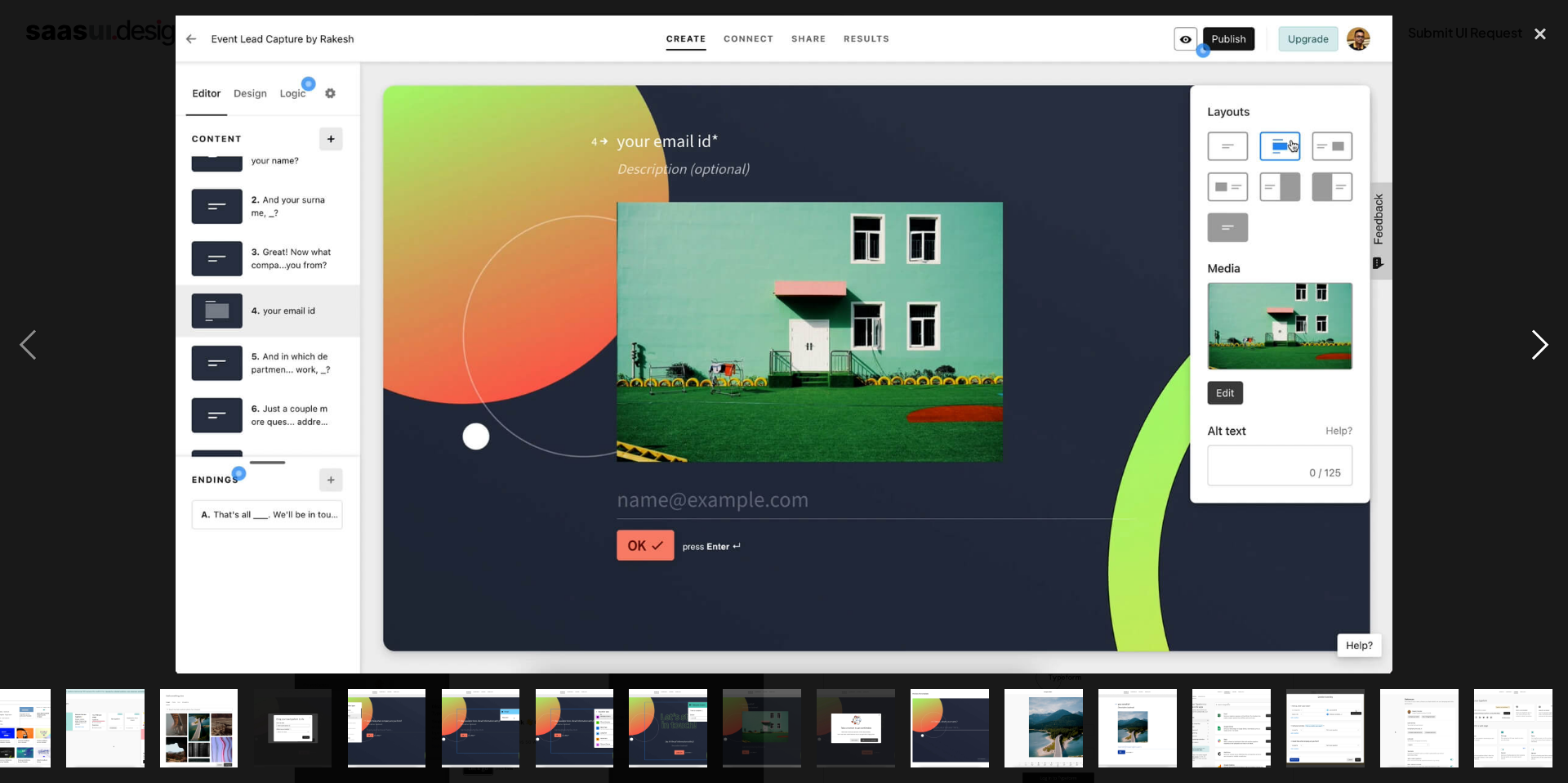
scroll to position [0, 794]
click at [1046, 731] on img "show item 20 of 25" at bounding box center [1043, 728] width 144 height 78
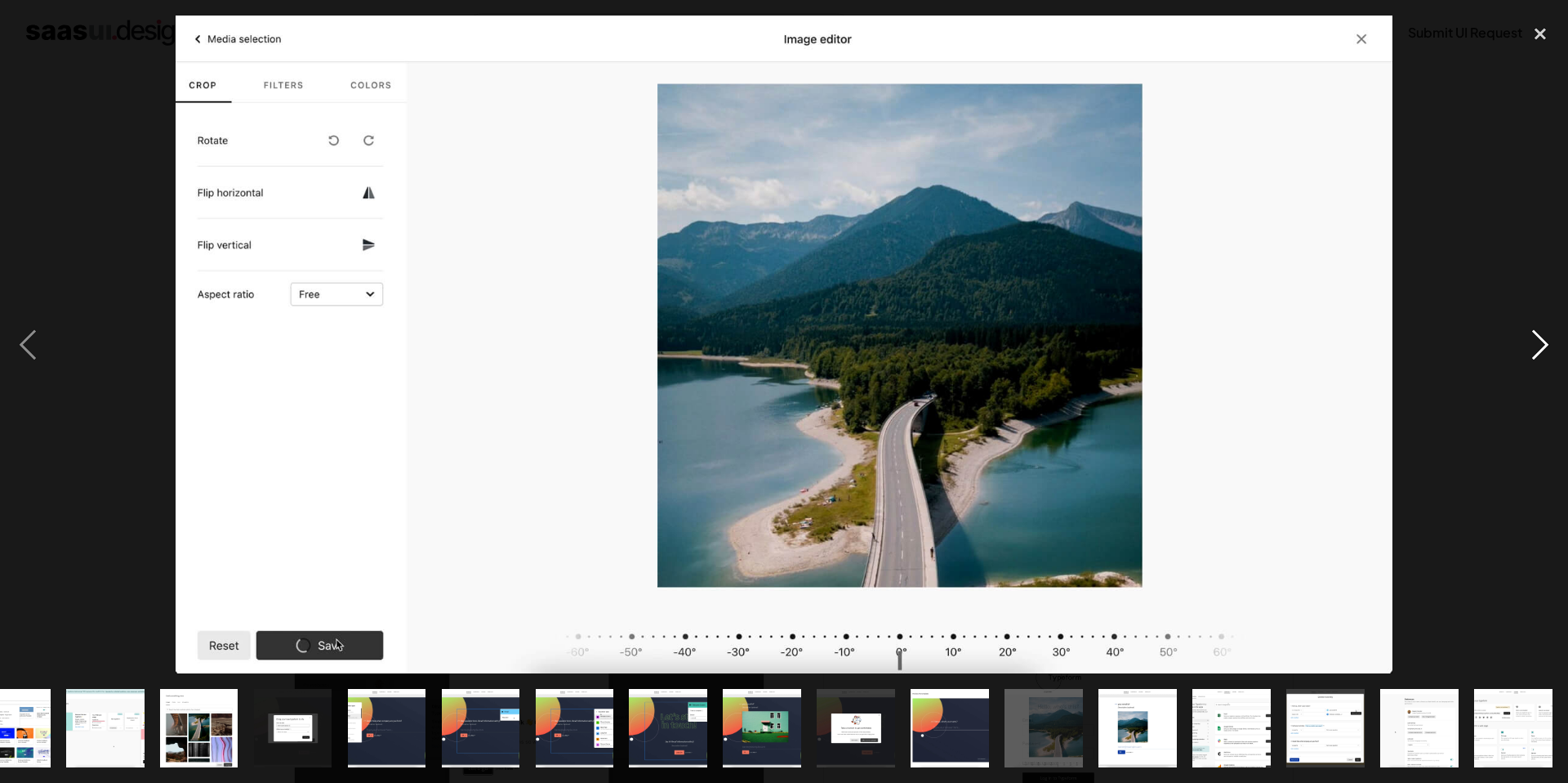
click at [1546, 349] on div "next image" at bounding box center [1540, 344] width 56 height 658
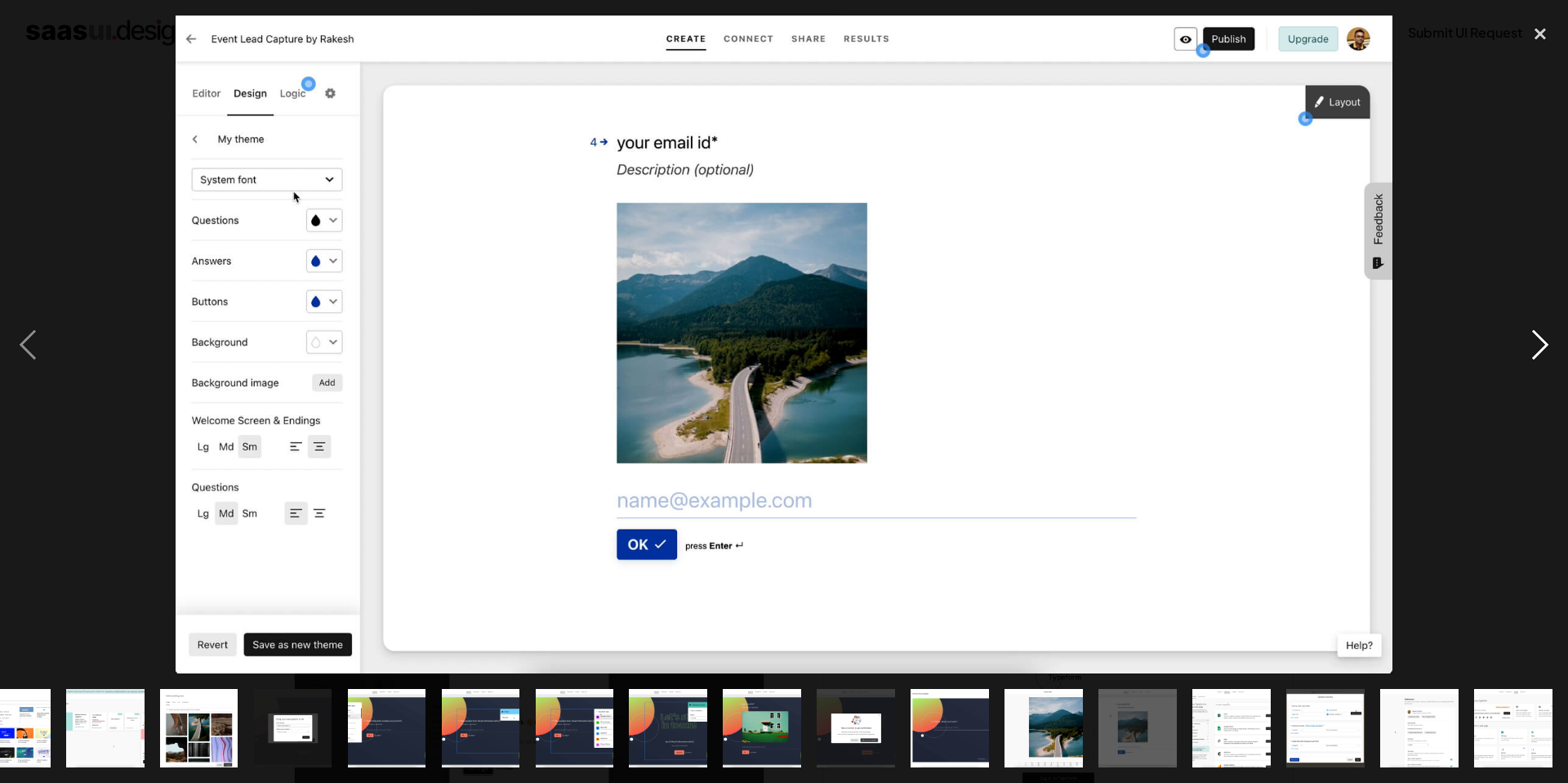
click at [1540, 354] on div "next image" at bounding box center [1540, 344] width 56 height 658
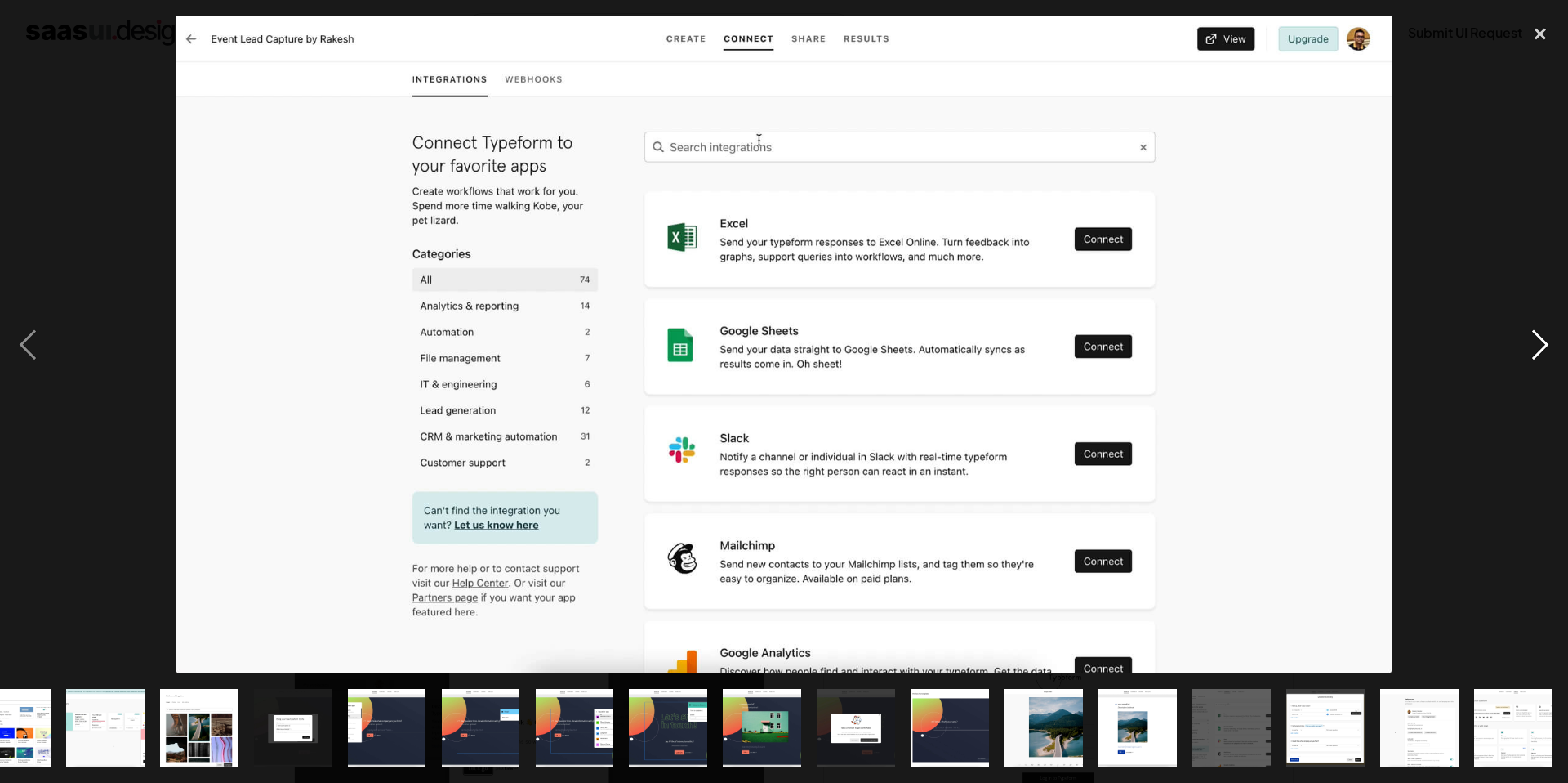
click at [1547, 342] on div "next image" at bounding box center [1540, 344] width 56 height 658
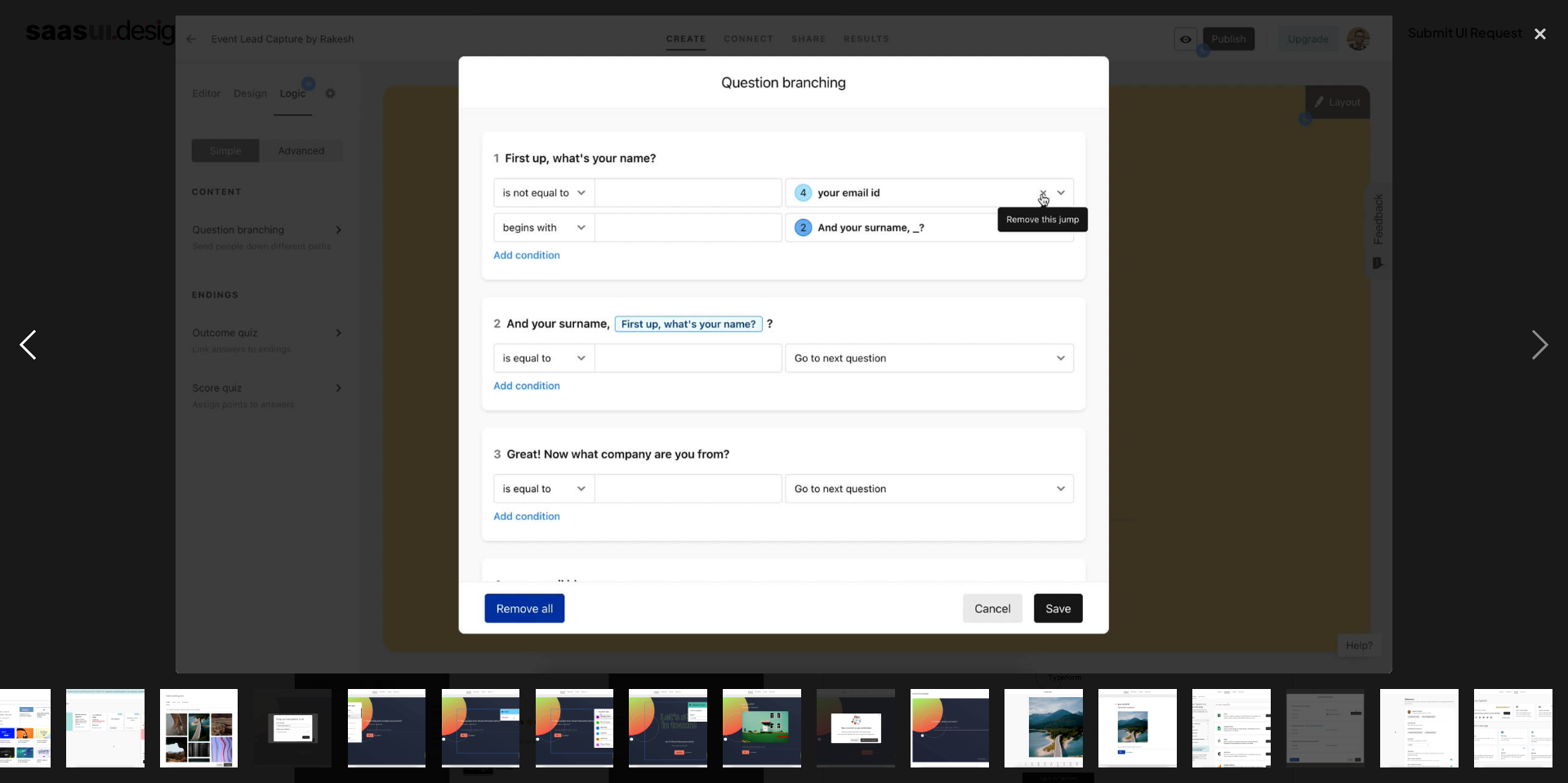
click at [27, 334] on div "previous image" at bounding box center [28, 344] width 56 height 658
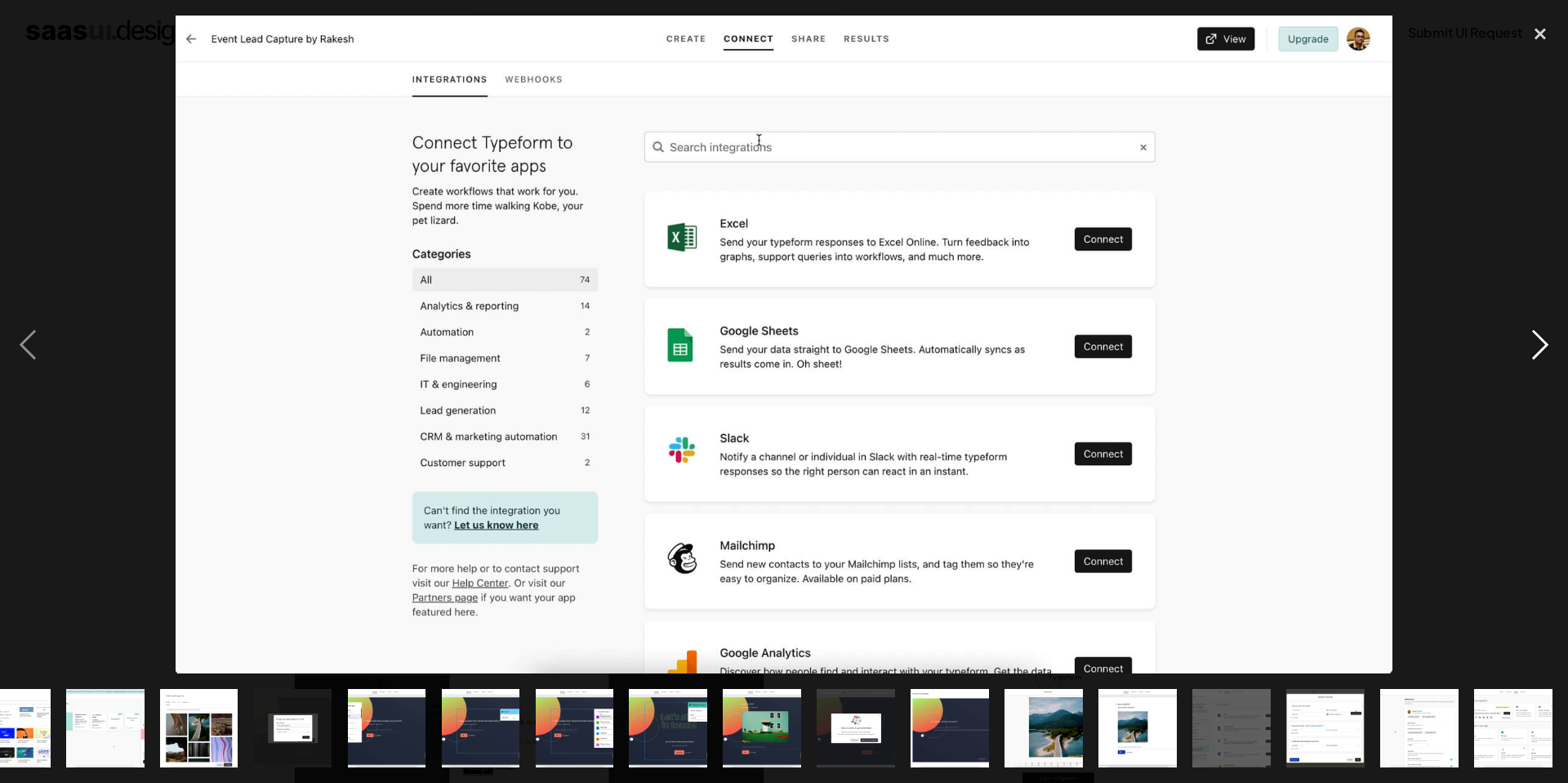
click at [1538, 358] on div "next image" at bounding box center [1540, 344] width 56 height 658
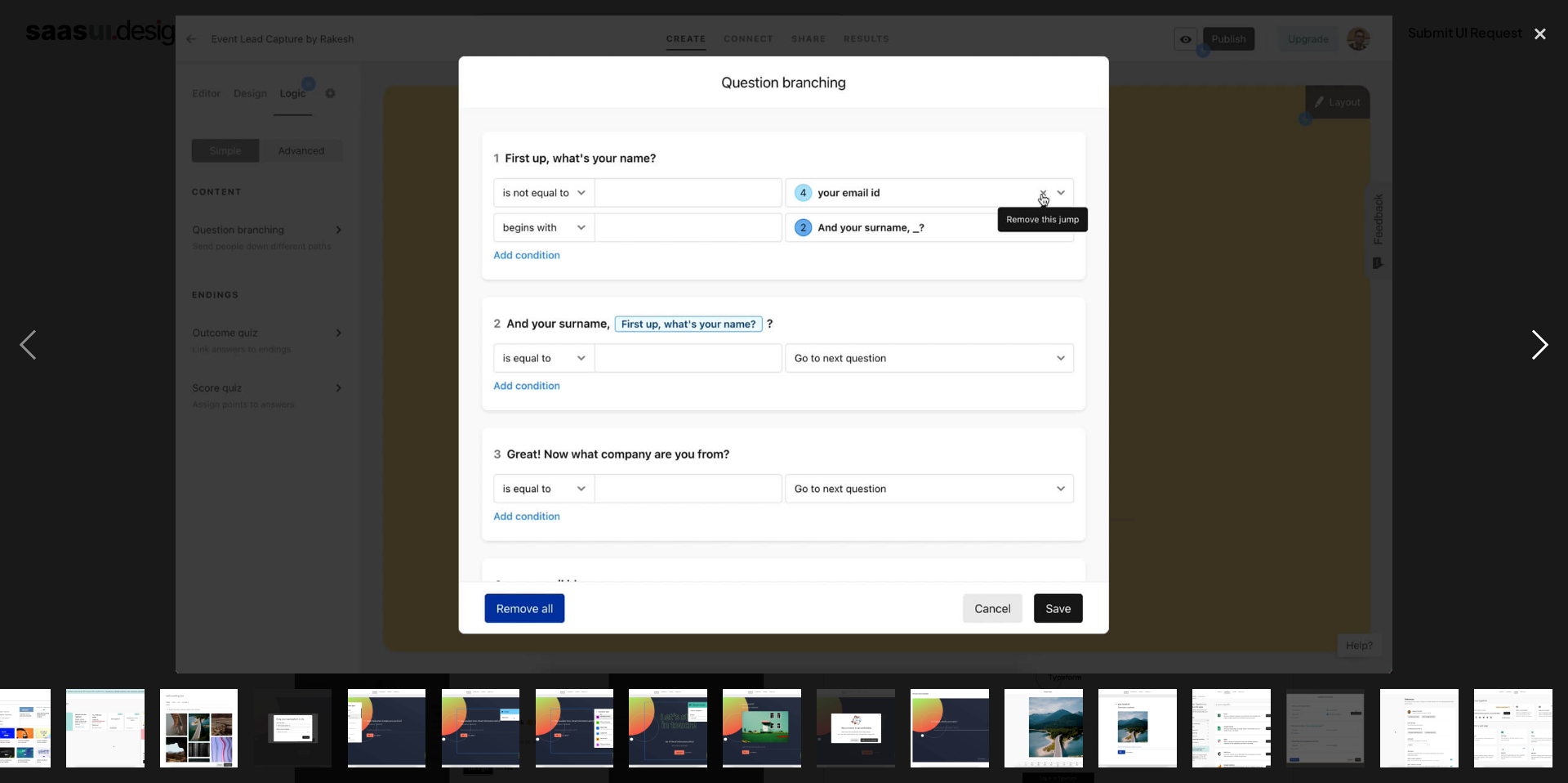
click at [1538, 358] on div "next image" at bounding box center [1540, 344] width 56 height 658
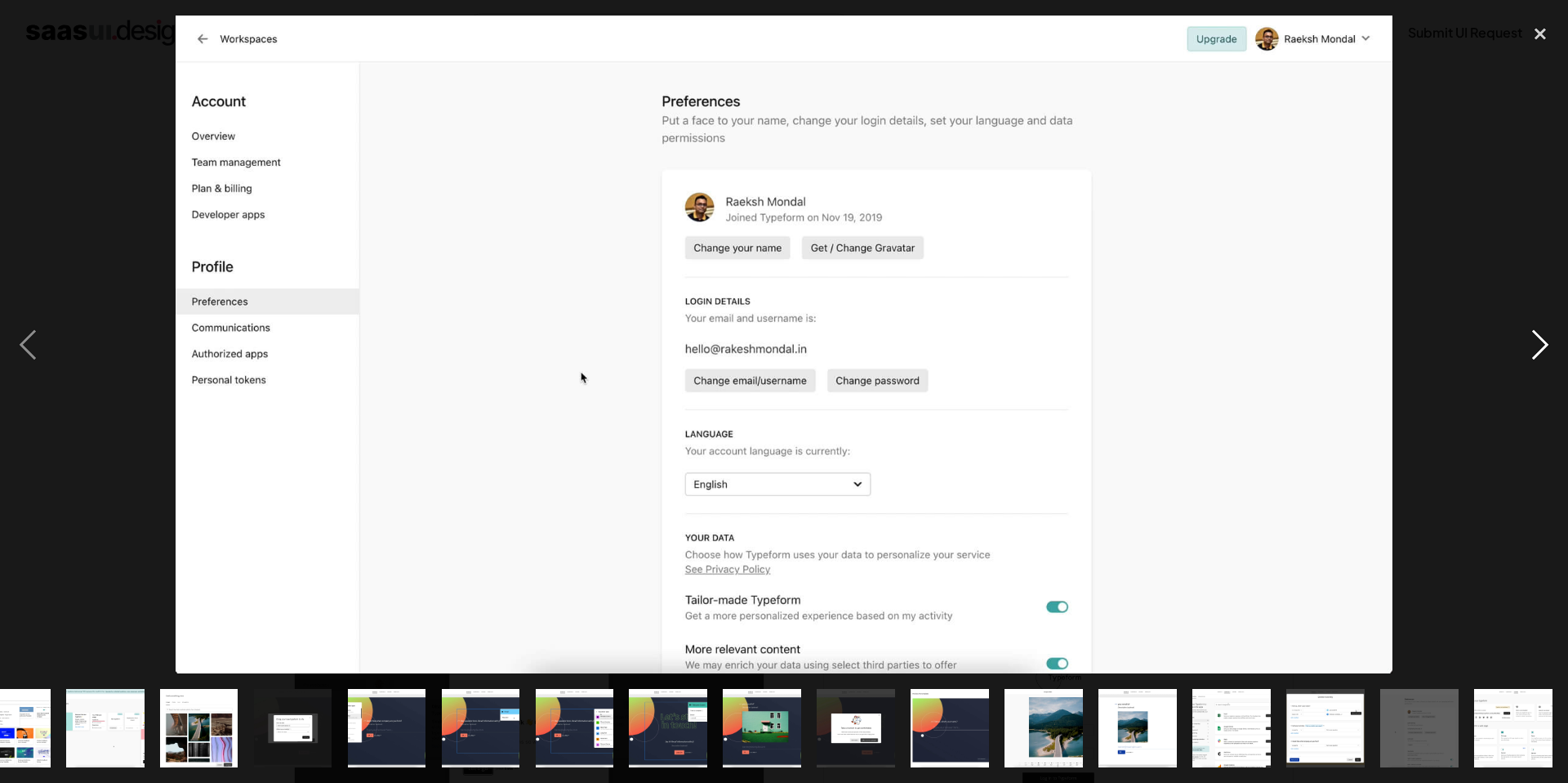
click at [1547, 354] on div "next image" at bounding box center [1540, 344] width 56 height 658
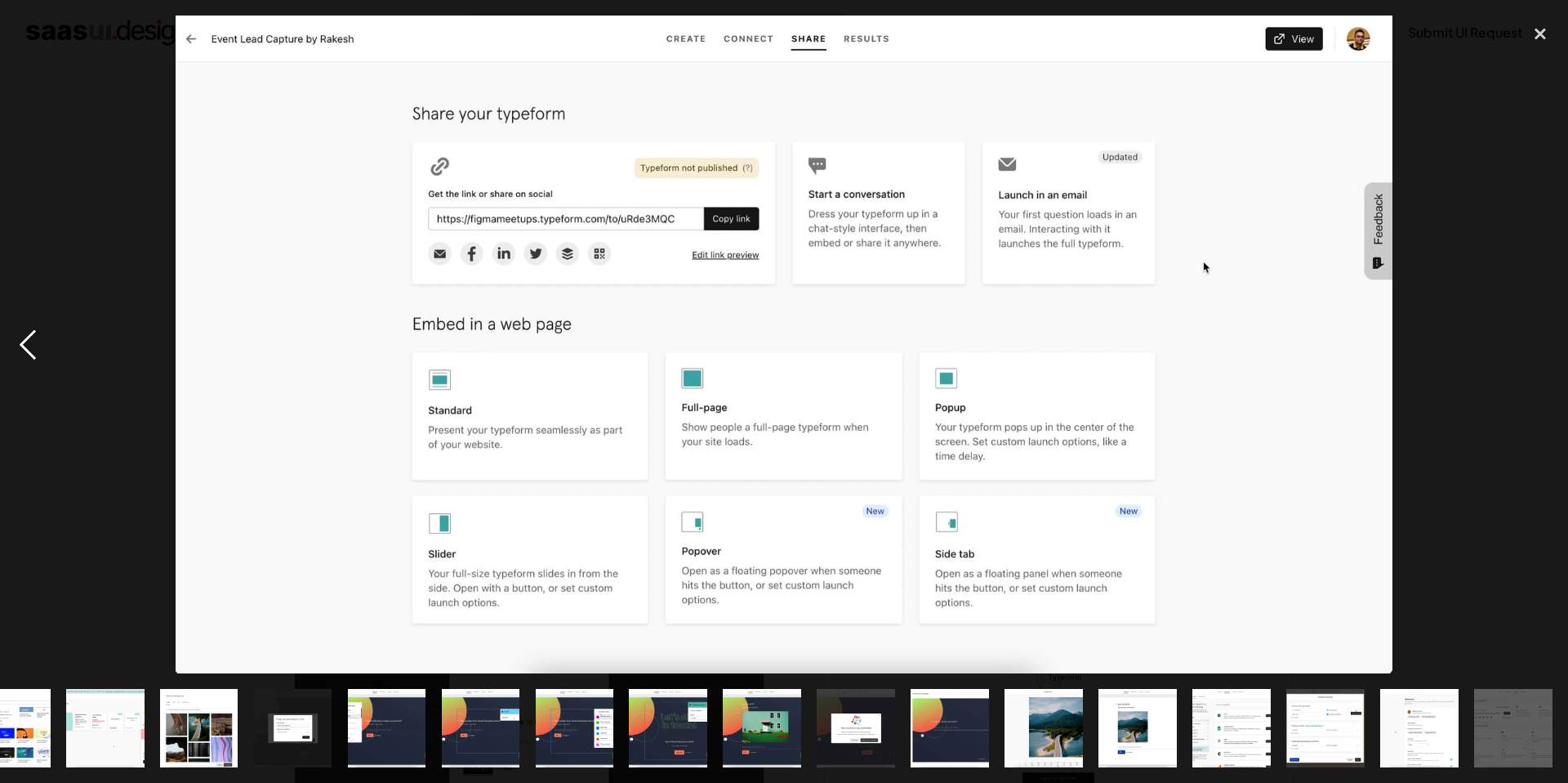
click at [15, 349] on div "previous image" at bounding box center [28, 344] width 56 height 658
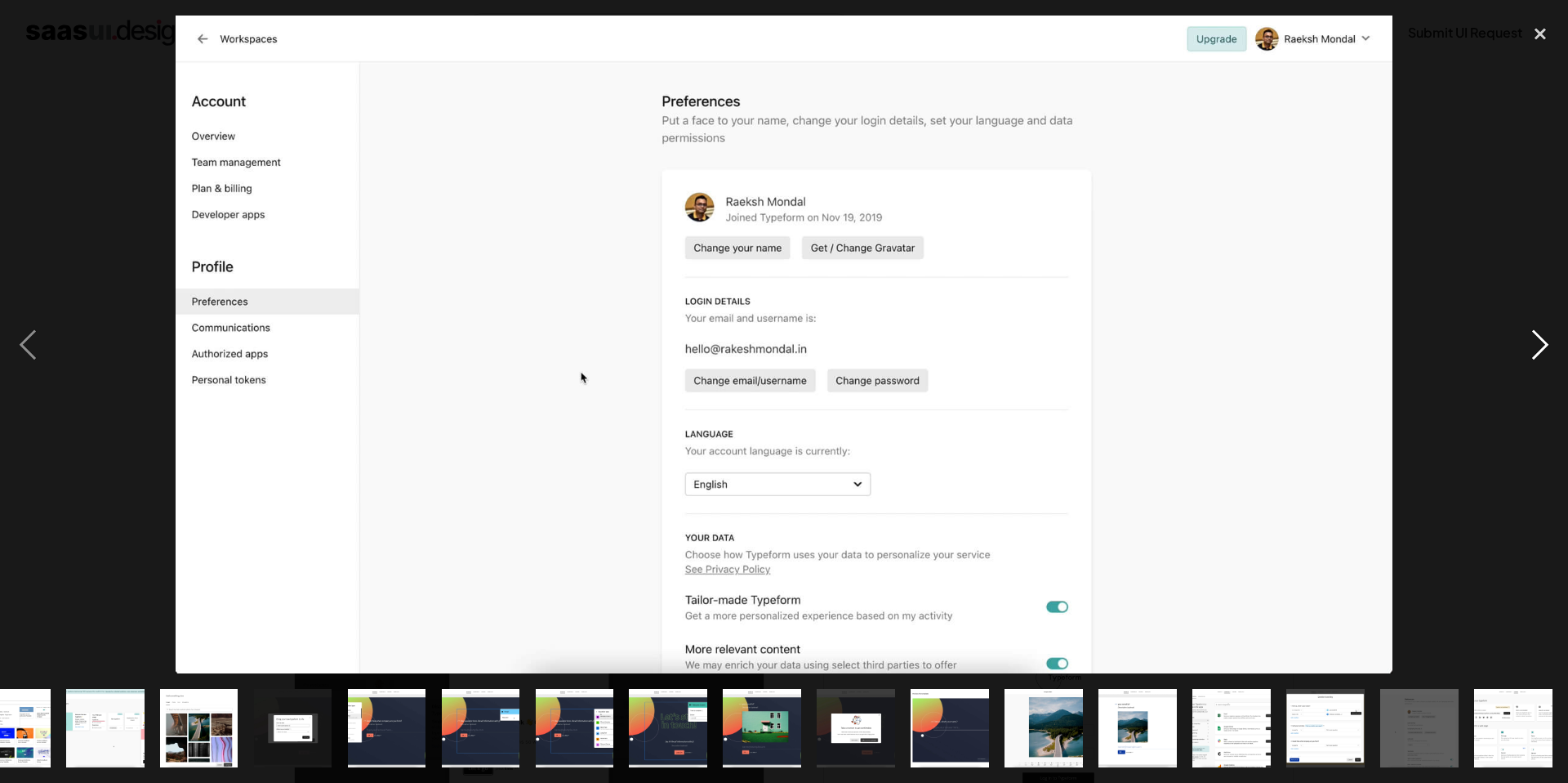
click at [1542, 346] on div "next image" at bounding box center [1540, 344] width 56 height 658
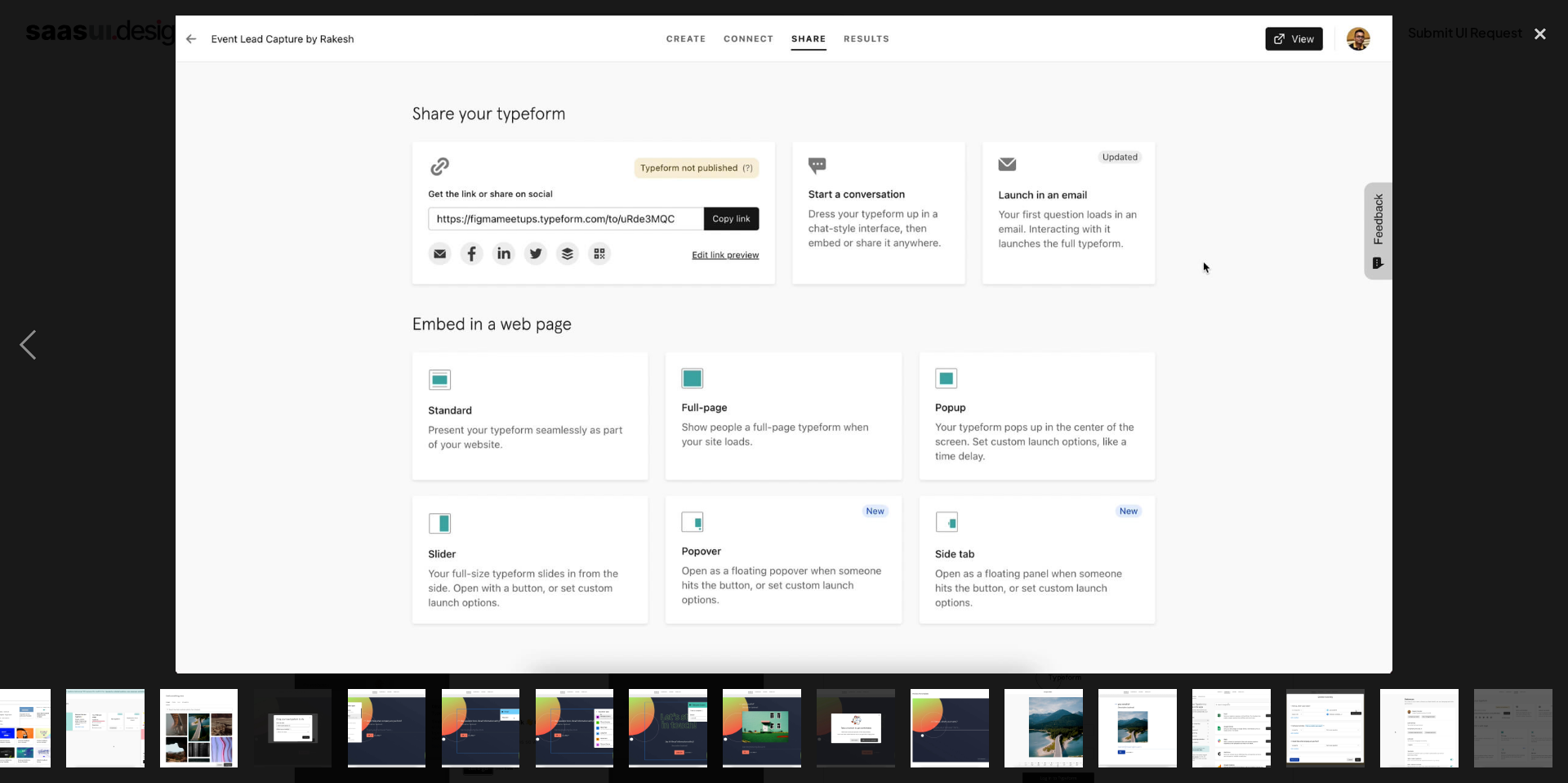
click at [1542, 346] on div "next image" at bounding box center [1540, 344] width 56 height 658
